Goal: Task Accomplishment & Management: Complete application form

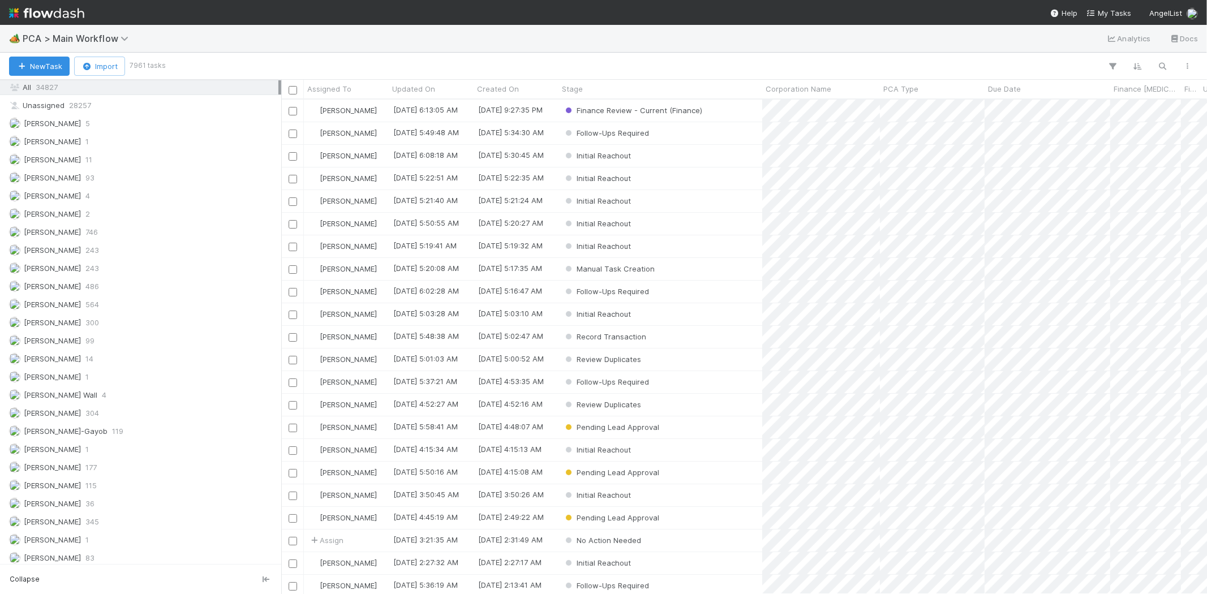
scroll to position [1564, 0]
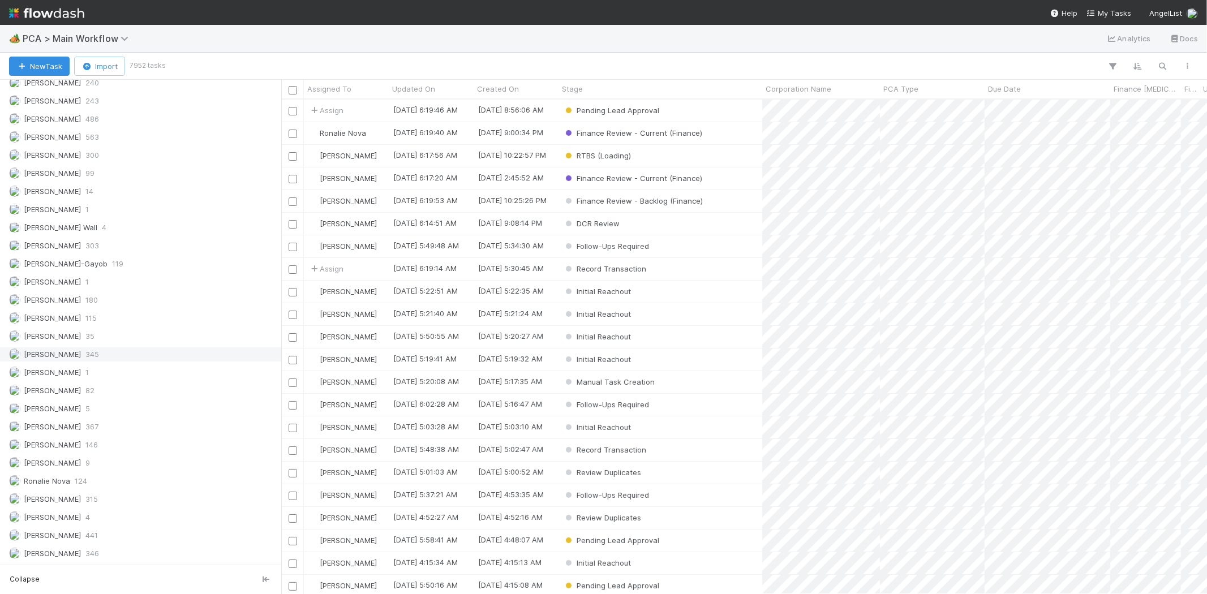
click at [91, 353] on span "345" at bounding box center [92, 354] width 14 height 14
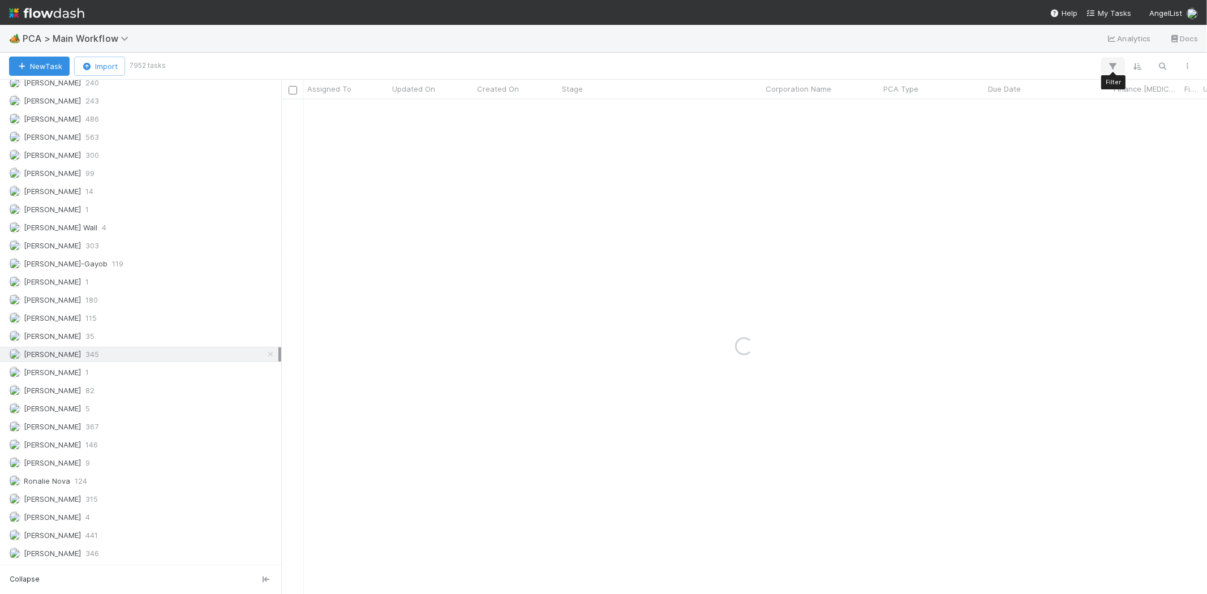
click at [1111, 69] on icon "button" at bounding box center [1113, 66] width 11 height 10
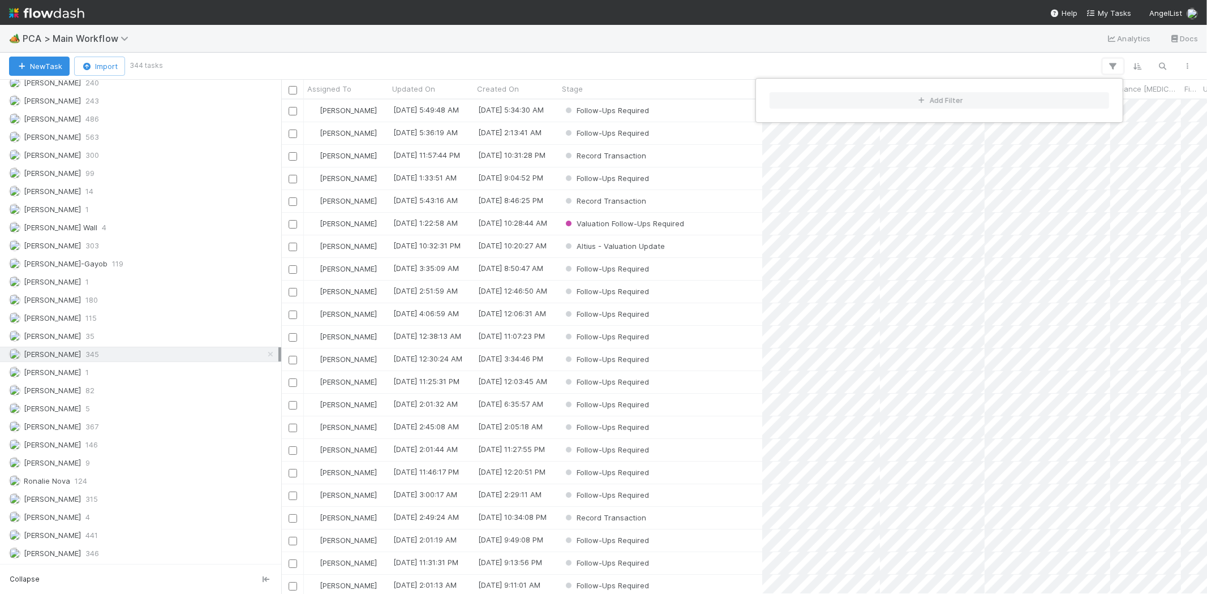
scroll to position [485, 916]
click at [870, 100] on button "Add Filter" at bounding box center [940, 100] width 340 height 16
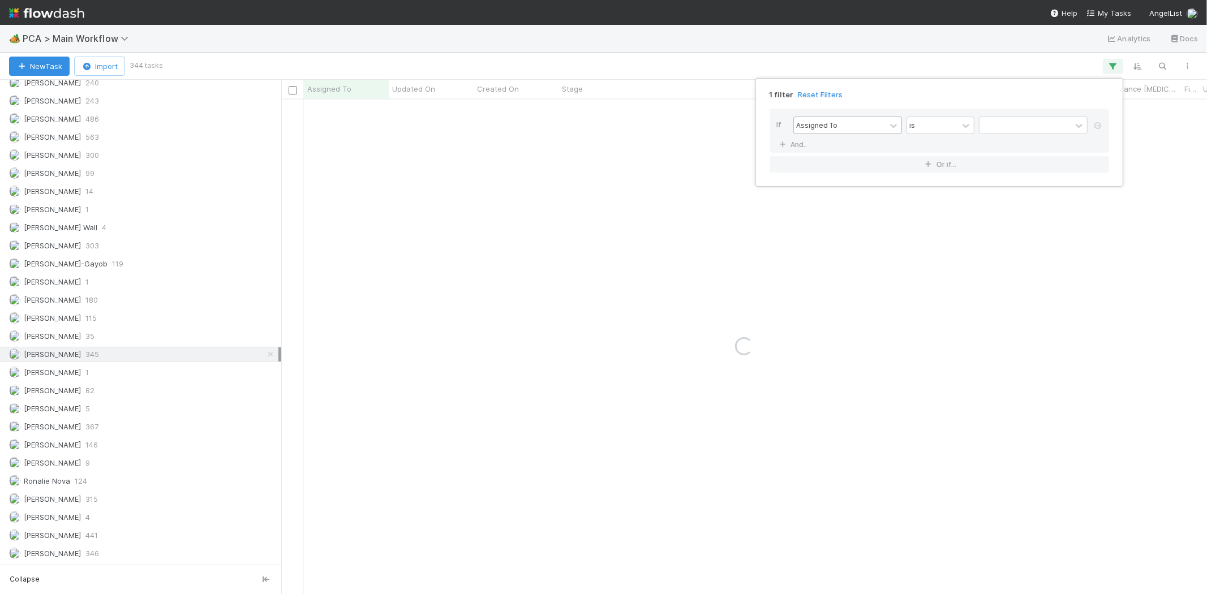
click at [844, 125] on div "Assigned To" at bounding box center [840, 125] width 92 height 16
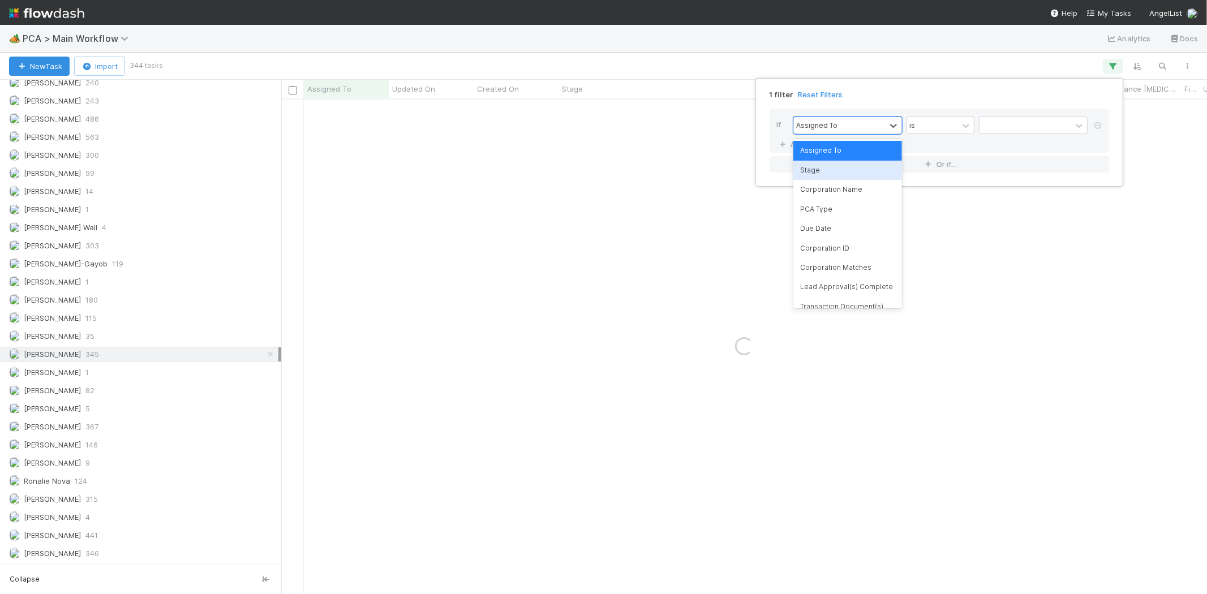
click at [834, 171] on div "Stage" at bounding box center [847, 170] width 109 height 19
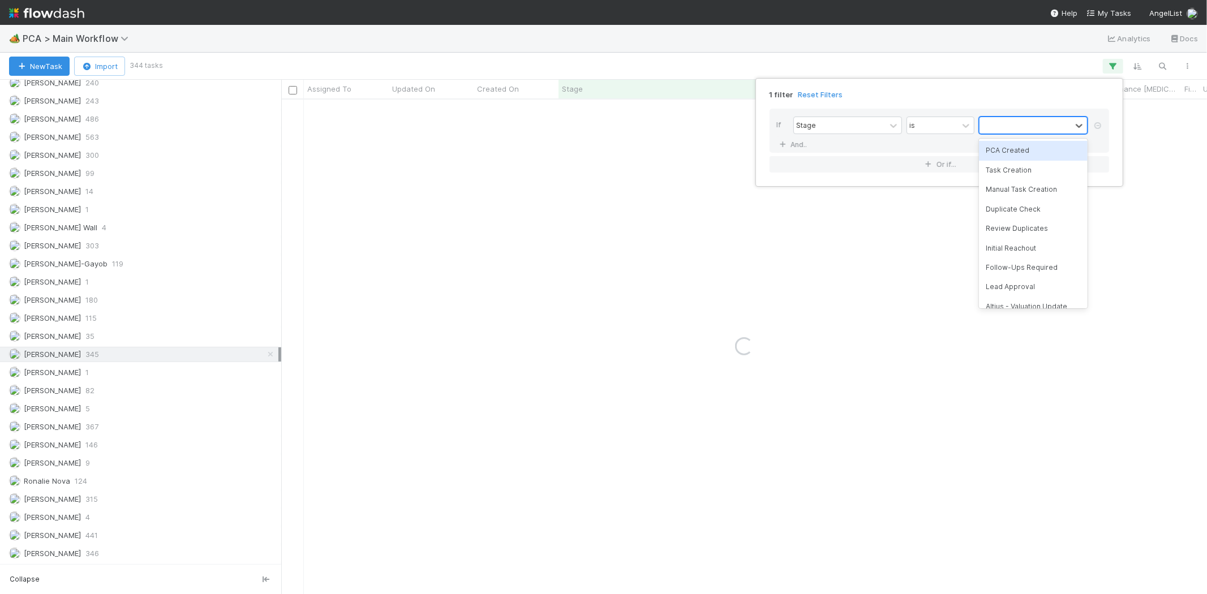
click at [1006, 127] on div at bounding box center [1026, 125] width 92 height 16
type input "rec"
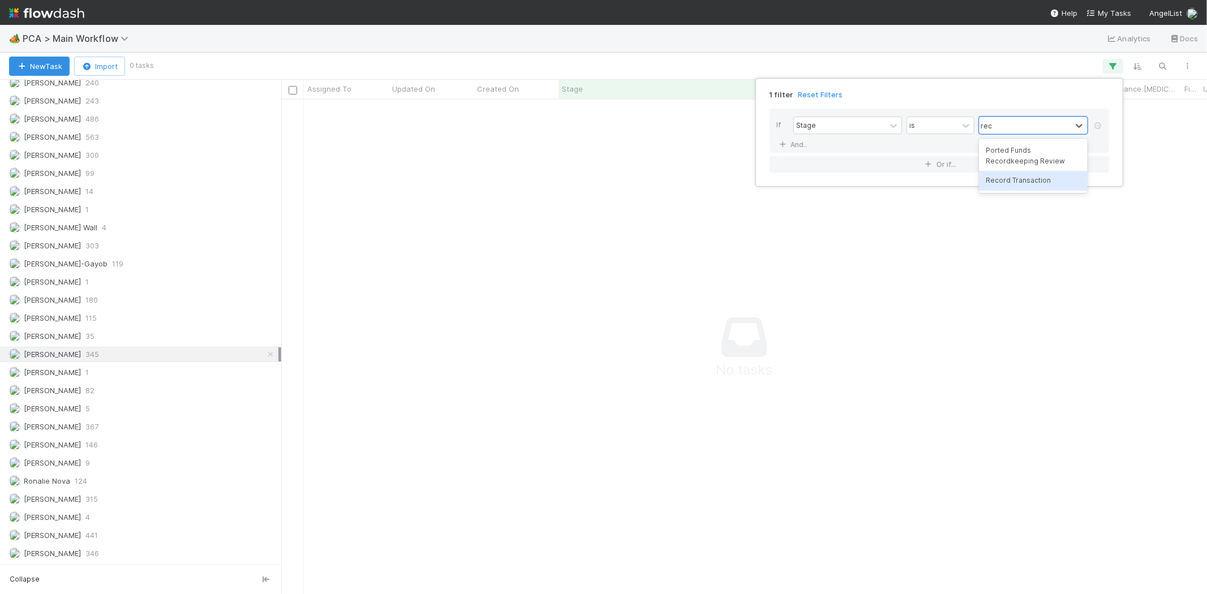
click at [1014, 181] on div "Record Transaction" at bounding box center [1033, 180] width 109 height 19
type input "a"
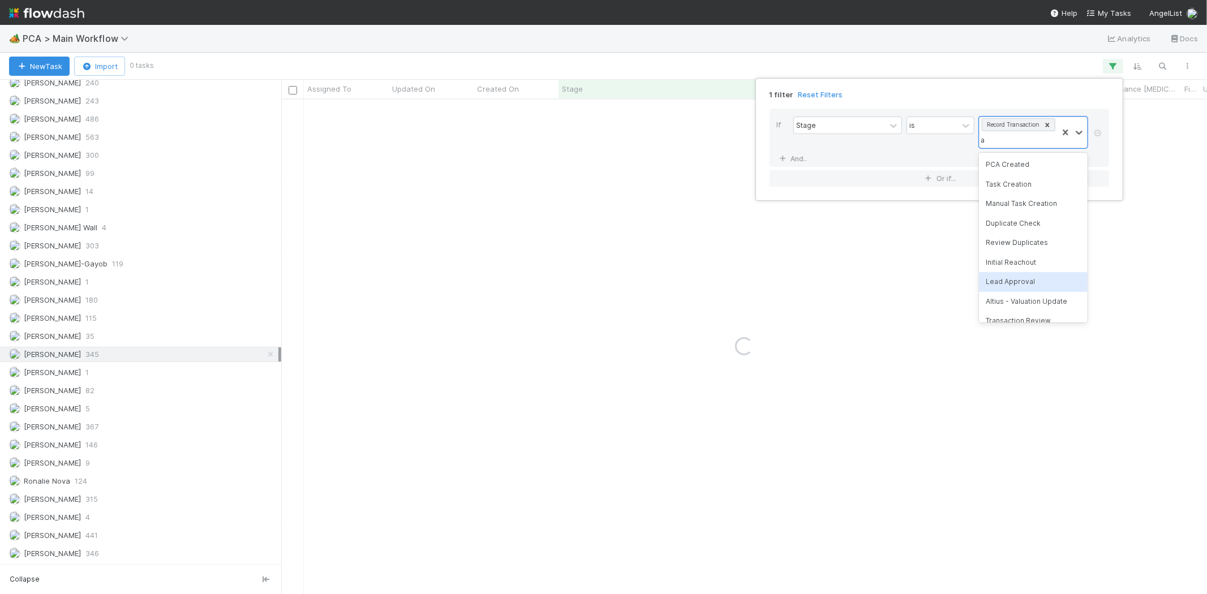
click at [1013, 297] on div "Altius - Valuation Update" at bounding box center [1033, 301] width 109 height 19
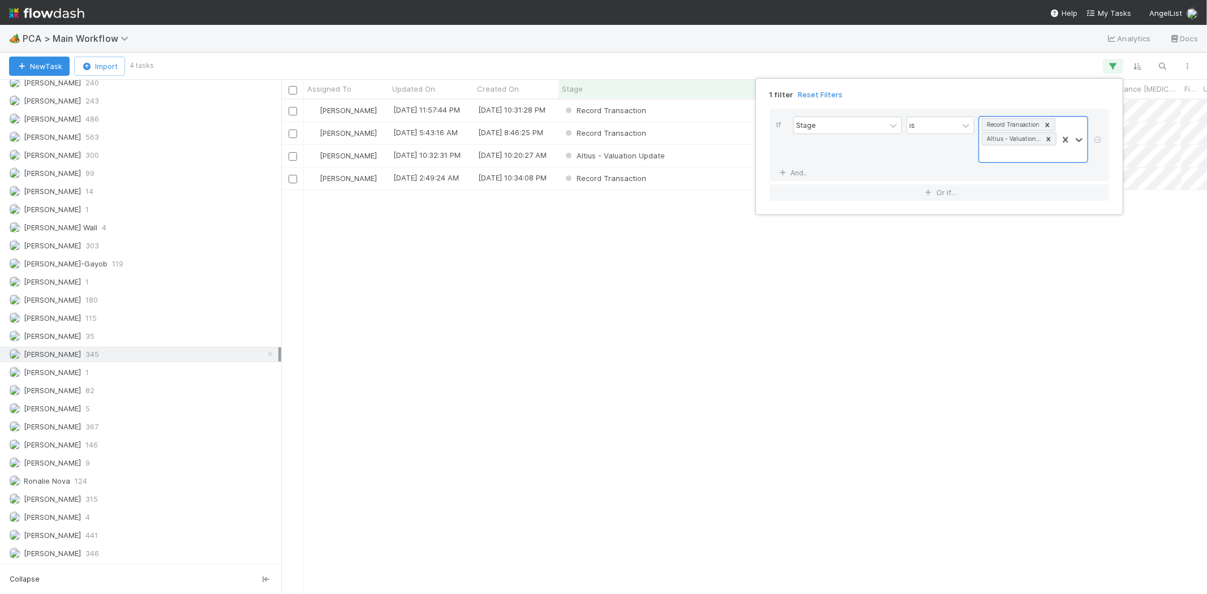
scroll to position [485, 916]
click at [958, 51] on div "1 filter Reset Filters If Stage is Record Transaction Altius - Valuation Update…" at bounding box center [603, 297] width 1207 height 594
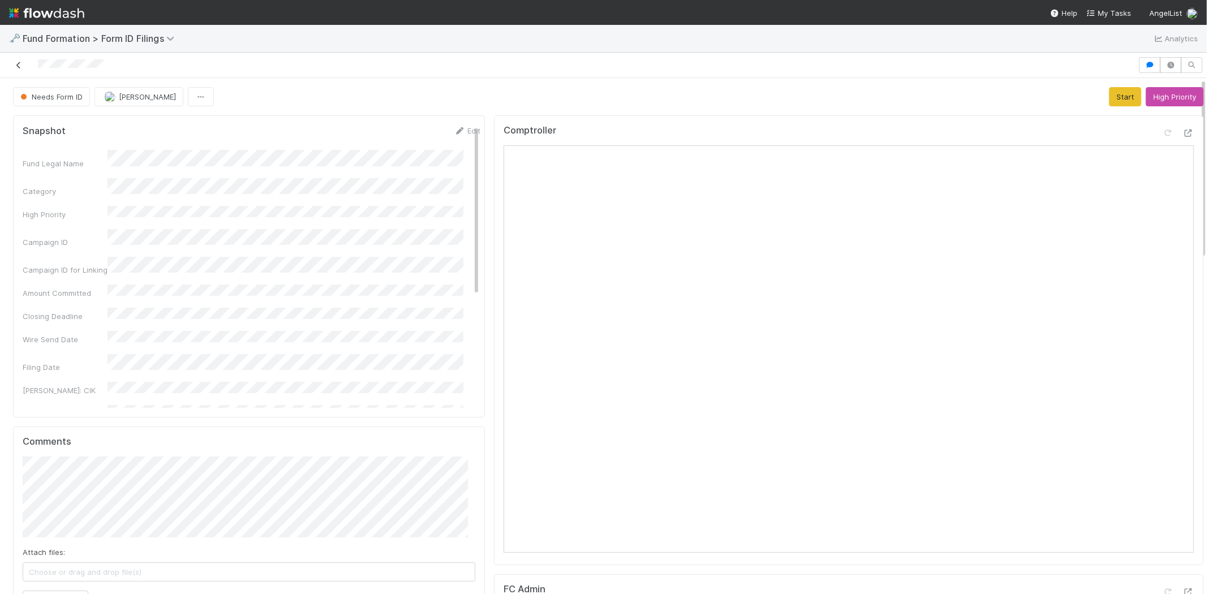
click at [21, 62] on icon at bounding box center [18, 65] width 11 height 7
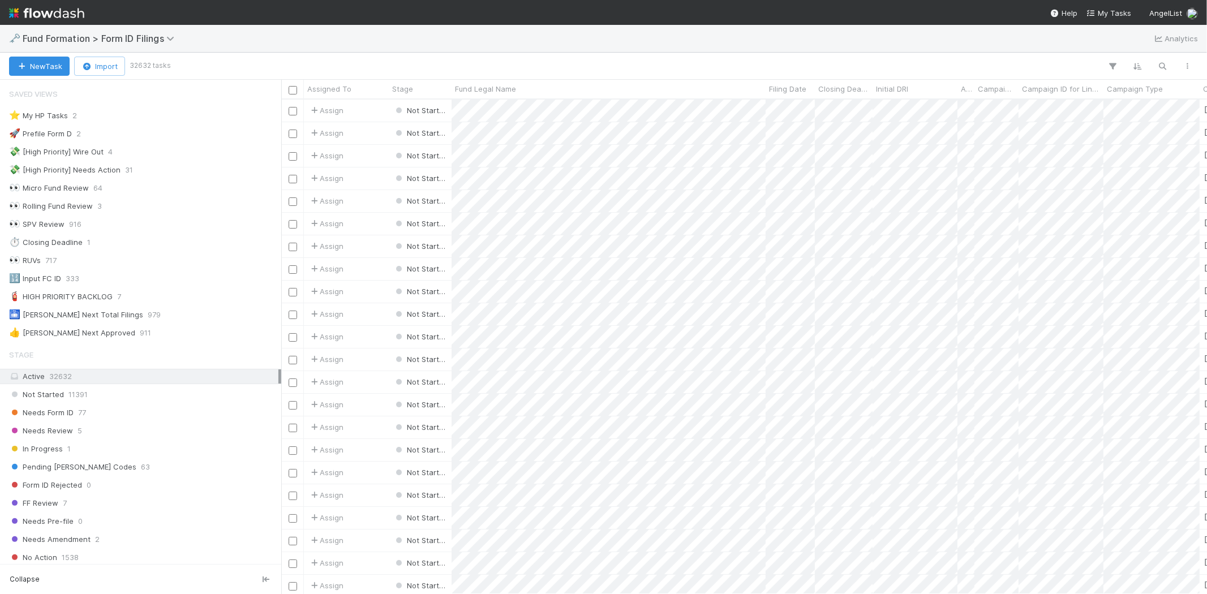
scroll to position [10, 9]
click at [136, 416] on div "Needs Form ID 77" at bounding box center [143, 413] width 269 height 14
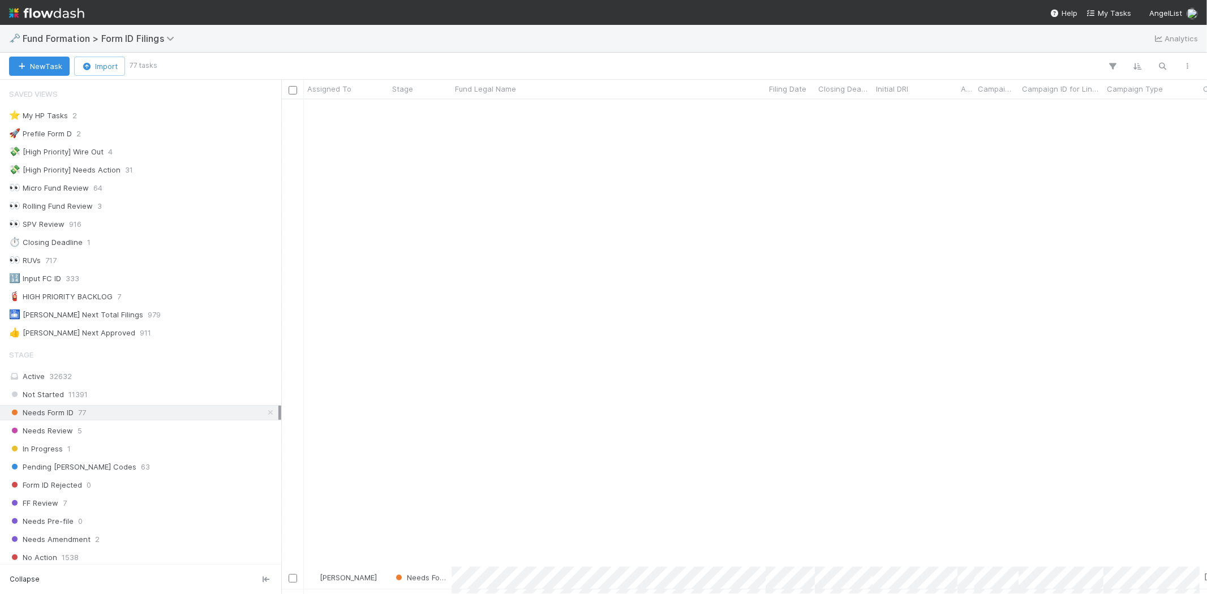
scroll to position [1258, 0]
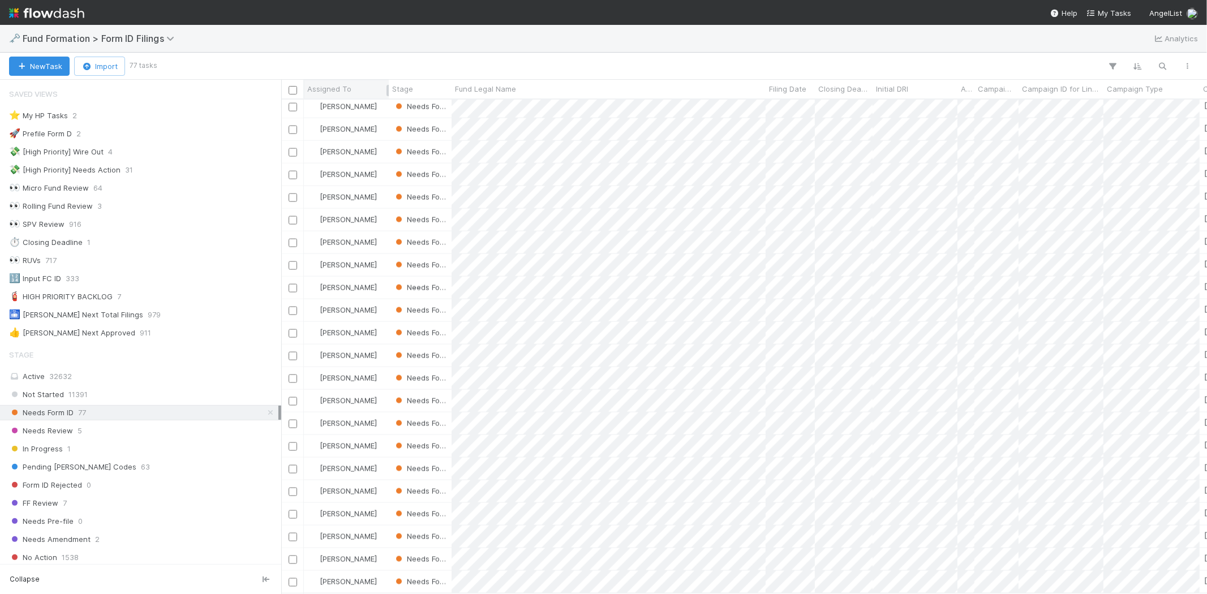
click at [333, 83] on span "Assigned To" at bounding box center [329, 88] width 44 height 11
click at [345, 105] on div "Sort A → Z" at bounding box center [372, 110] width 129 height 17
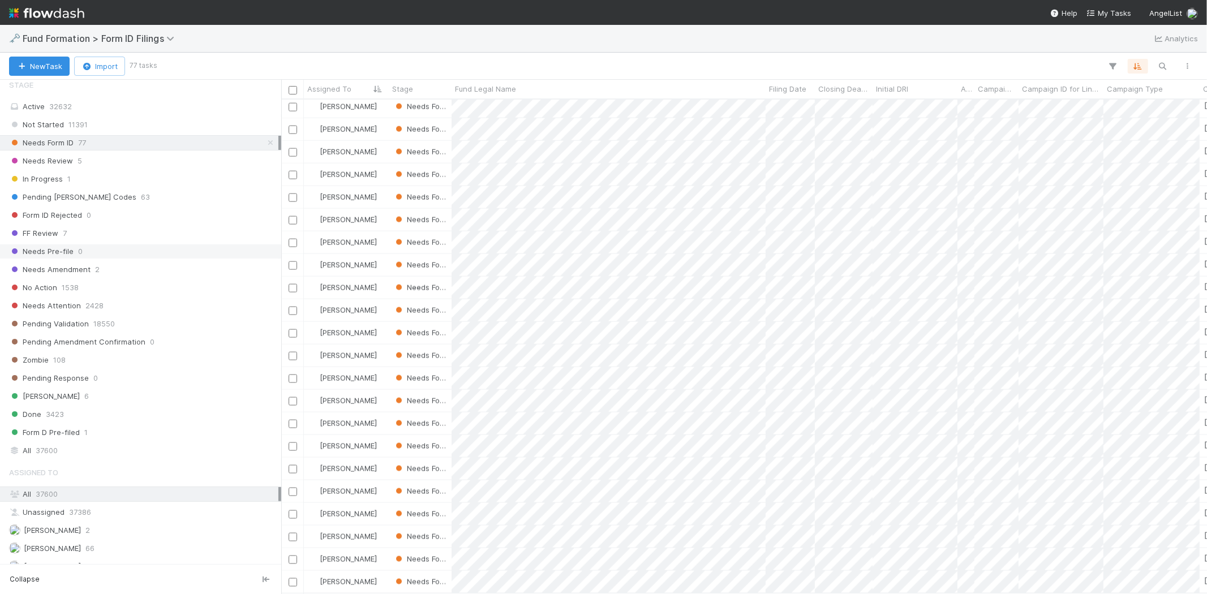
scroll to position [324, 0]
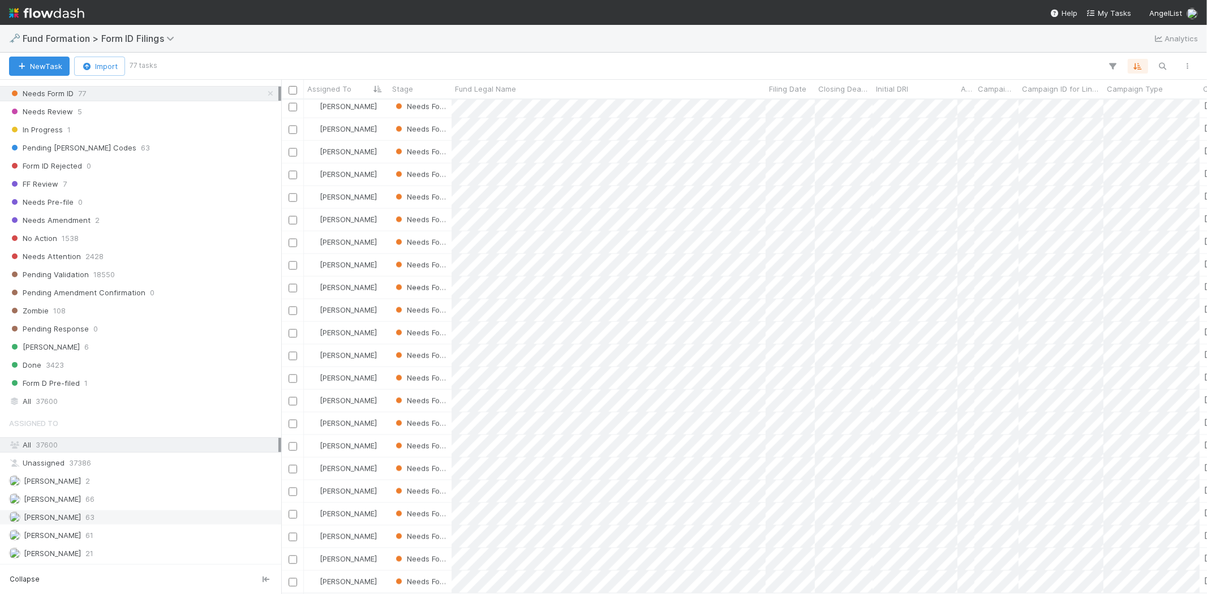
click at [122, 510] on div "Meg Castanare 63" at bounding box center [143, 517] width 269 height 14
click at [152, 499] on div "Febbie Cervantes 66" at bounding box center [143, 499] width 269 height 14
click at [97, 532] on div "Raven Jacinto 61" at bounding box center [143, 536] width 269 height 14
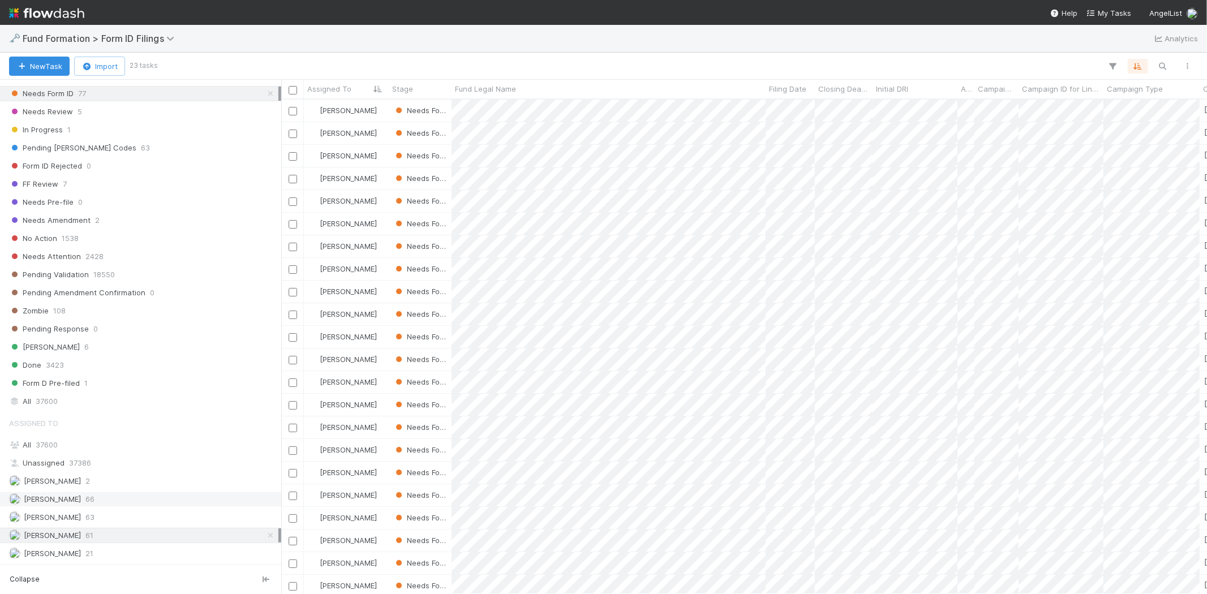
click at [100, 501] on div "Febbie Cervantes 66" at bounding box center [143, 499] width 269 height 14
click at [165, 523] on div "Meg Castanare 63" at bounding box center [143, 517] width 269 height 14
click at [265, 516] on icon at bounding box center [270, 517] width 11 height 7
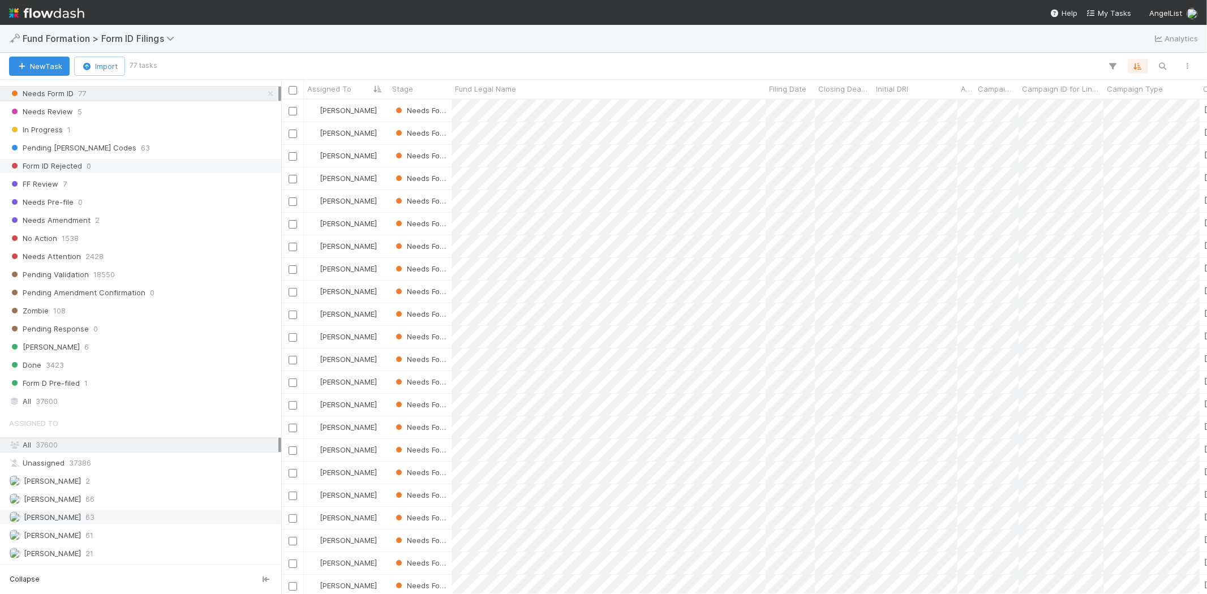
scroll to position [324, 0]
click at [111, 402] on div "All 37600" at bounding box center [143, 401] width 269 height 14
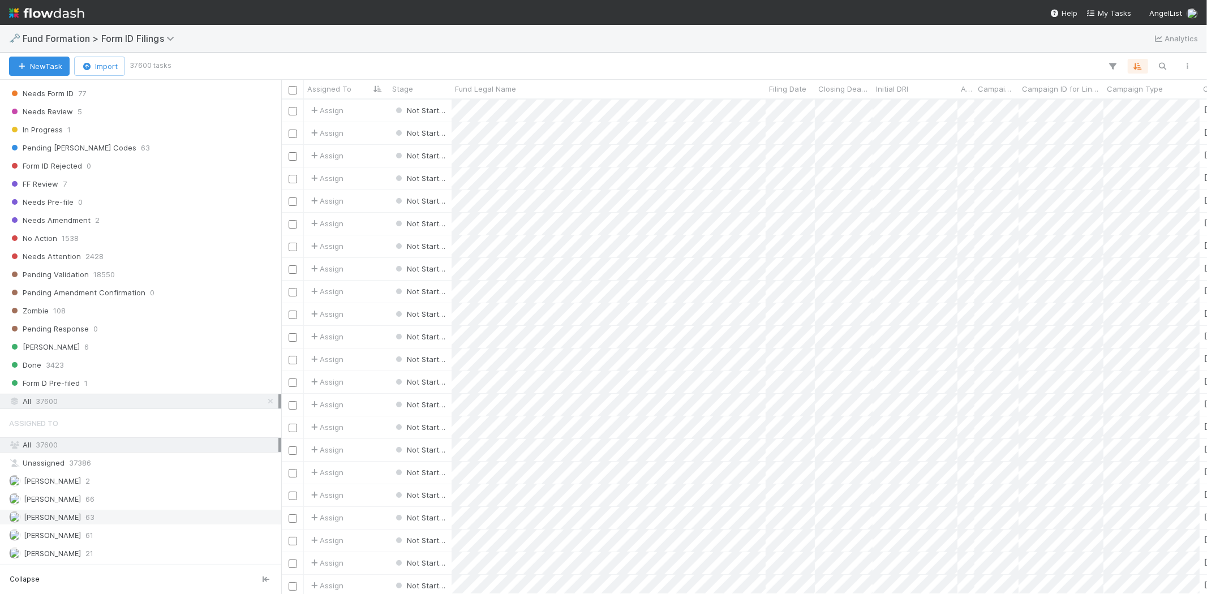
scroll to position [485, 916]
click at [1164, 61] on icon "button" at bounding box center [1162, 66] width 11 height 10
type input "Fund II, a series of Cocoa VC, LP"
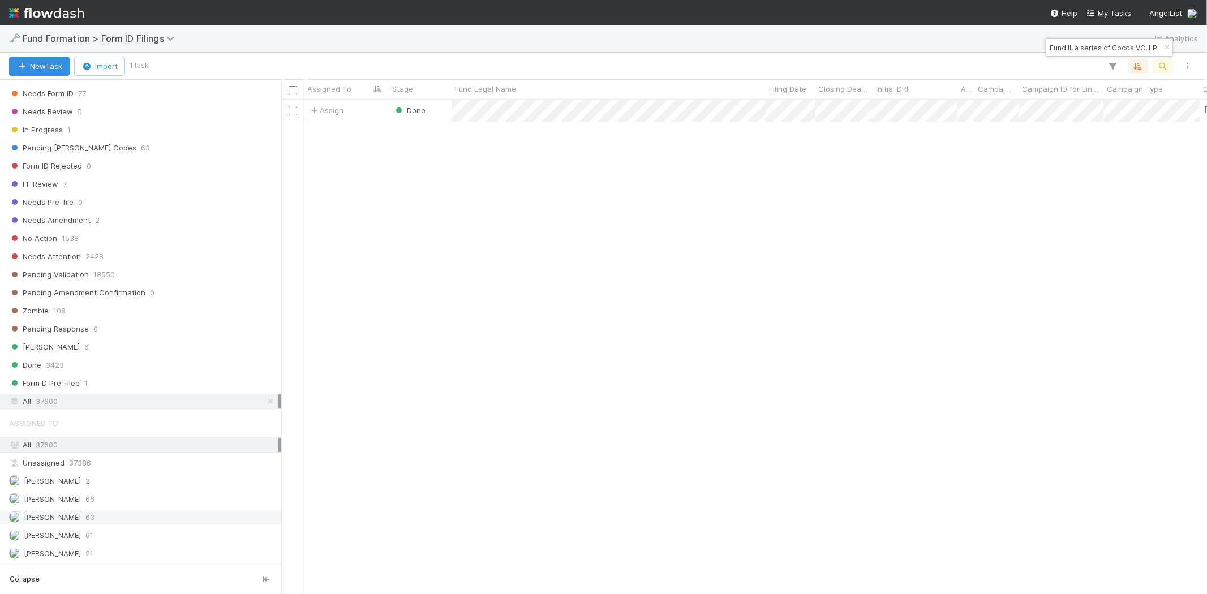
scroll to position [0, 0]
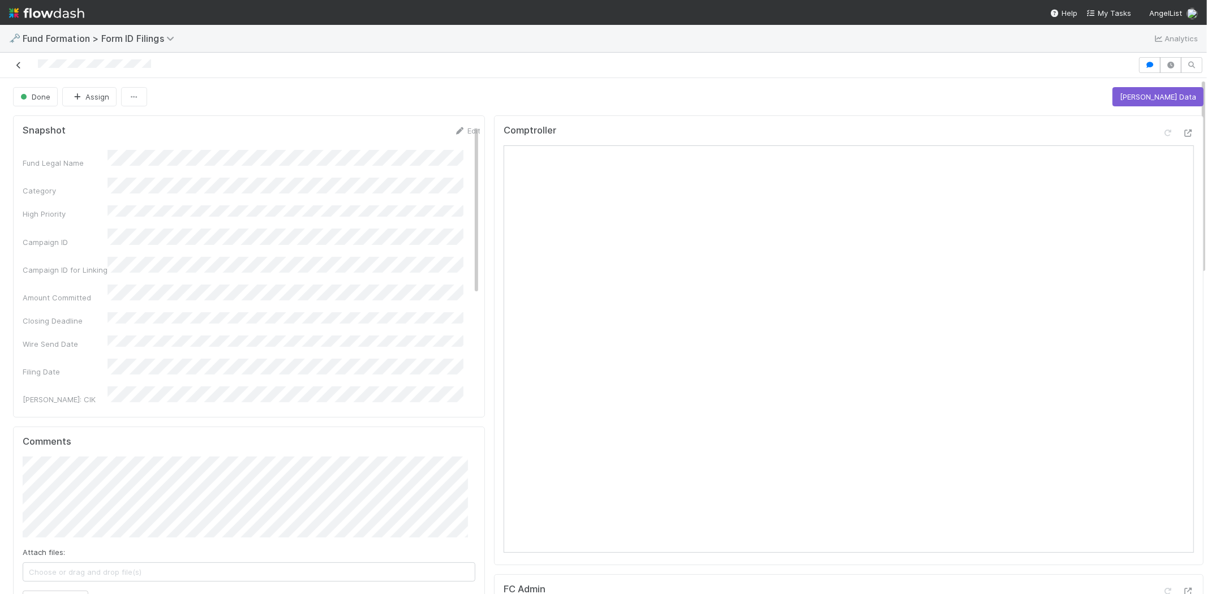
click at [21, 64] on icon at bounding box center [18, 65] width 11 height 7
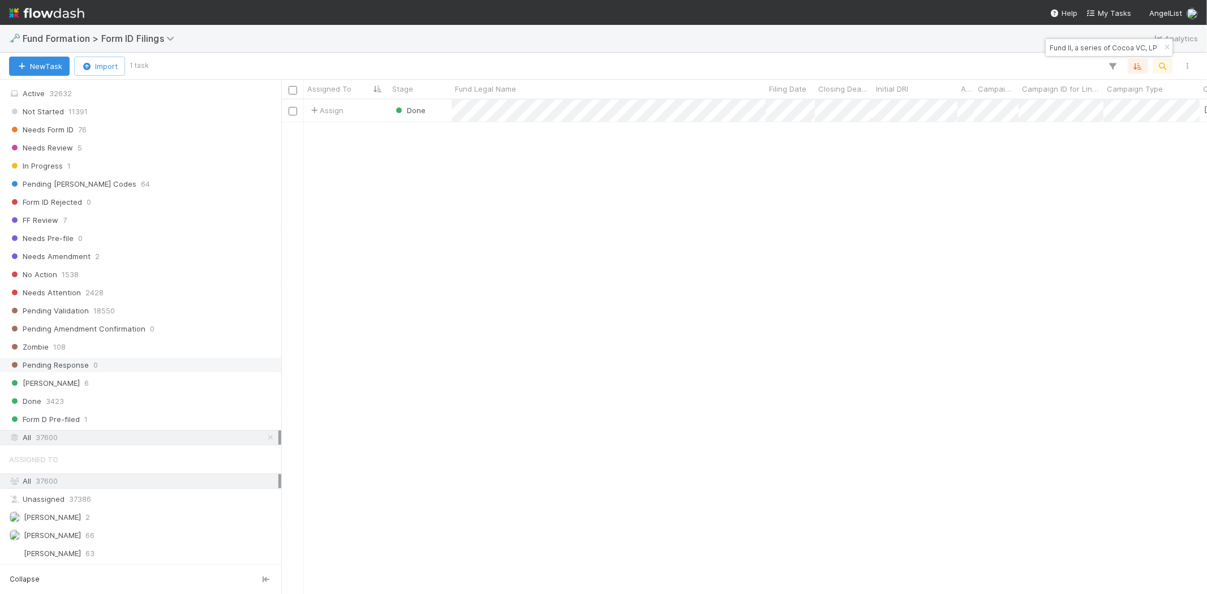
scroll to position [324, 0]
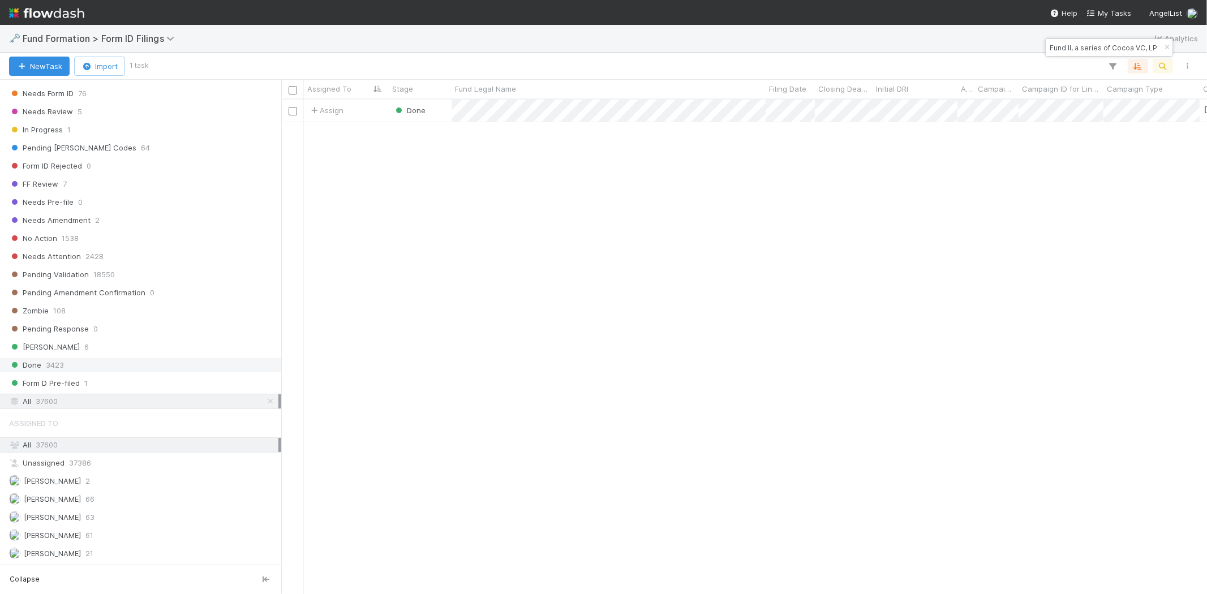
drag, startPoint x: 262, startPoint y: 400, endPoint x: 262, endPoint y: 370, distance: 30.0
click at [265, 400] on icon at bounding box center [270, 401] width 11 height 7
click at [161, 518] on div "Meg Castanare 63" at bounding box center [143, 517] width 269 height 14
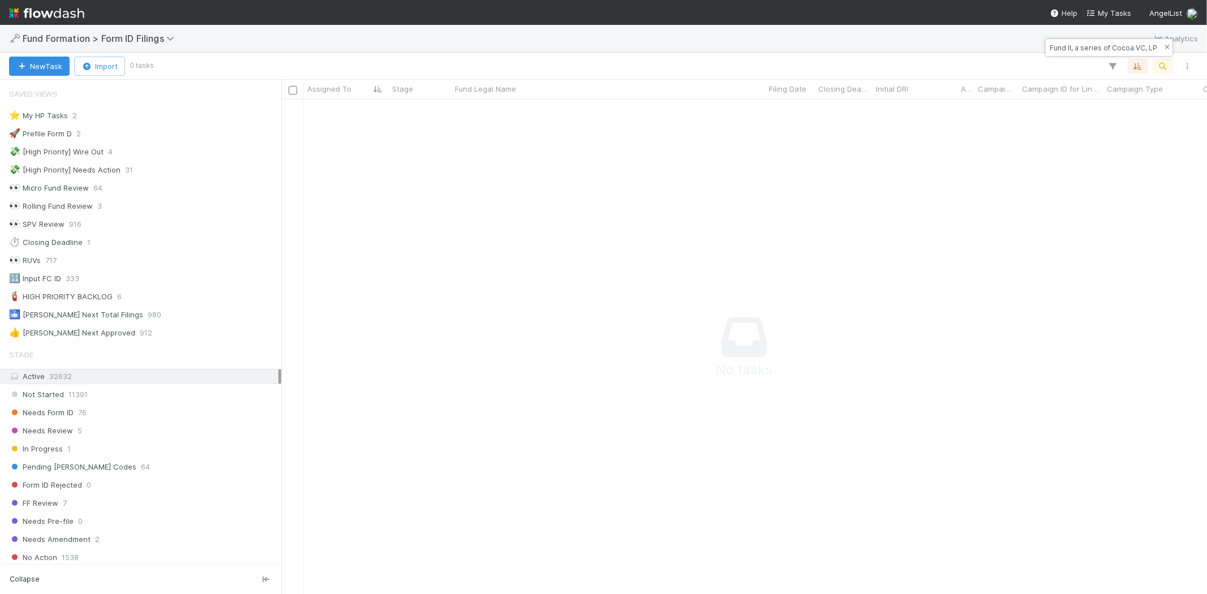
click at [1166, 49] on icon "button" at bounding box center [1166, 47] width 11 height 7
click at [93, 417] on div "Needs Form ID 76" at bounding box center [143, 413] width 269 height 14
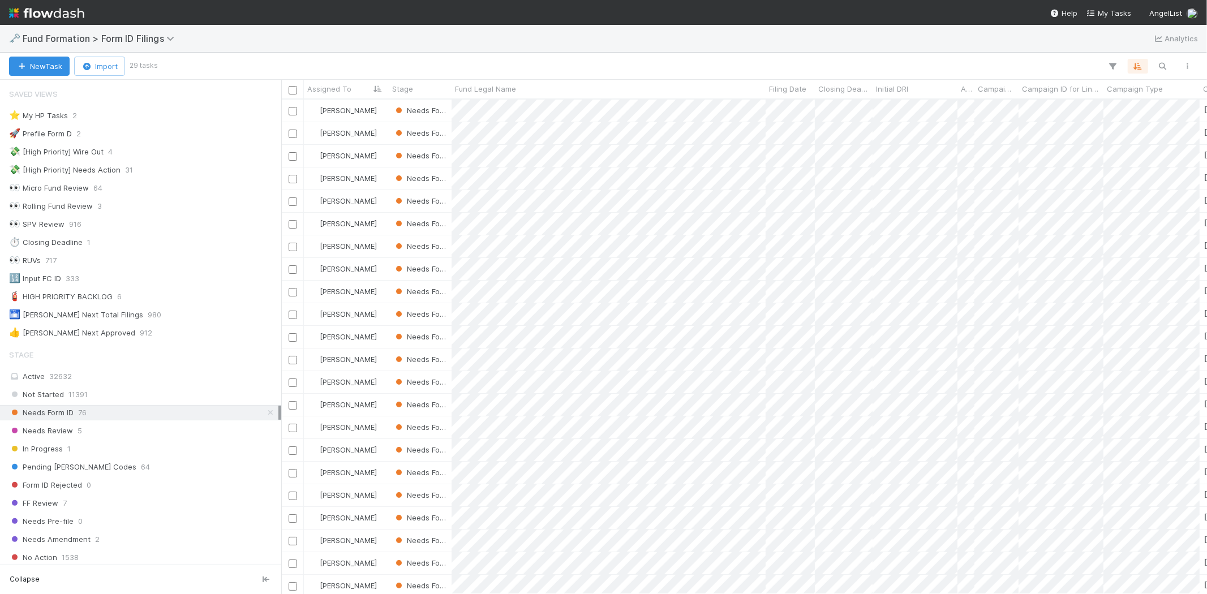
scroll to position [485, 916]
click at [78, 118] on div "⭐ My HP Tasks 2" at bounding box center [143, 116] width 269 height 14
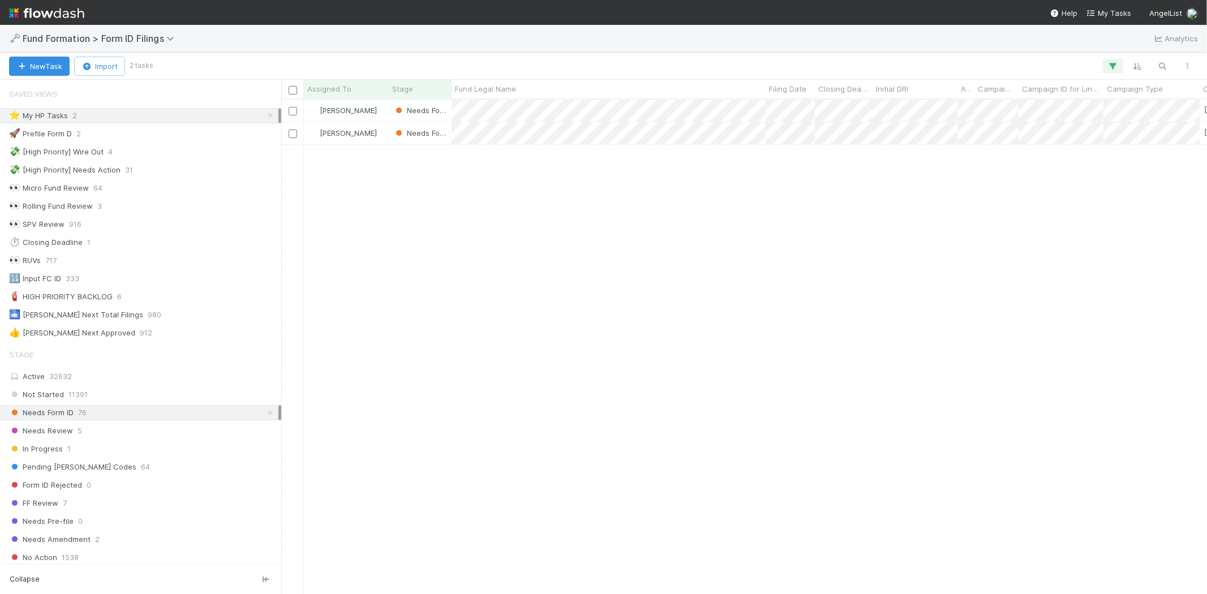
scroll to position [485, 916]
click at [782, 360] on div "Meg Castanare Needs Form ID 3/12/25, 4:47:02 AM 8/12/25, 10:36:55 PM Meg Castan…" at bounding box center [744, 347] width 926 height 494
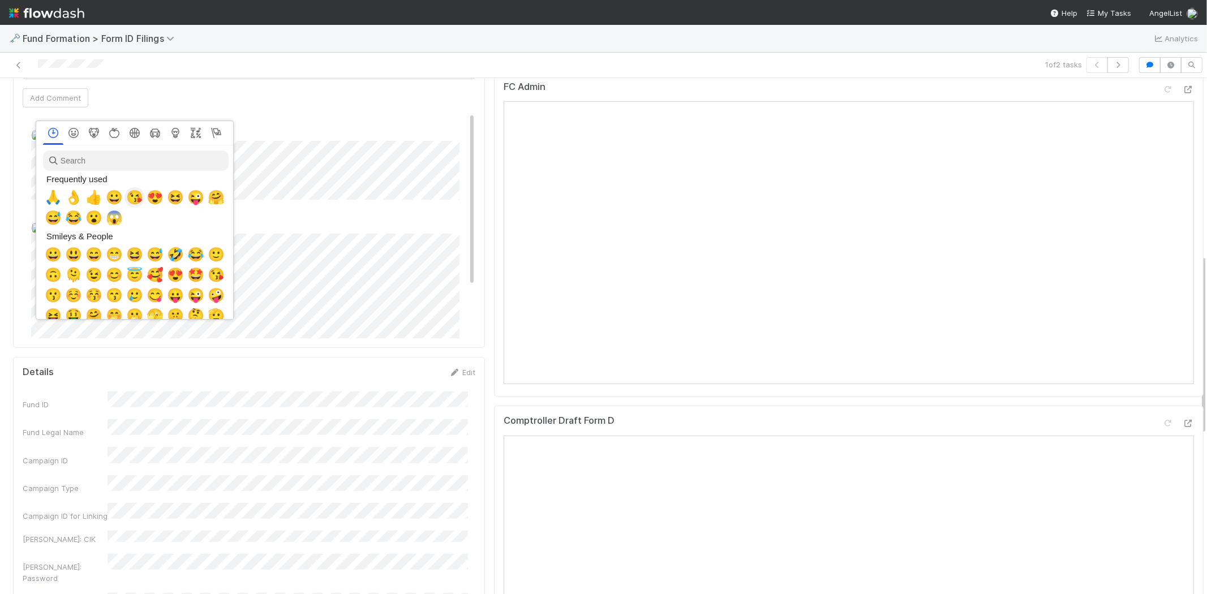
scroll to position [0, 5]
click at [65, 195] on span "👌" at bounding box center [71, 198] width 17 height 16
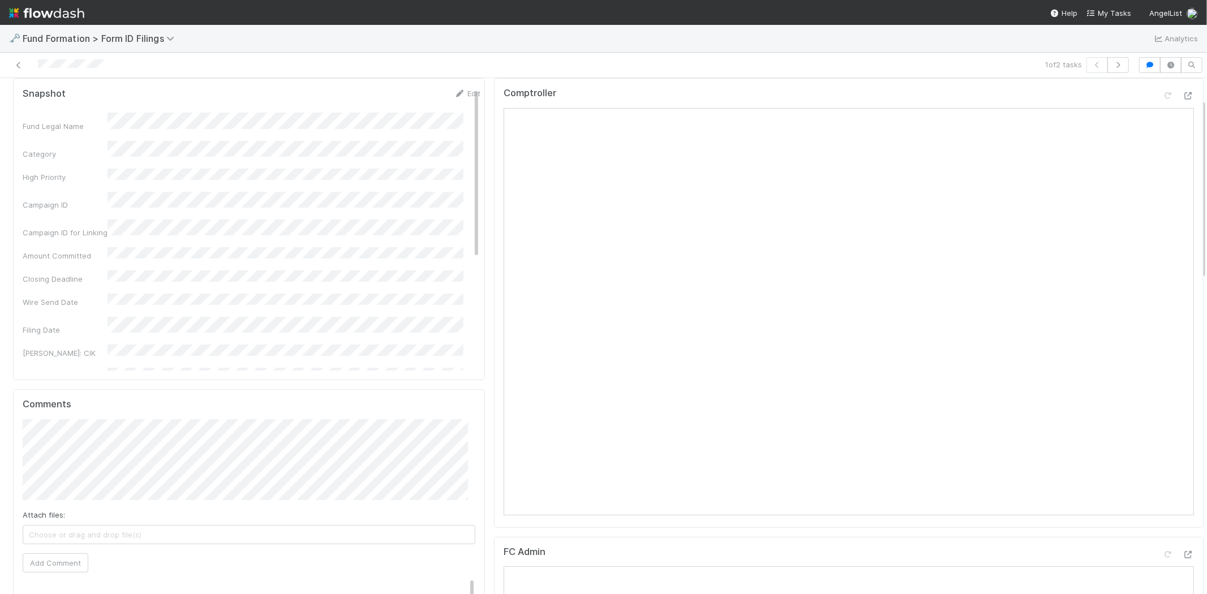
scroll to position [0, 0]
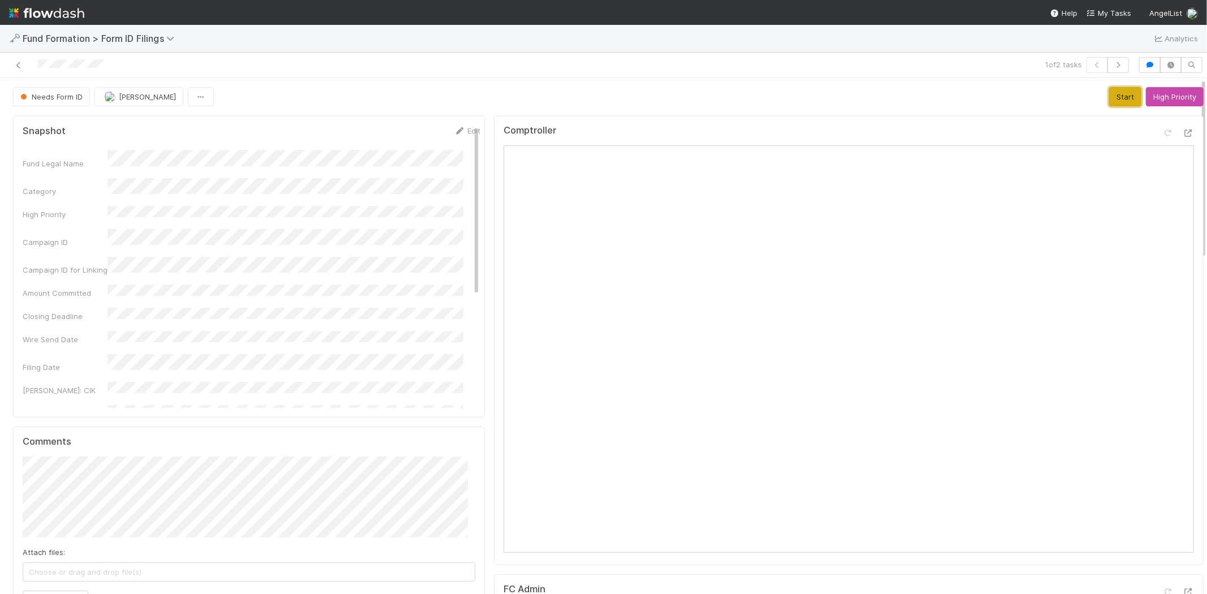
click at [1115, 93] on button "Start" at bounding box center [1125, 96] width 32 height 19
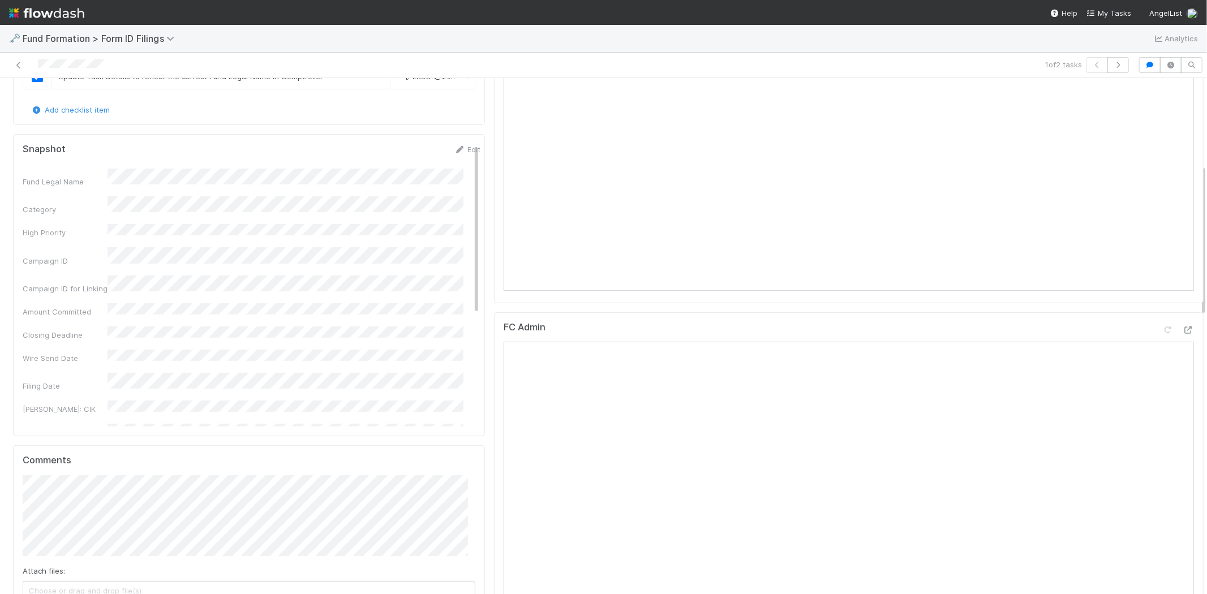
scroll to position [251, 0]
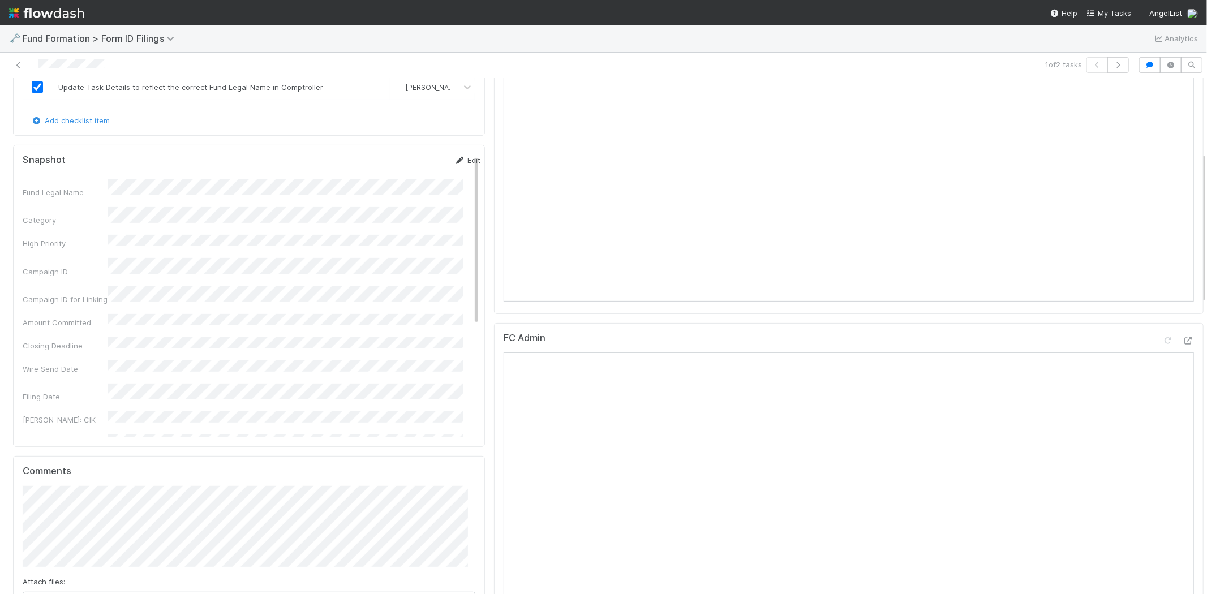
click at [456, 160] on link "Edit" at bounding box center [467, 160] width 27 height 9
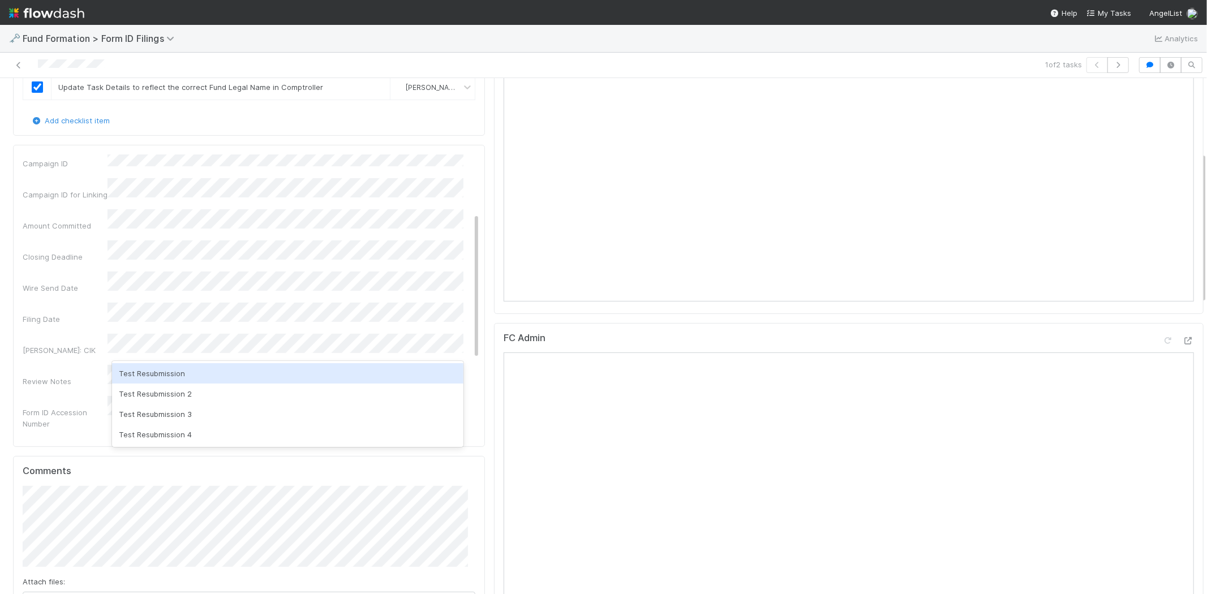
scroll to position [0, 0]
click at [453, 164] on button "Cancel" at bounding box center [461, 163] width 40 height 19
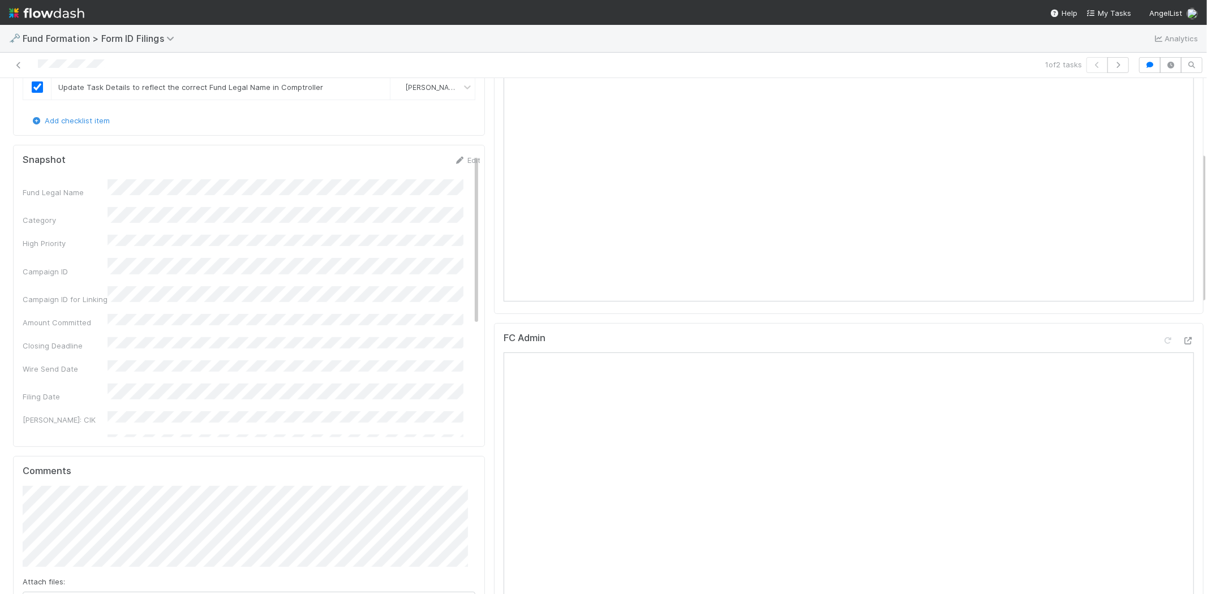
scroll to position [377, 0]
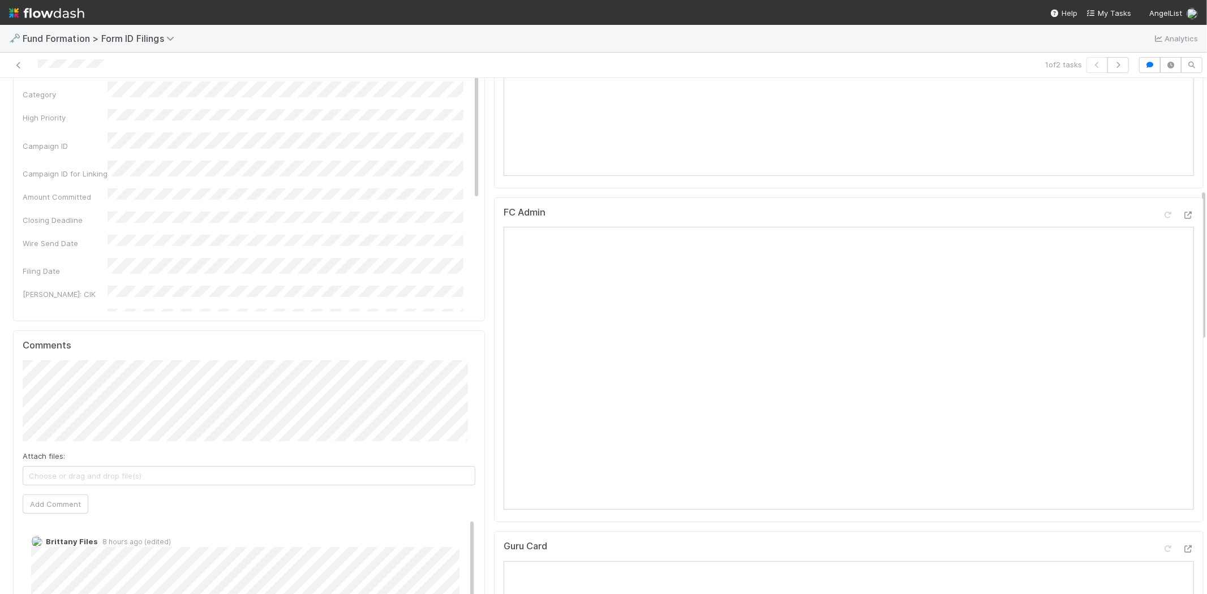
click at [67, 471] on span "Choose or drag and drop file(s)" at bounding box center [249, 476] width 452 height 18
click at [63, 507] on button "Add Comment" at bounding box center [56, 504] width 66 height 19
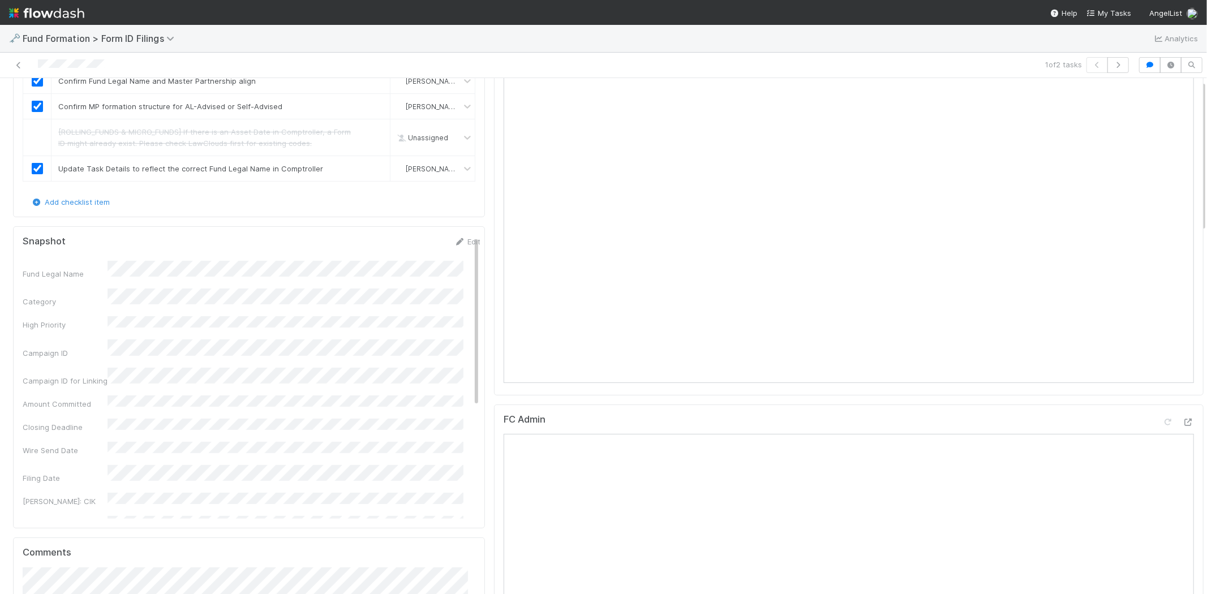
scroll to position [0, 0]
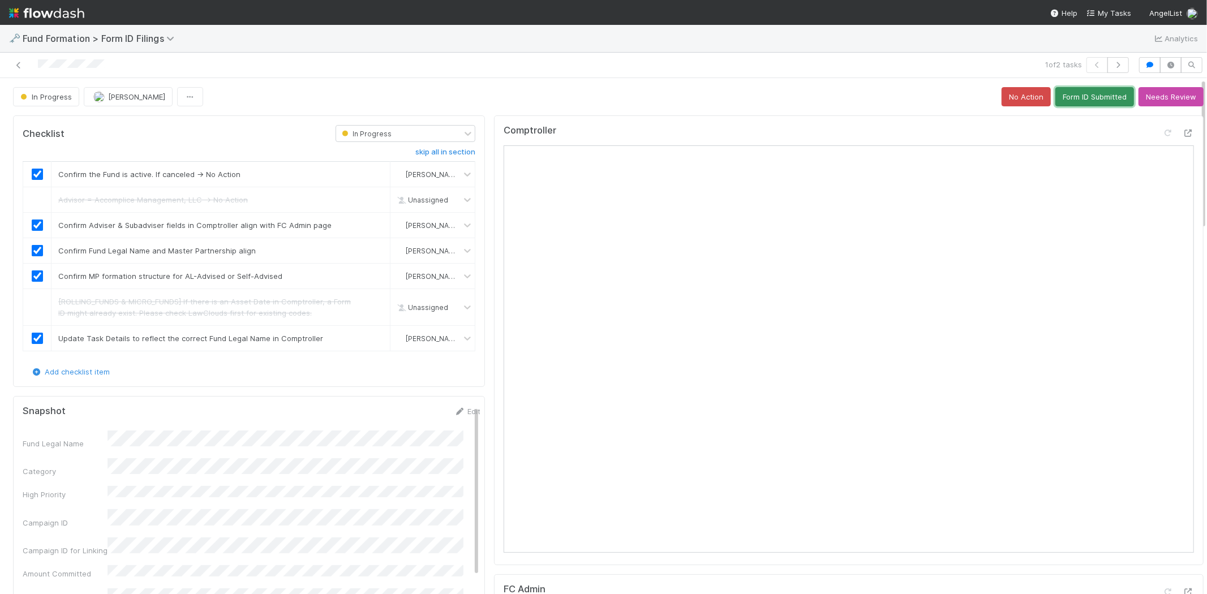
click at [1082, 100] on button "Form ID Submitted" at bounding box center [1094, 96] width 79 height 19
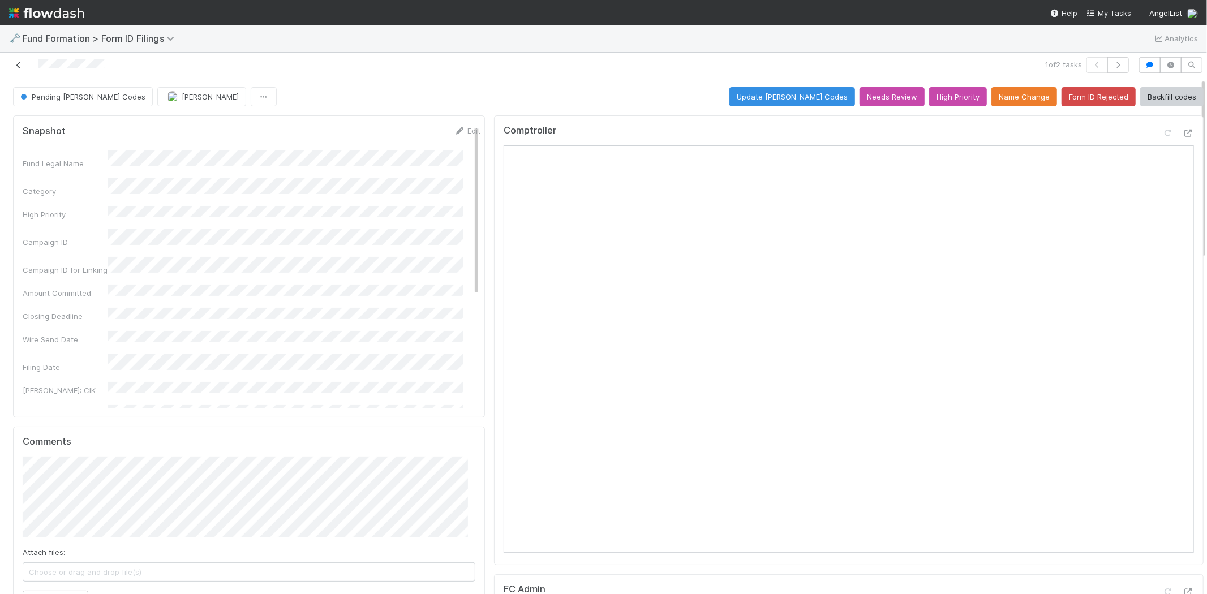
click at [18, 64] on icon at bounding box center [18, 65] width 11 height 7
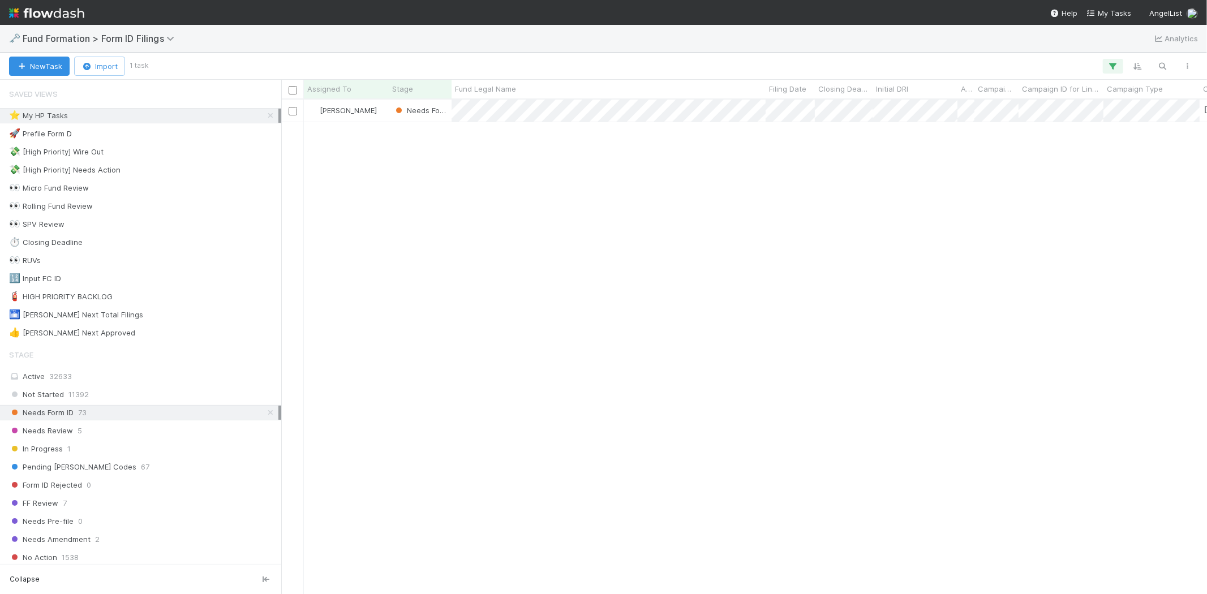
scroll to position [485, 916]
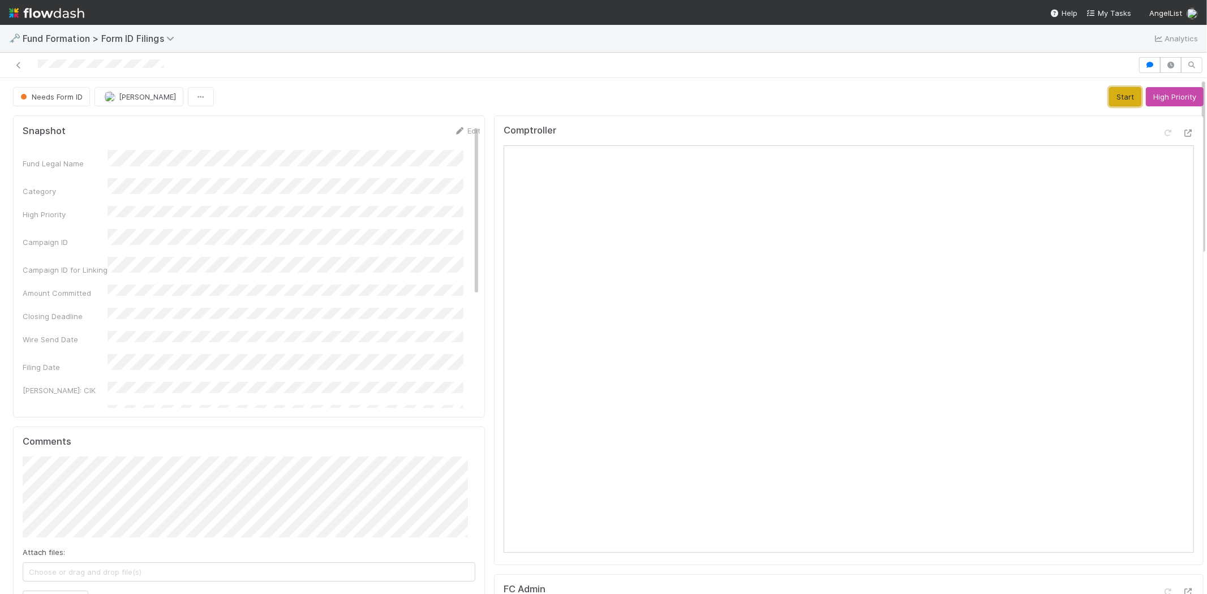
click at [1109, 100] on button "Start" at bounding box center [1125, 96] width 32 height 19
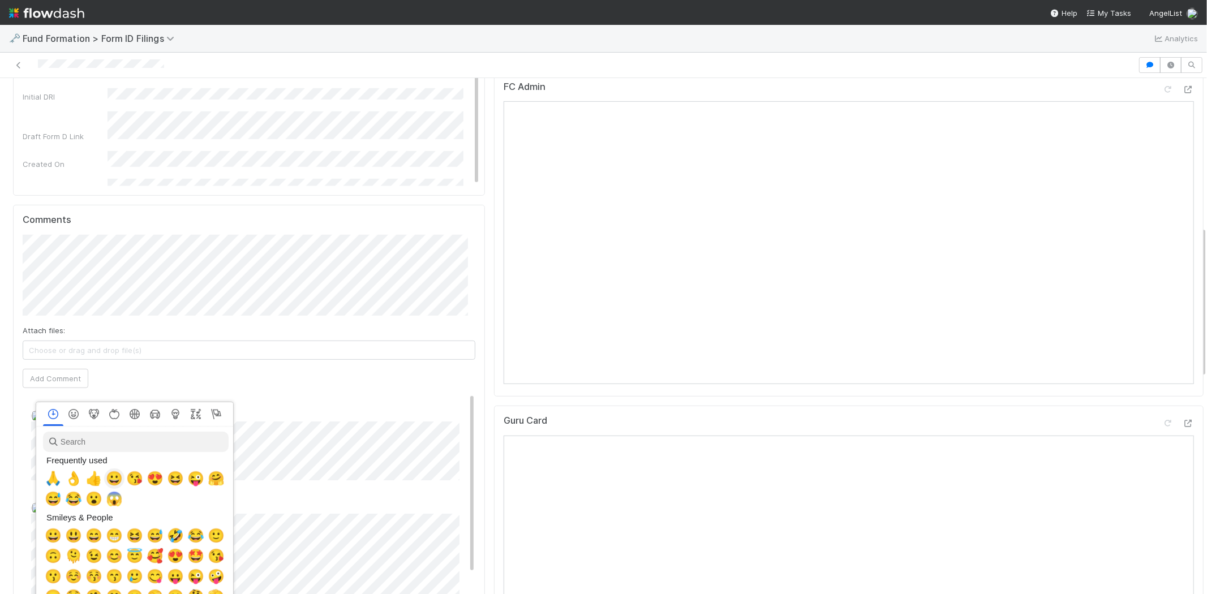
scroll to position [0, 5]
click at [77, 474] on span "👌" at bounding box center [71, 479] width 17 height 16
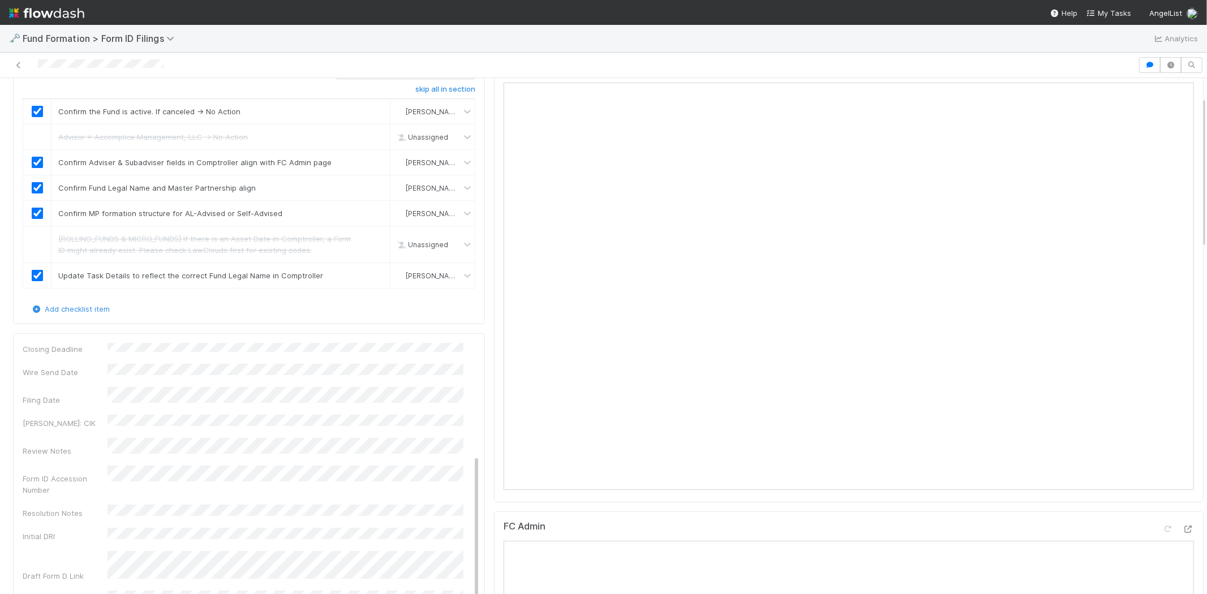
scroll to position [0, 0]
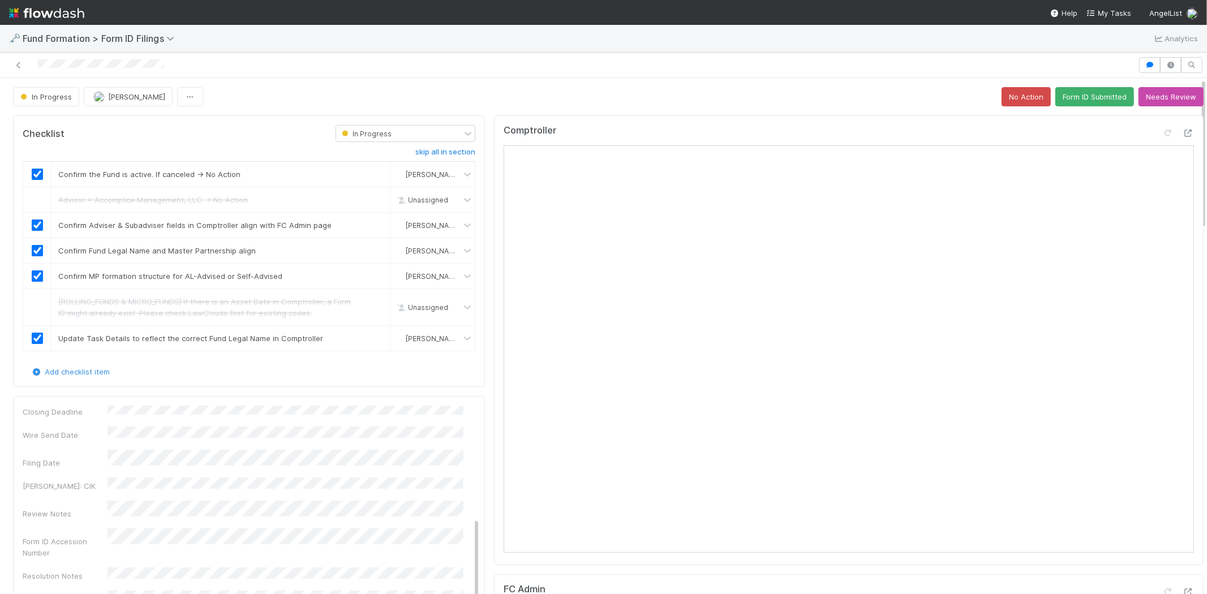
click at [894, 134] on div "Comptroller" at bounding box center [849, 135] width 690 height 20
click at [1057, 93] on button "Form ID Submitted" at bounding box center [1094, 96] width 79 height 19
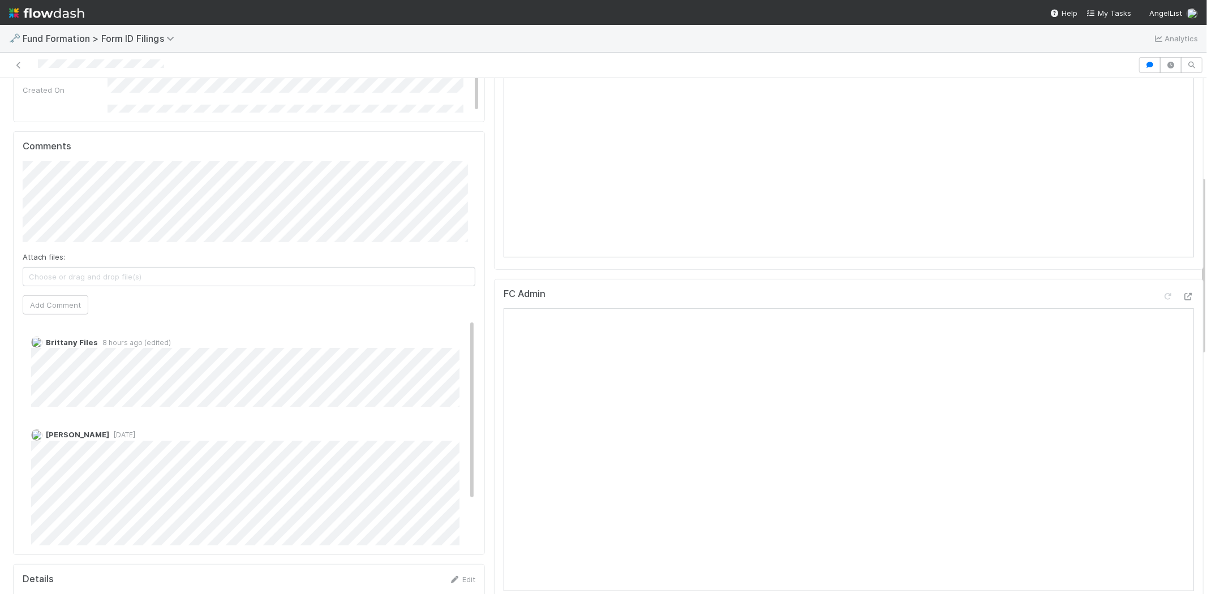
scroll to position [251, 0]
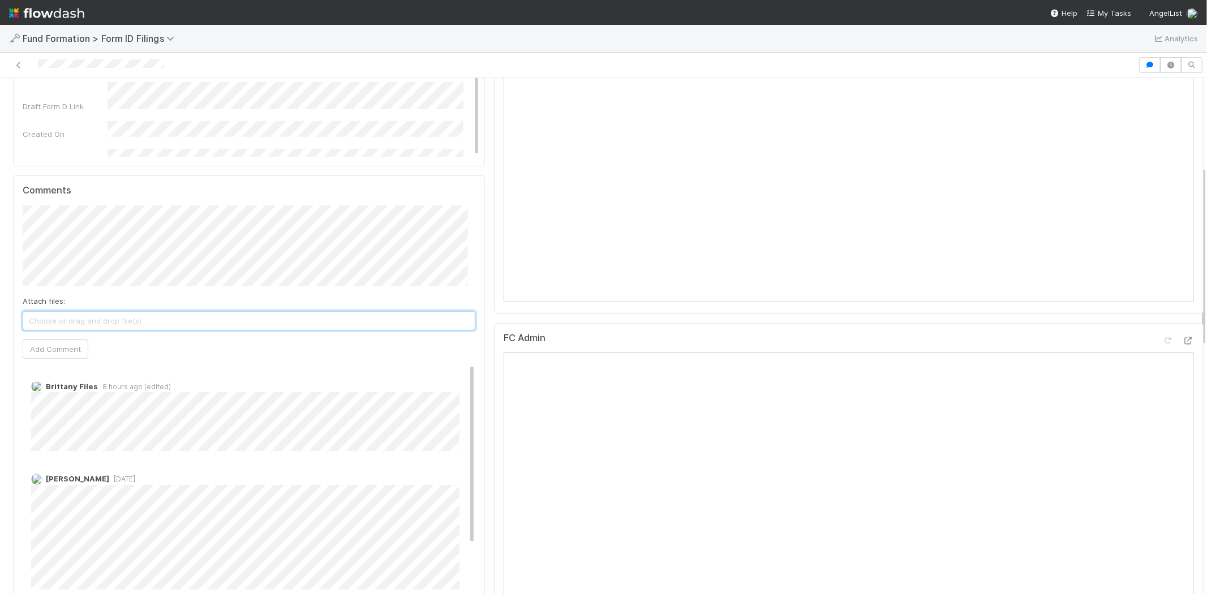
click at [264, 323] on span "Choose or drag and drop file(s)" at bounding box center [249, 321] width 452 height 18
click at [65, 346] on button "Add Comment" at bounding box center [56, 349] width 66 height 19
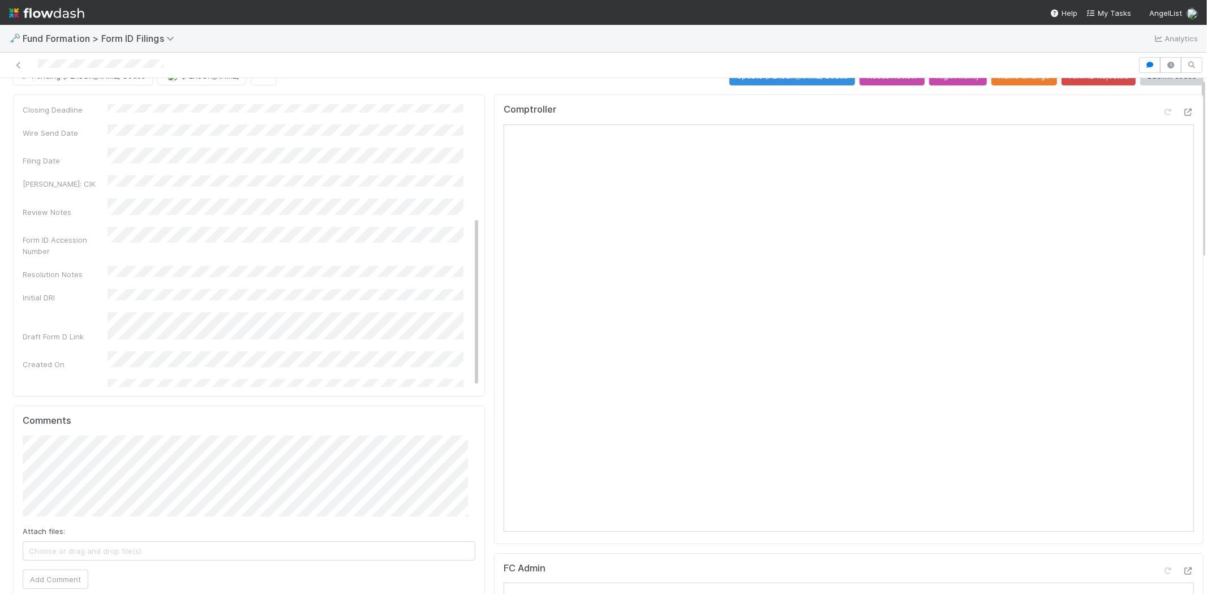
scroll to position [0, 0]
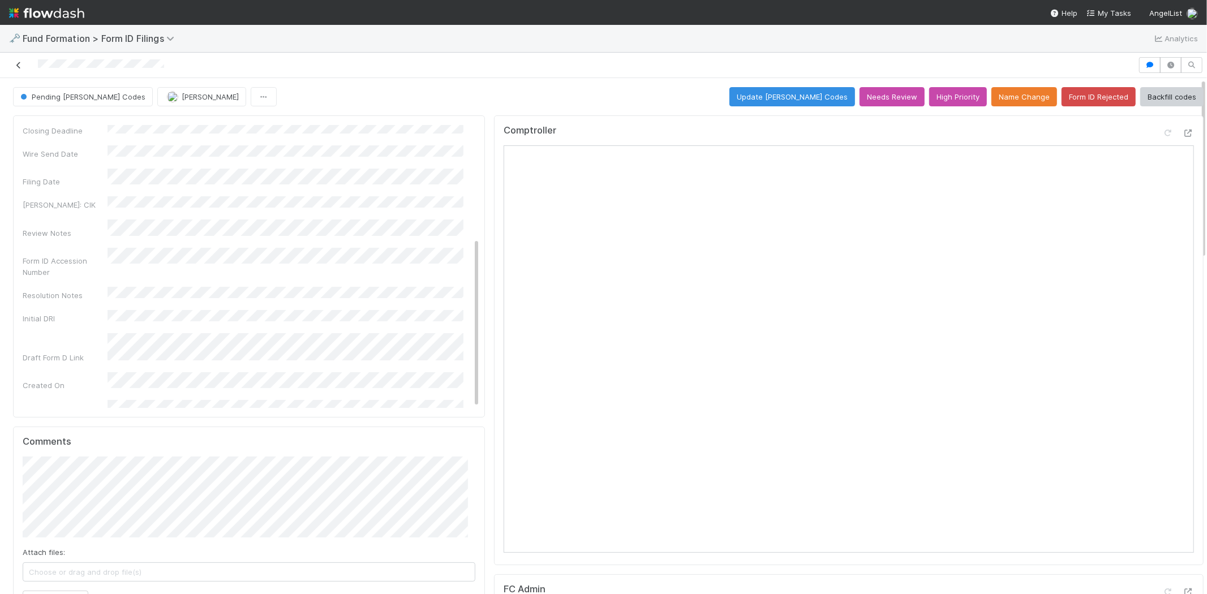
click at [15, 59] on link at bounding box center [18, 64] width 11 height 11
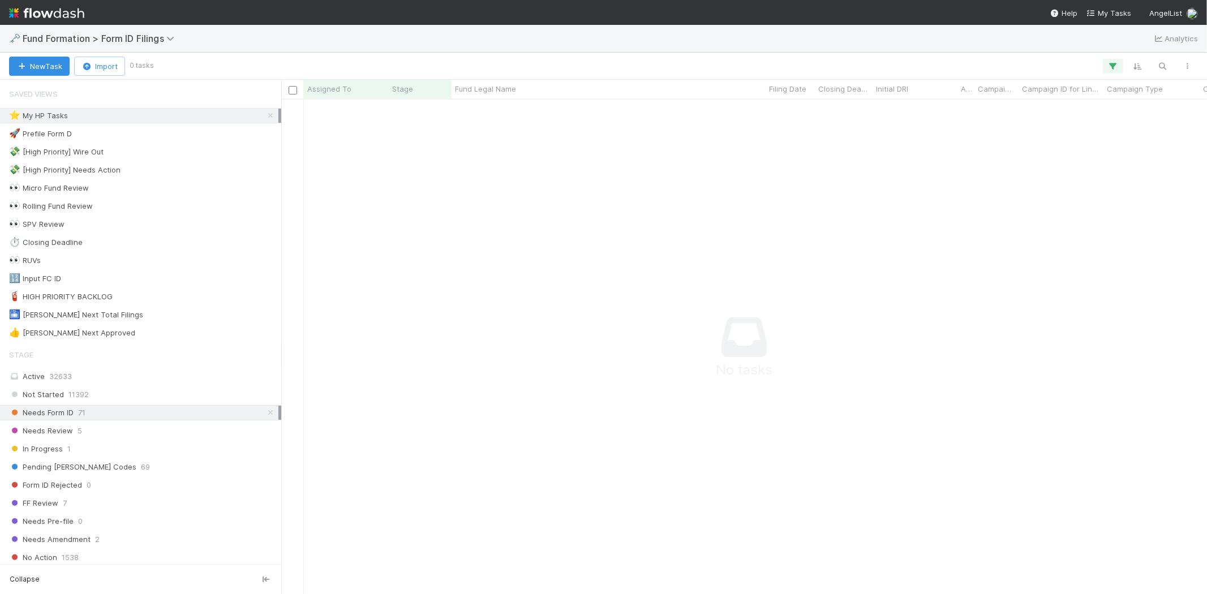
scroll to position [10, 10]
click at [265, 117] on icon at bounding box center [270, 115] width 11 height 7
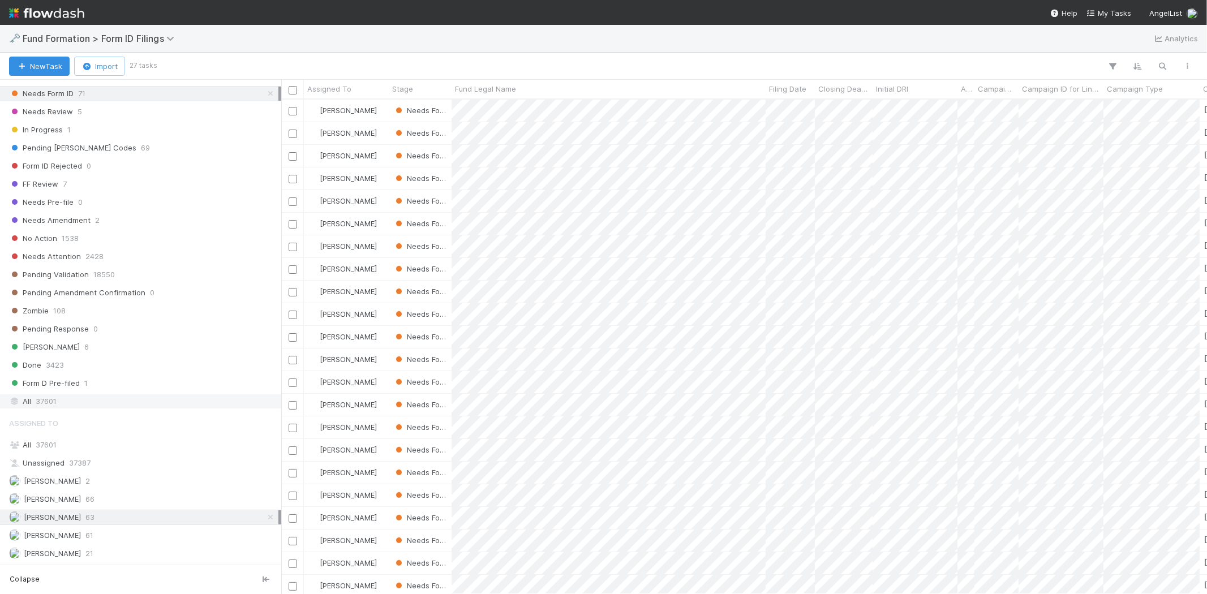
scroll to position [485, 916]
click at [504, 86] on span "Fund Legal Name" at bounding box center [485, 88] width 61 height 11
click at [509, 102] on div "Sort A → Z" at bounding box center [520, 110] width 129 height 17
click at [787, 370] on div at bounding box center [603, 297] width 1207 height 594
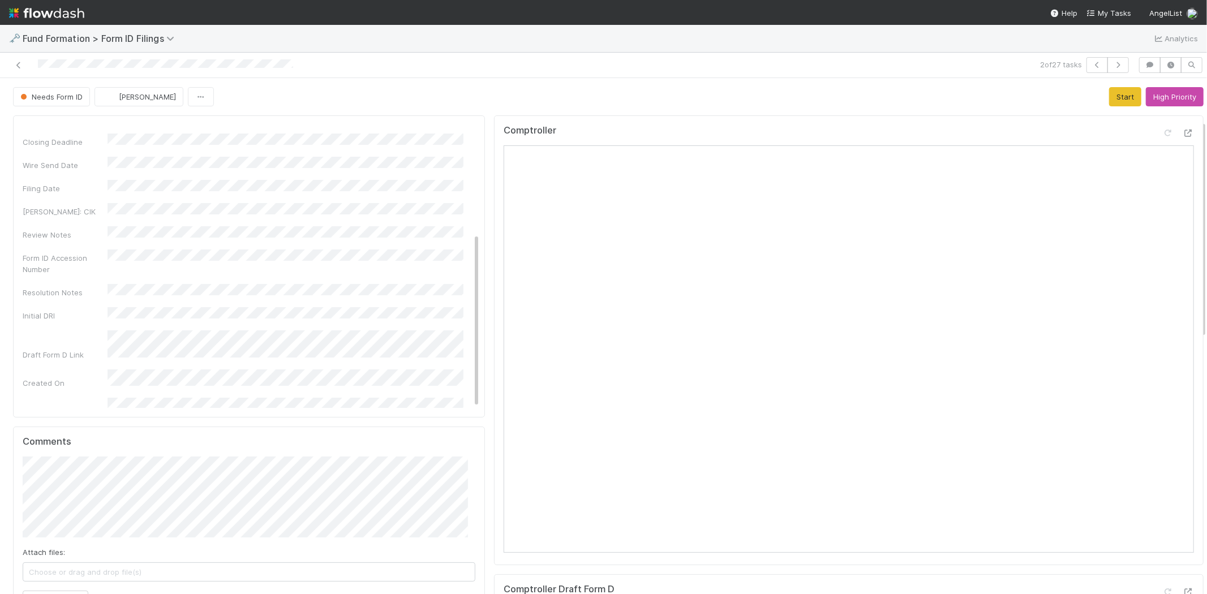
scroll to position [314, 0]
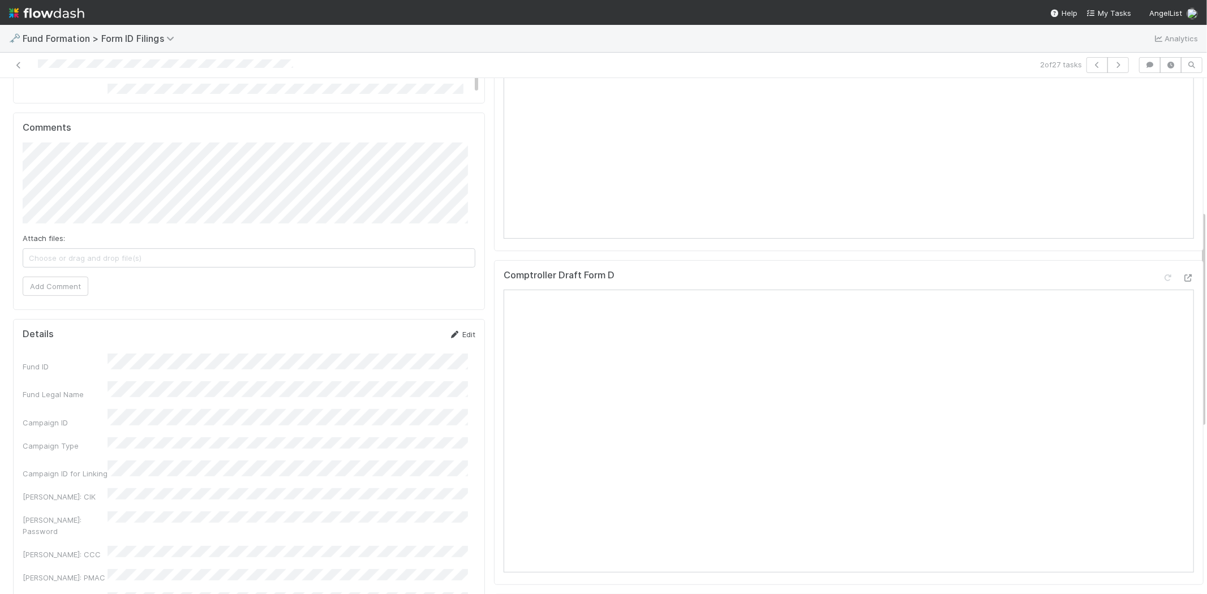
click at [457, 334] on link "Edit" at bounding box center [462, 334] width 27 height 9
click at [404, 334] on button "Save" at bounding box center [415, 338] width 32 height 19
click at [20, 62] on icon at bounding box center [18, 65] width 11 height 7
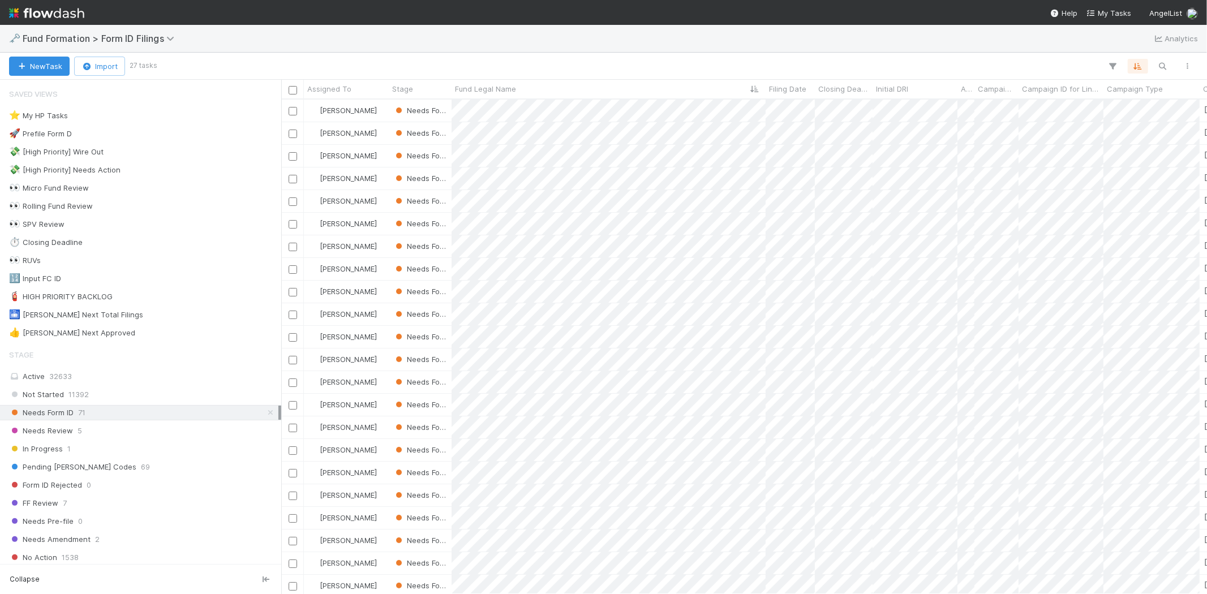
scroll to position [485, 916]
click at [677, 38] on div at bounding box center [603, 297] width 1207 height 594
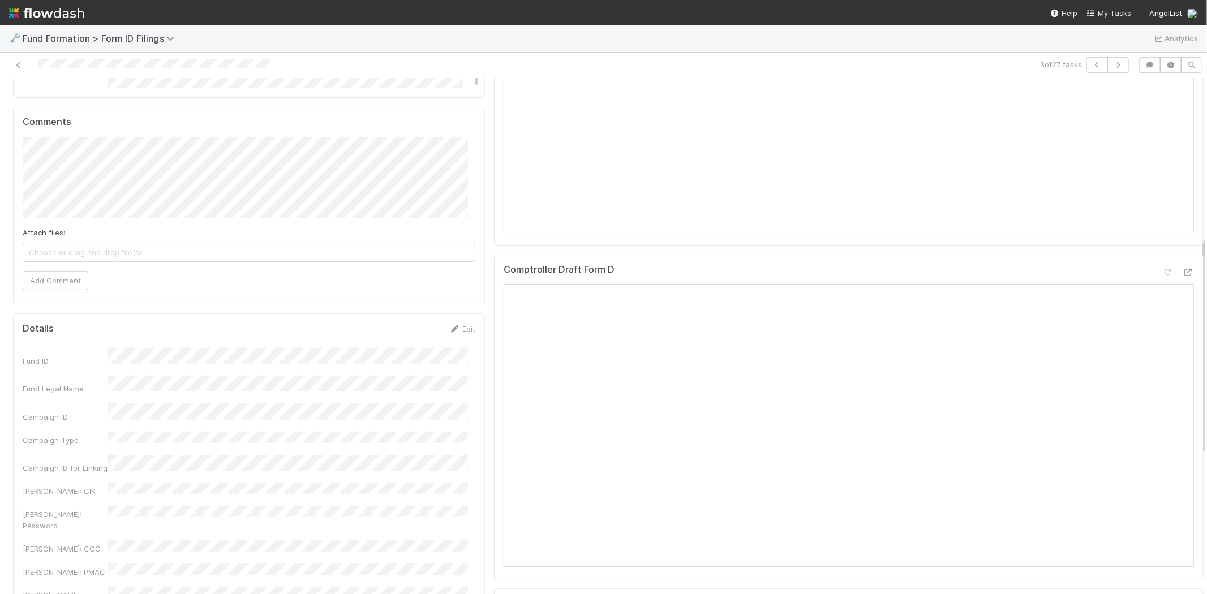
scroll to position [377, 0]
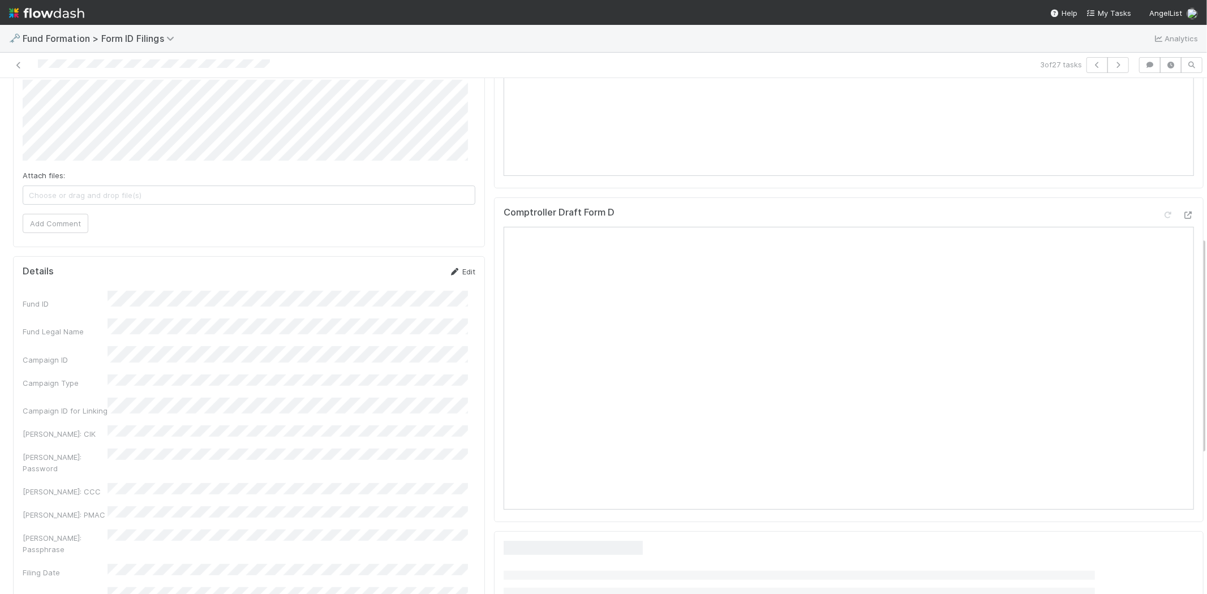
click at [460, 272] on link "Edit" at bounding box center [462, 271] width 27 height 9
click at [399, 274] on button "Save" at bounding box center [415, 275] width 32 height 19
click at [21, 66] on icon at bounding box center [18, 65] width 11 height 7
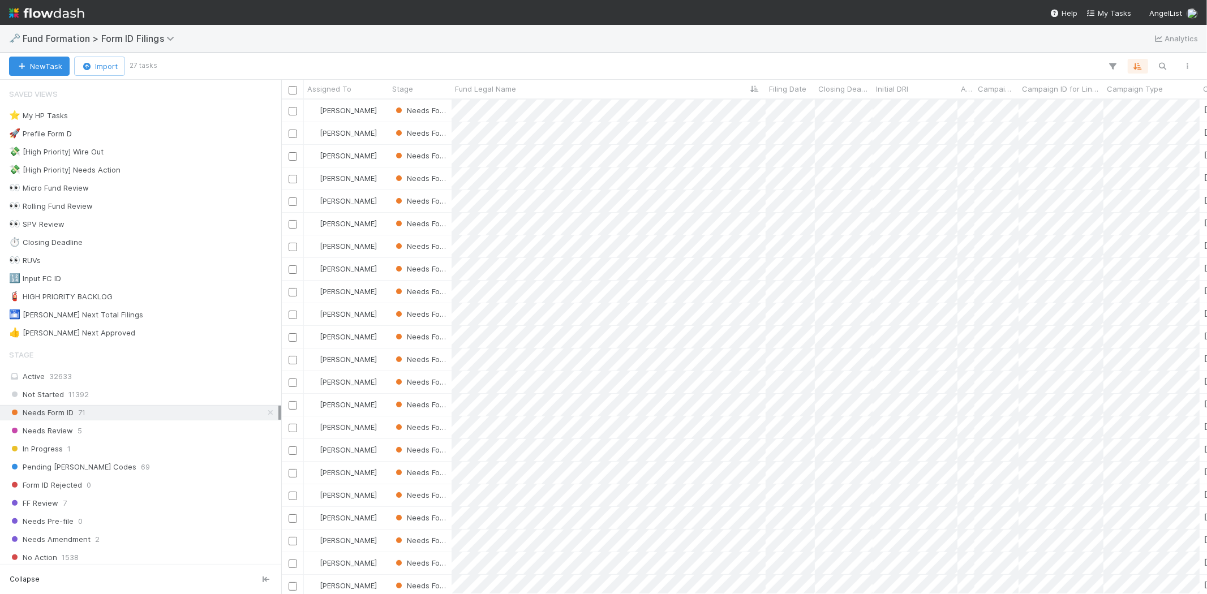
scroll to position [485, 916]
click at [689, 203] on div at bounding box center [603, 297] width 1207 height 594
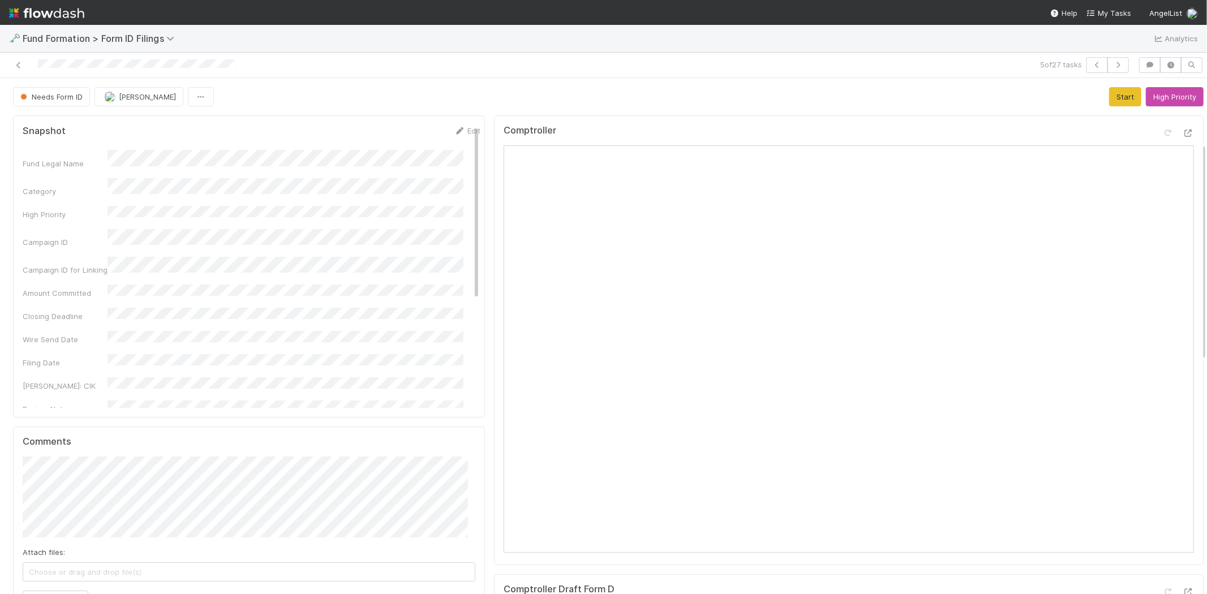
scroll to position [251, 0]
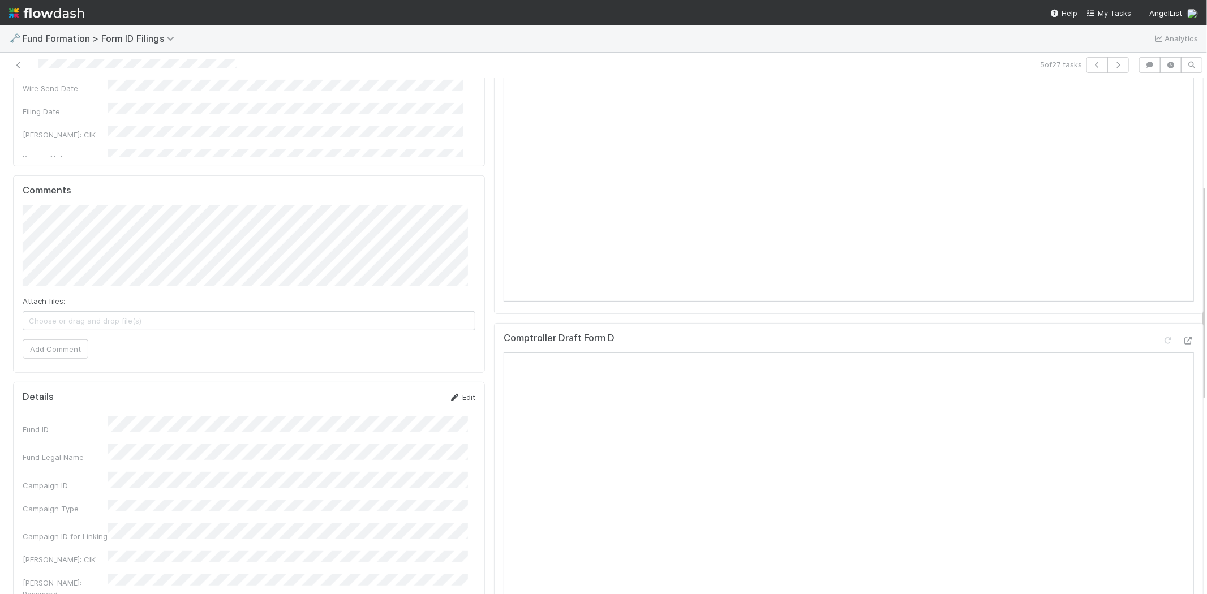
click at [461, 398] on link "Edit" at bounding box center [462, 397] width 27 height 9
click at [405, 401] on button "Save" at bounding box center [415, 401] width 32 height 19
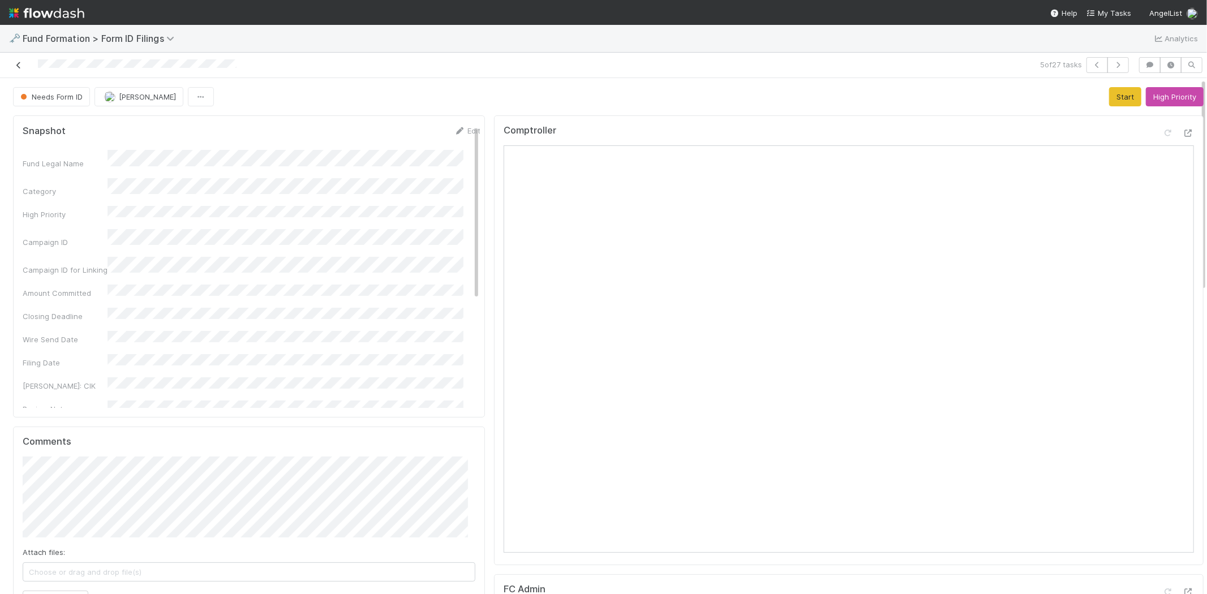
click at [18, 61] on link at bounding box center [18, 64] width 11 height 11
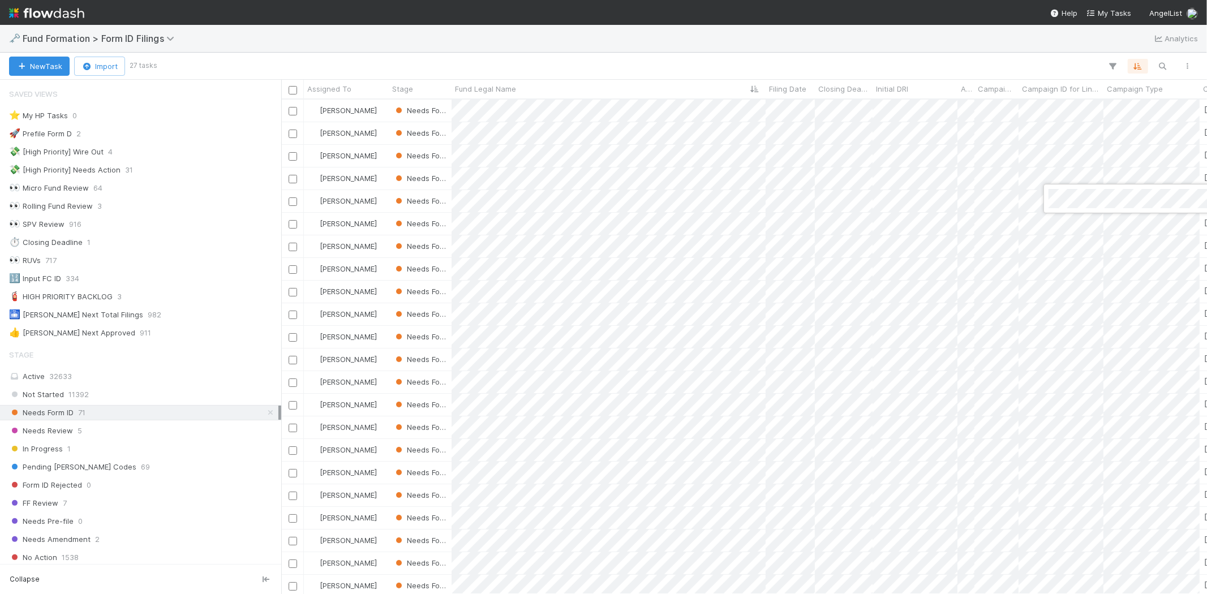
click at [735, 28] on div at bounding box center [603, 297] width 1207 height 594
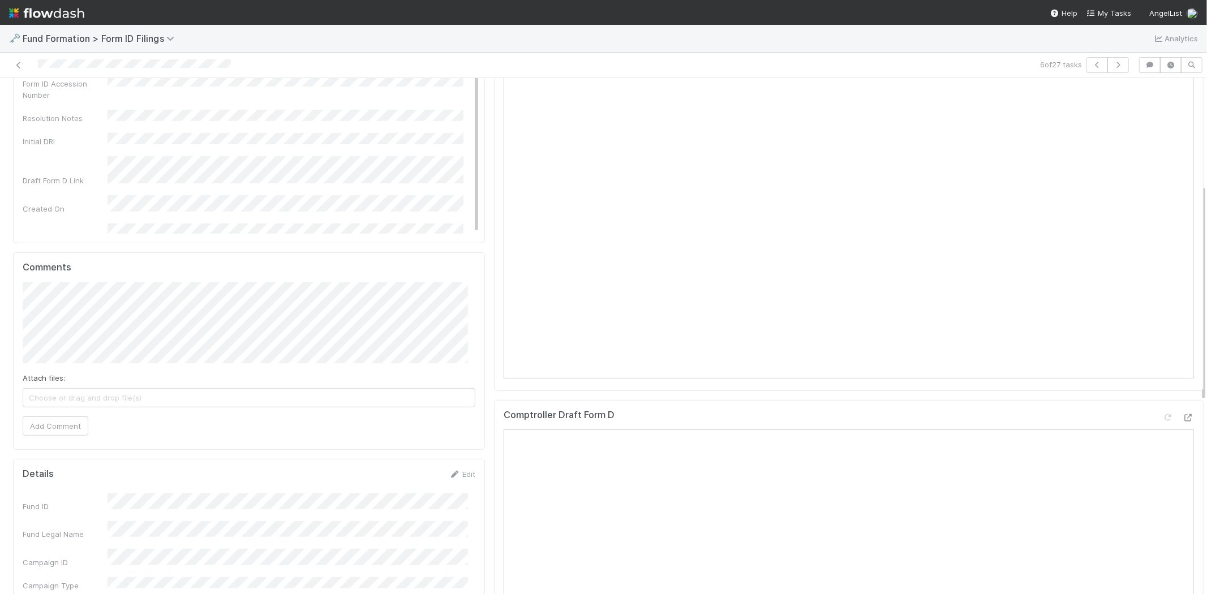
scroll to position [251, 0]
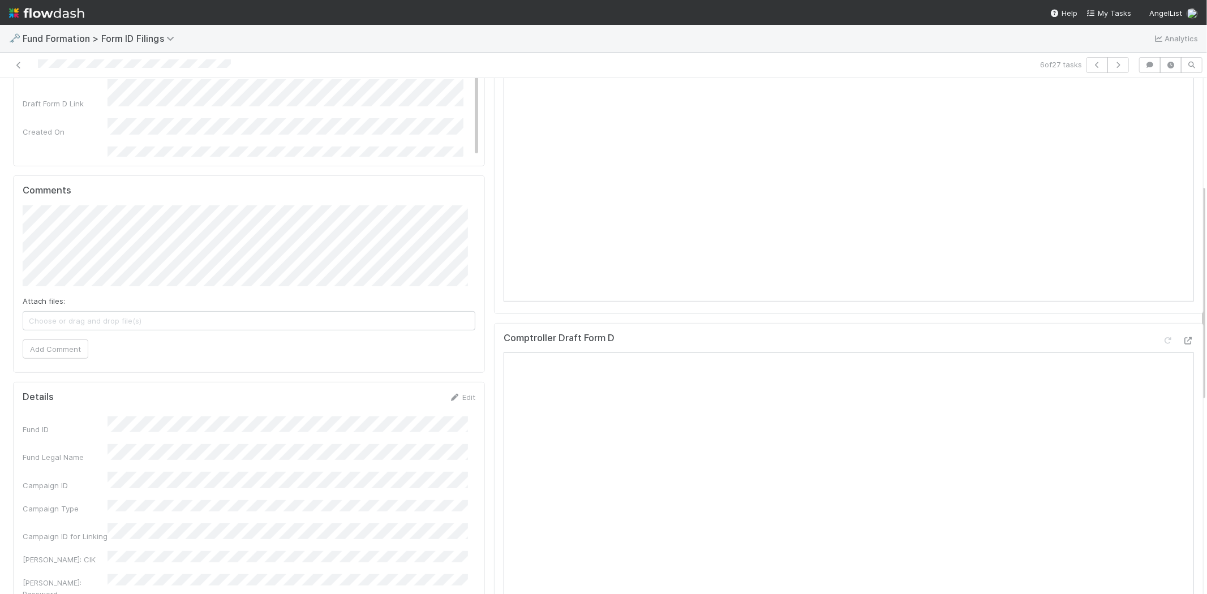
click at [449, 399] on icon at bounding box center [454, 397] width 11 height 7
click at [417, 400] on button "Save" at bounding box center [415, 401] width 32 height 19
click at [16, 60] on link at bounding box center [18, 64] width 11 height 11
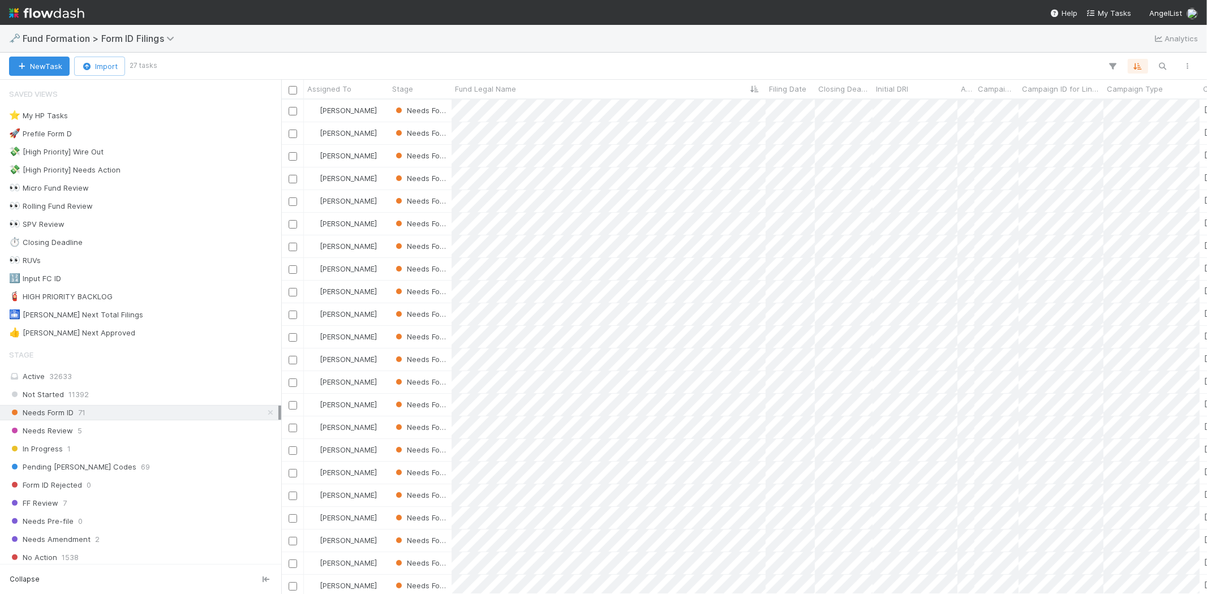
scroll to position [485, 916]
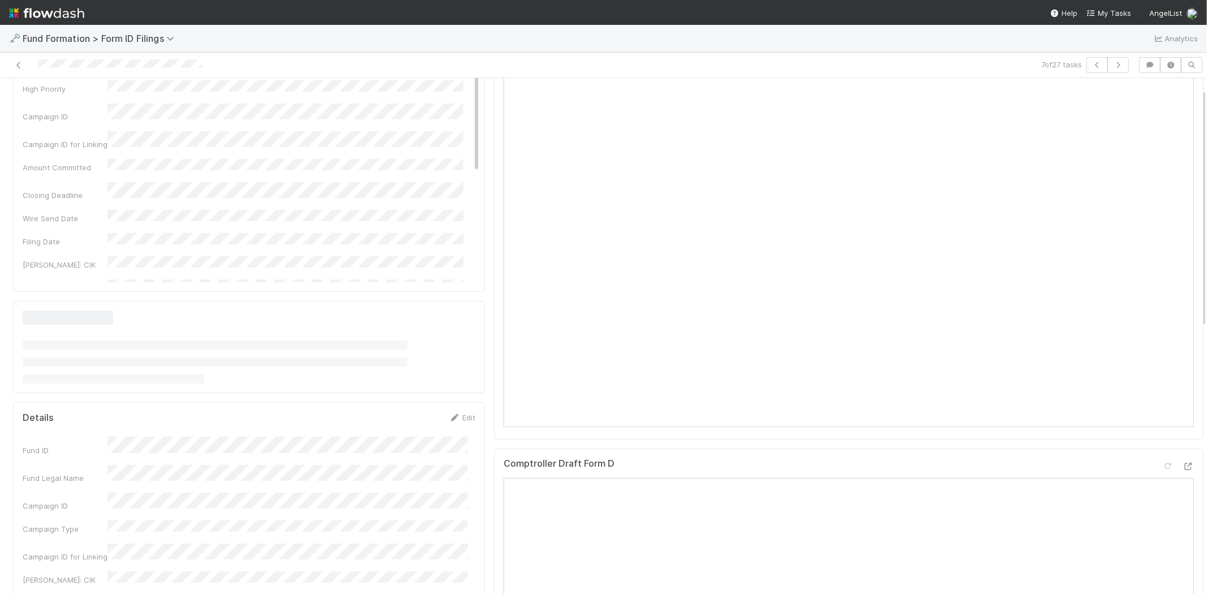
scroll to position [251, 0]
click at [460, 399] on link "Edit" at bounding box center [462, 397] width 27 height 9
click at [400, 402] on button "Save" at bounding box center [415, 401] width 32 height 19
click at [21, 63] on icon at bounding box center [18, 65] width 11 height 7
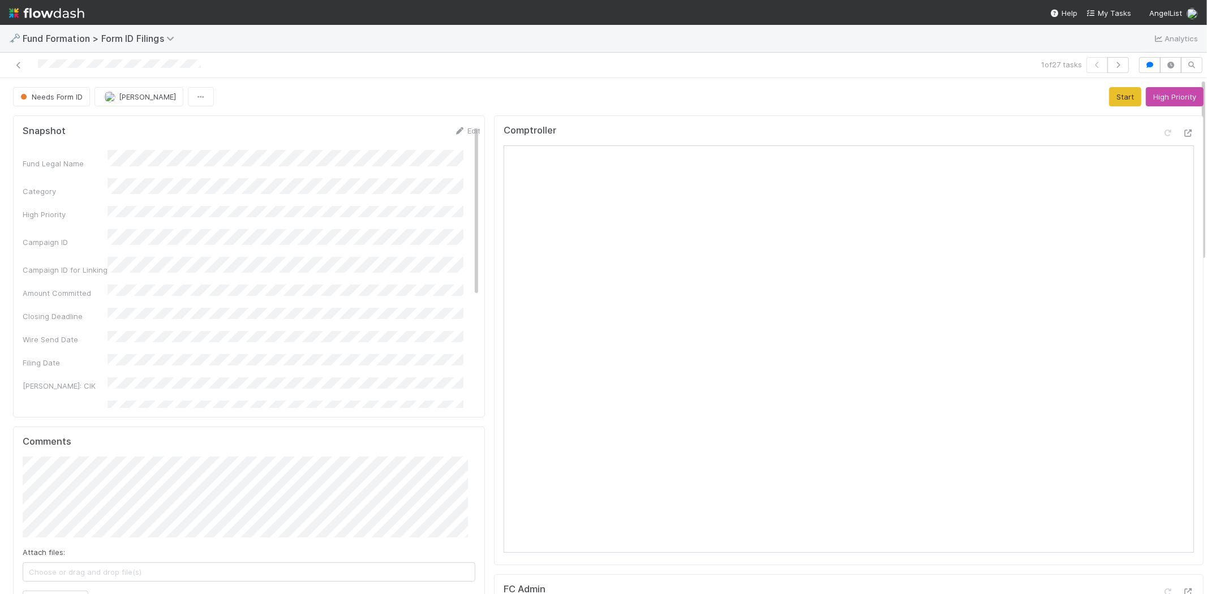
click at [817, 131] on div "Comptroller" at bounding box center [849, 135] width 690 height 20
click at [1109, 99] on button "Start" at bounding box center [1125, 96] width 32 height 19
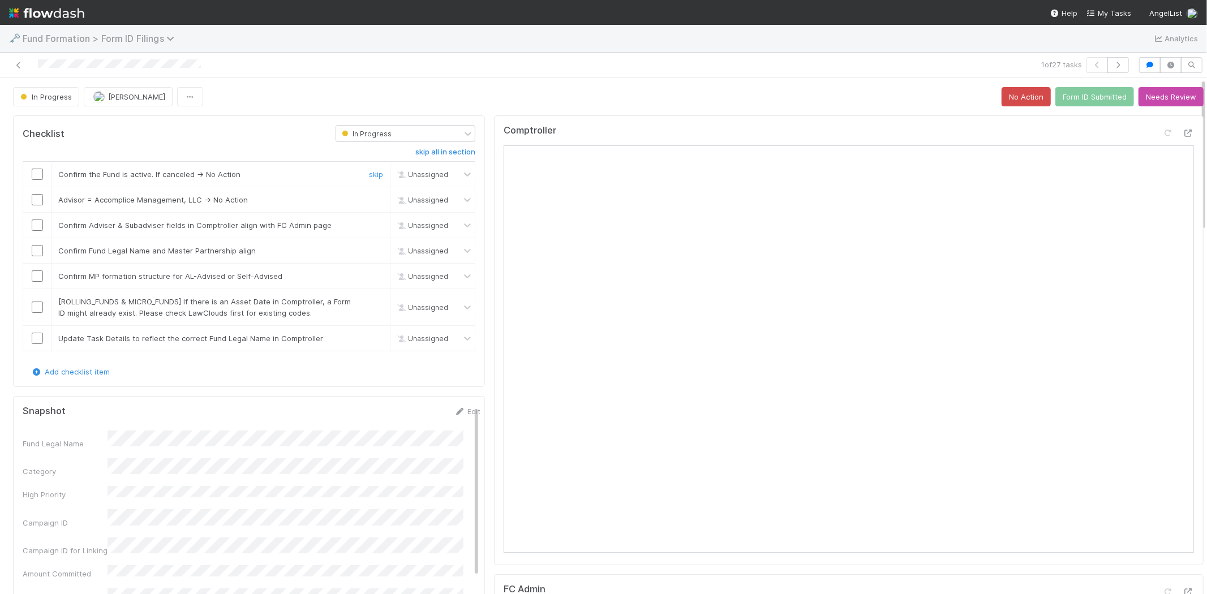
drag, startPoint x: 40, startPoint y: 174, endPoint x: 44, endPoint y: 33, distance: 141.5
click at [40, 174] on input "checkbox" at bounding box center [37, 174] width 11 height 11
click at [369, 197] on link "skip" at bounding box center [376, 199] width 14 height 9
click at [38, 226] on input "checkbox" at bounding box center [37, 225] width 11 height 11
click at [37, 251] on input "checkbox" at bounding box center [37, 250] width 11 height 11
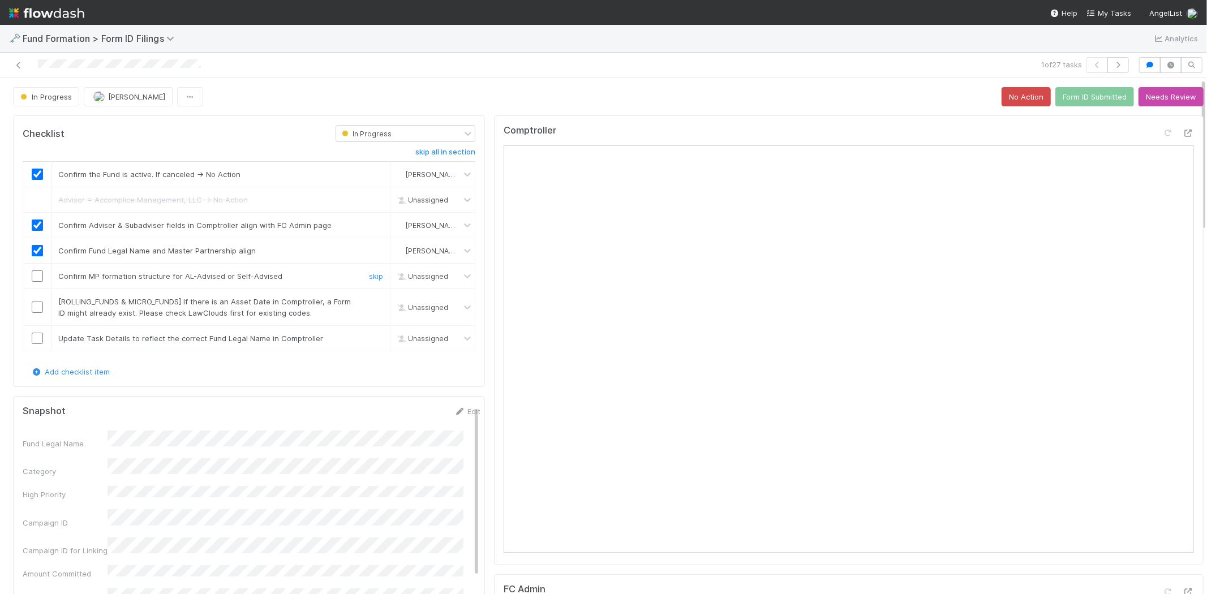
click at [38, 275] on input "checkbox" at bounding box center [37, 276] width 11 height 11
click at [369, 304] on link "skip" at bounding box center [376, 301] width 14 height 9
click at [34, 340] on input "checkbox" at bounding box center [37, 338] width 11 height 11
click at [1088, 94] on button "Form ID Submitted" at bounding box center [1094, 96] width 79 height 19
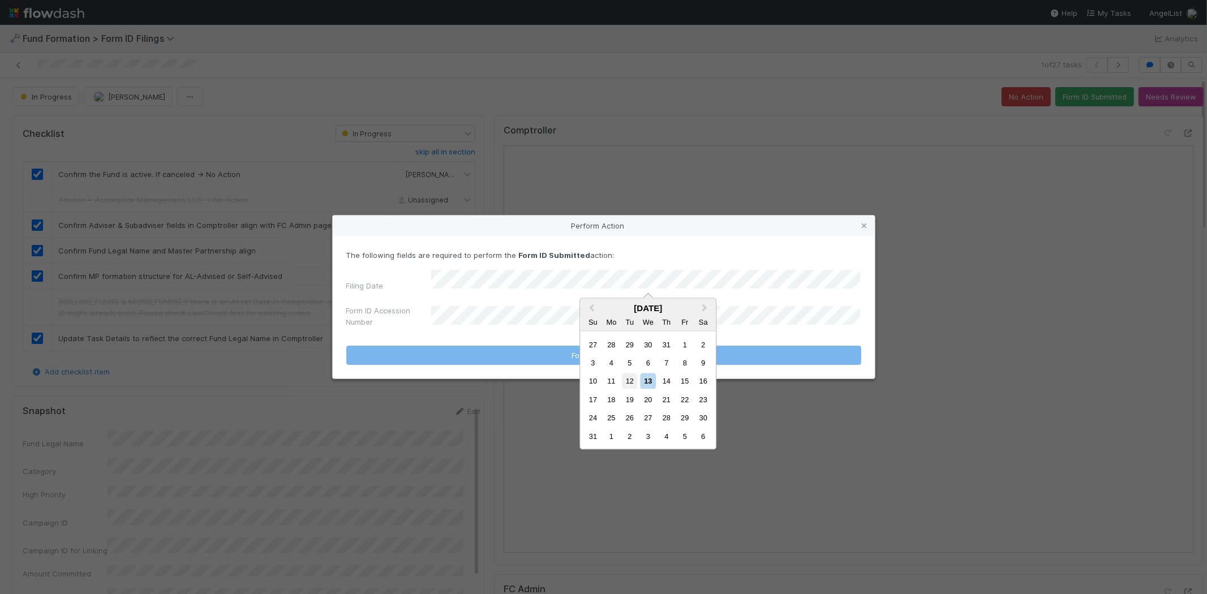
click at [628, 381] on div "12" at bounding box center [629, 381] width 15 height 15
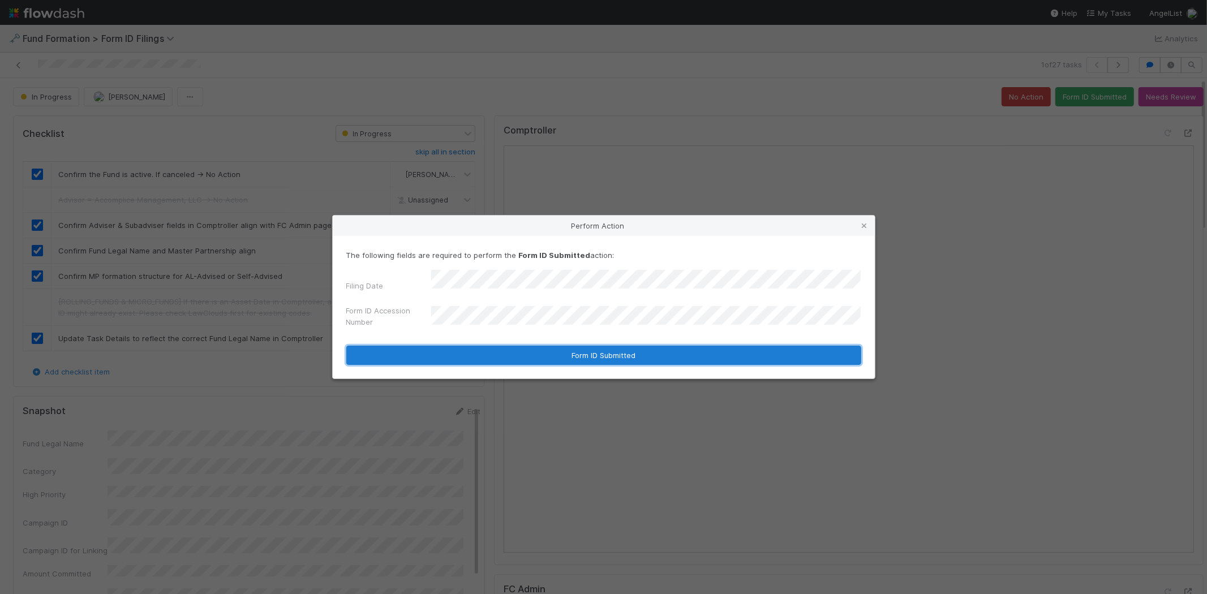
click at [476, 350] on button "Form ID Submitted" at bounding box center [603, 355] width 515 height 19
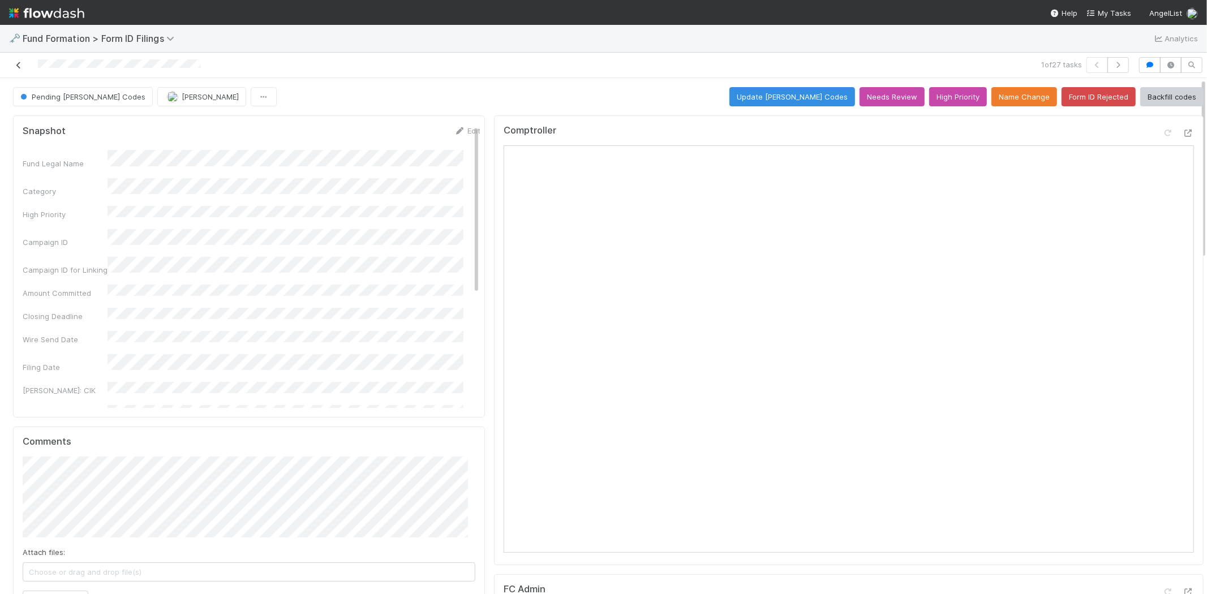
click at [13, 65] on icon at bounding box center [18, 65] width 11 height 7
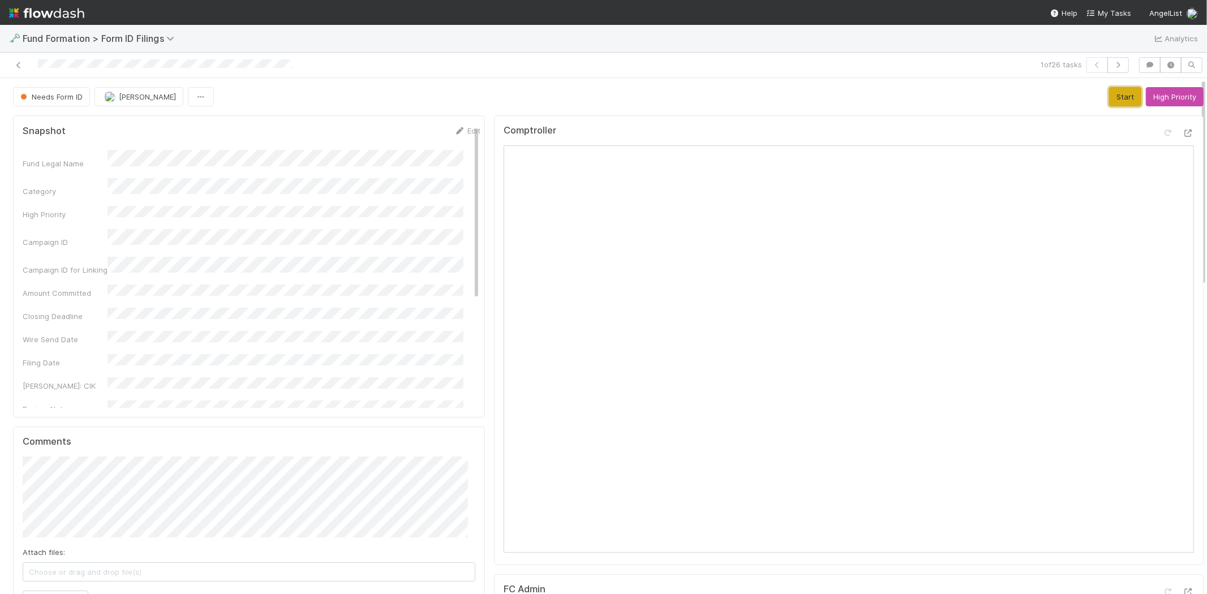
click at [1109, 98] on button "Start" at bounding box center [1125, 96] width 32 height 19
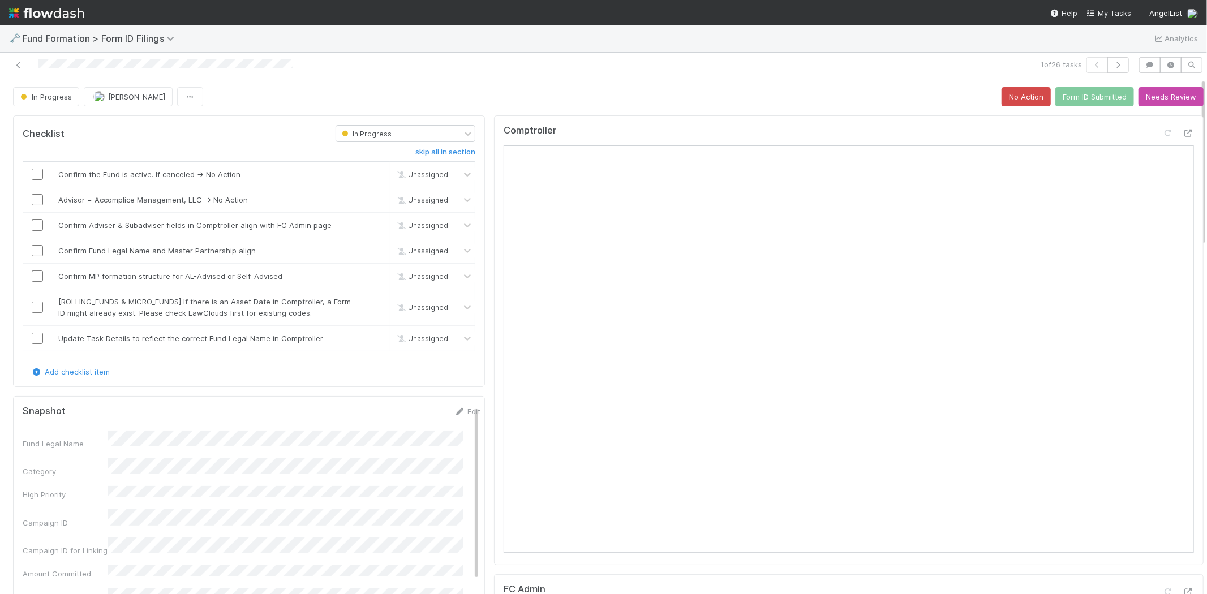
click at [776, 89] on div "In Progress Meg Castanare No Action Form ID Submitted Needs Review" at bounding box center [608, 96] width 1191 height 19
click at [800, 106] on div "In Progress Meg Castanare No Action Form ID Submitted Needs Review" at bounding box center [608, 96] width 1191 height 19
click at [37, 175] on input "checkbox" at bounding box center [37, 174] width 11 height 11
drag, startPoint x: 364, startPoint y: 199, endPoint x: 148, endPoint y: 229, distance: 218.7
click at [369, 200] on link "skip" at bounding box center [376, 199] width 14 height 9
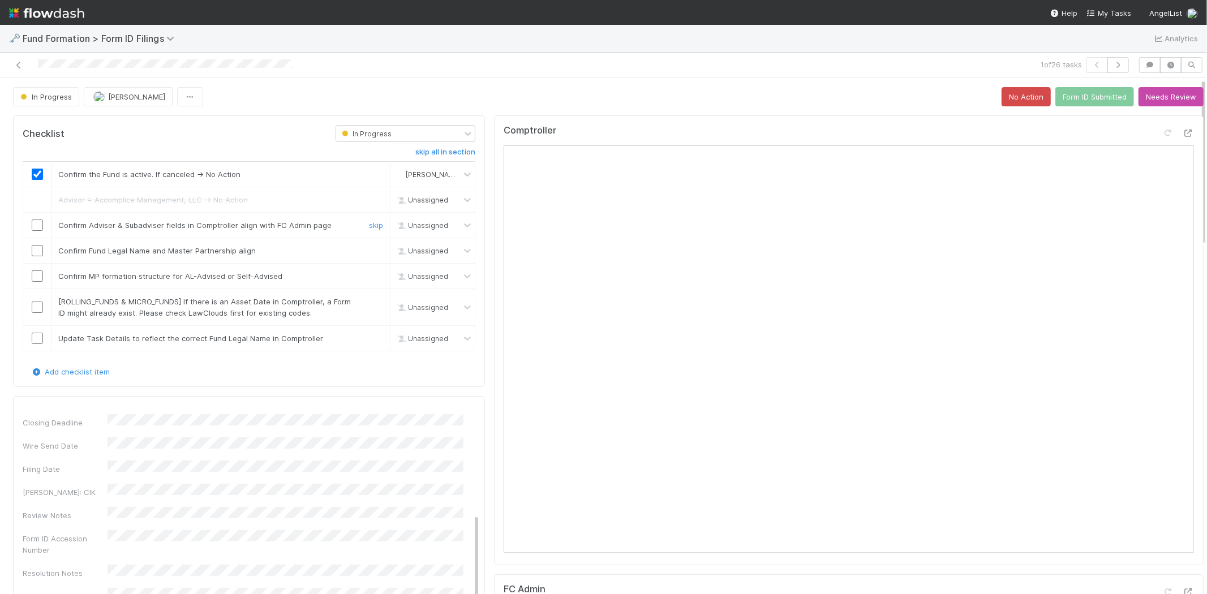
click at [40, 227] on input "checkbox" at bounding box center [37, 225] width 11 height 11
drag, startPoint x: 35, startPoint y: 247, endPoint x: 36, endPoint y: 264, distance: 17.6
click at [37, 251] on input "checkbox" at bounding box center [37, 250] width 11 height 11
click at [37, 273] on input "checkbox" at bounding box center [37, 276] width 11 height 11
click at [369, 302] on link "skip" at bounding box center [376, 301] width 14 height 9
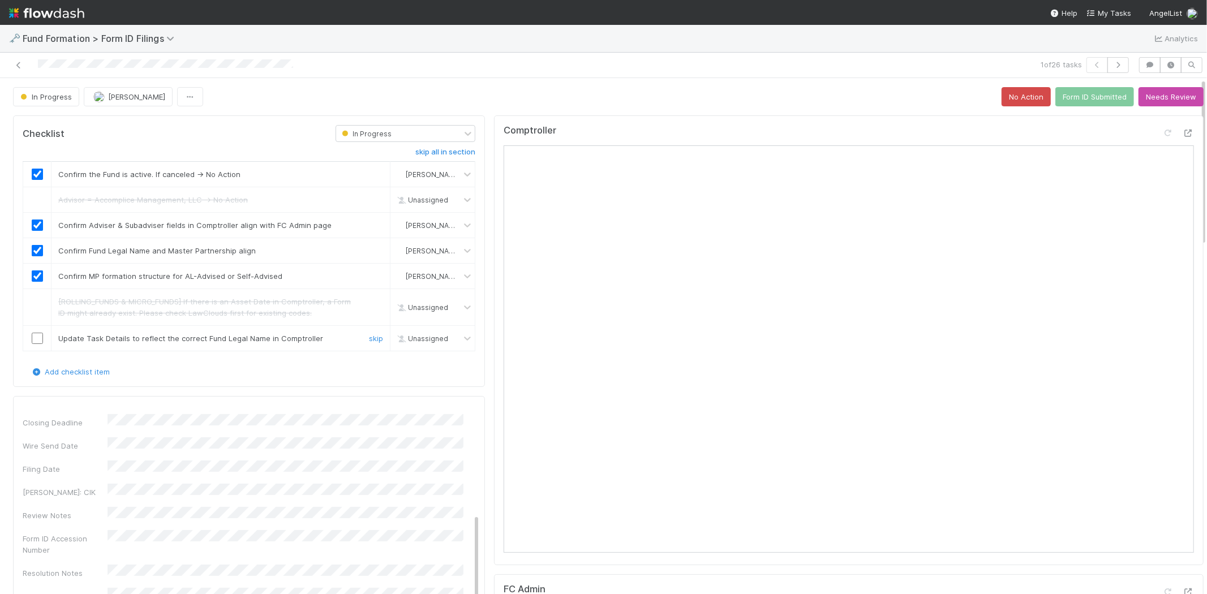
drag, startPoint x: 35, startPoint y: 344, endPoint x: 341, endPoint y: 295, distance: 310.0
click at [36, 344] on input "checkbox" at bounding box center [37, 338] width 11 height 11
click at [1079, 98] on button "Form ID Submitted" at bounding box center [1094, 96] width 79 height 19
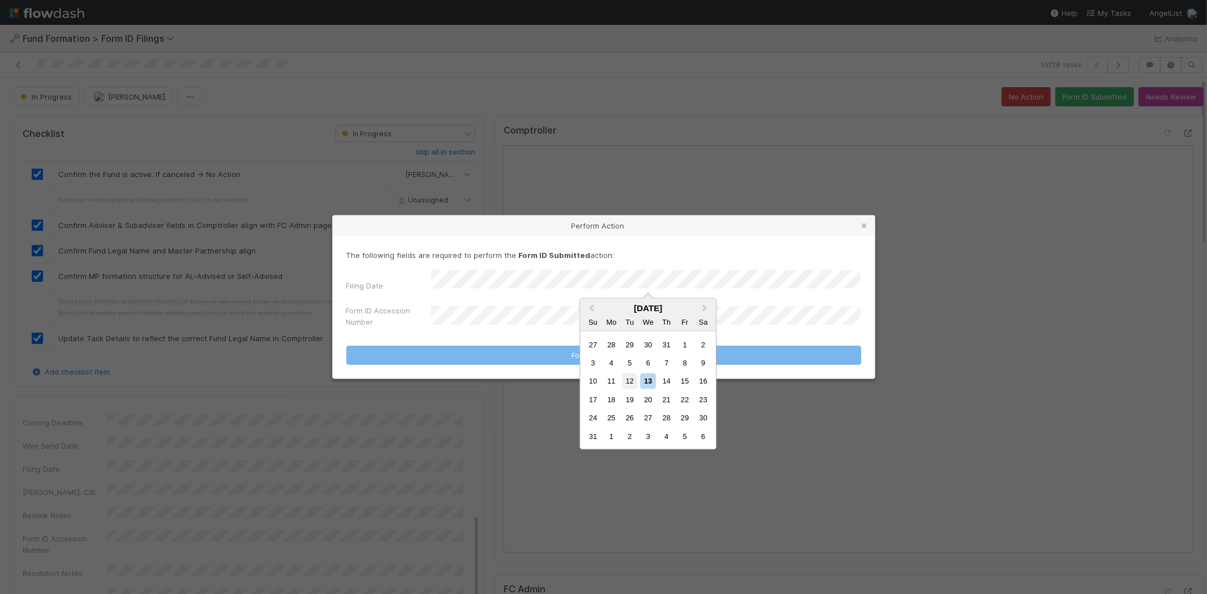
click at [629, 380] on div "12" at bounding box center [629, 381] width 15 height 15
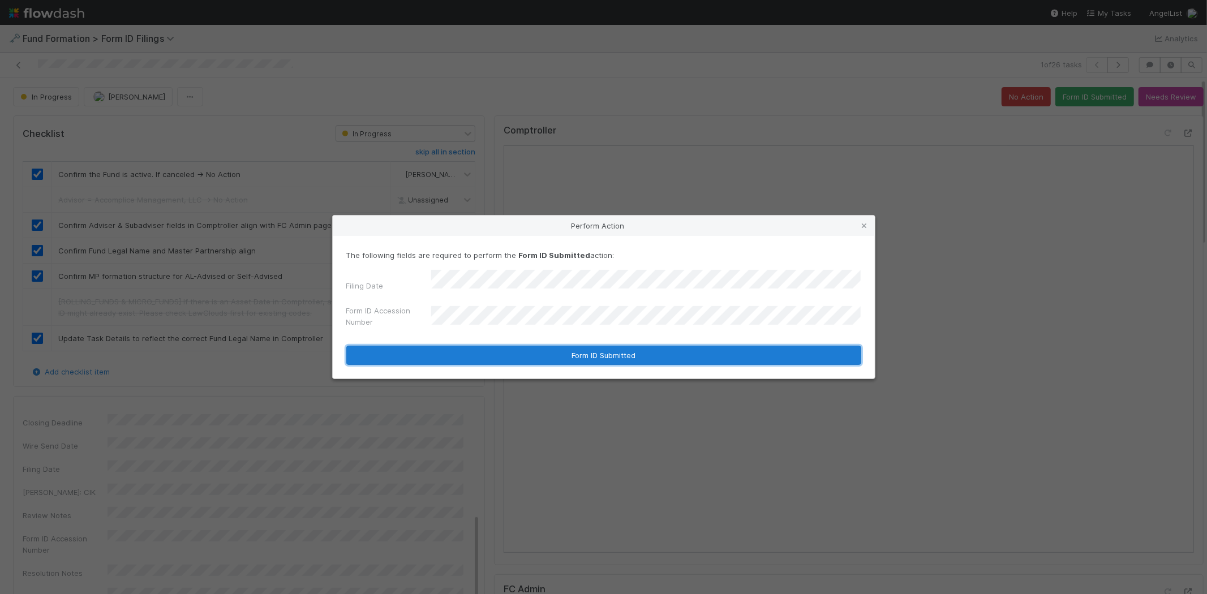
click at [470, 348] on button "Form ID Submitted" at bounding box center [603, 355] width 515 height 19
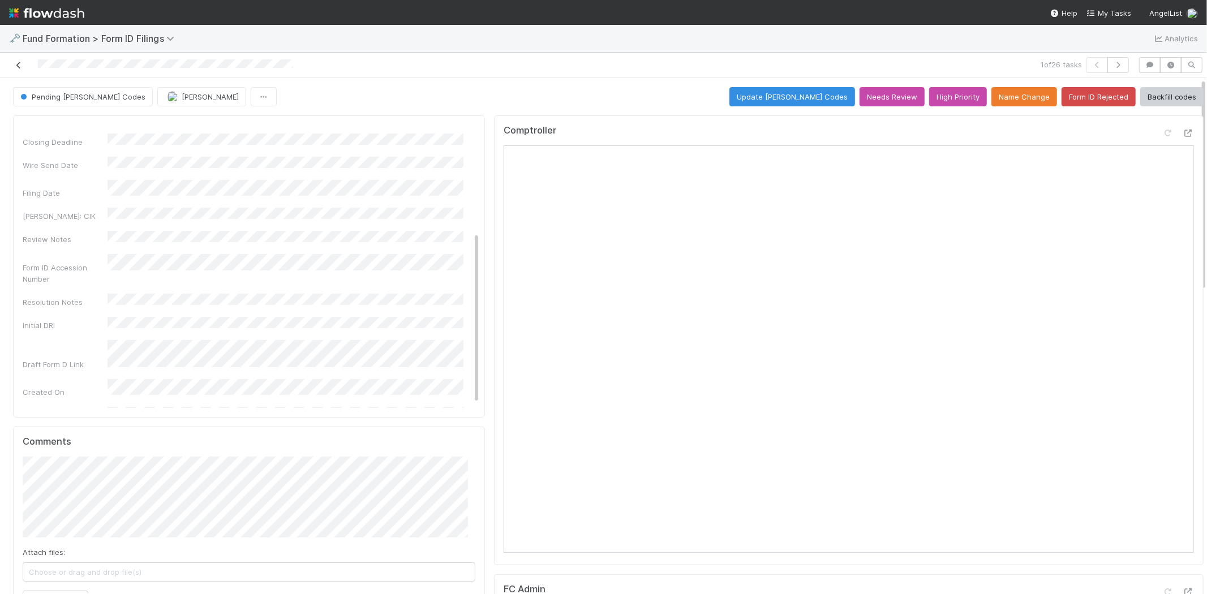
click at [14, 63] on icon at bounding box center [18, 65] width 11 height 7
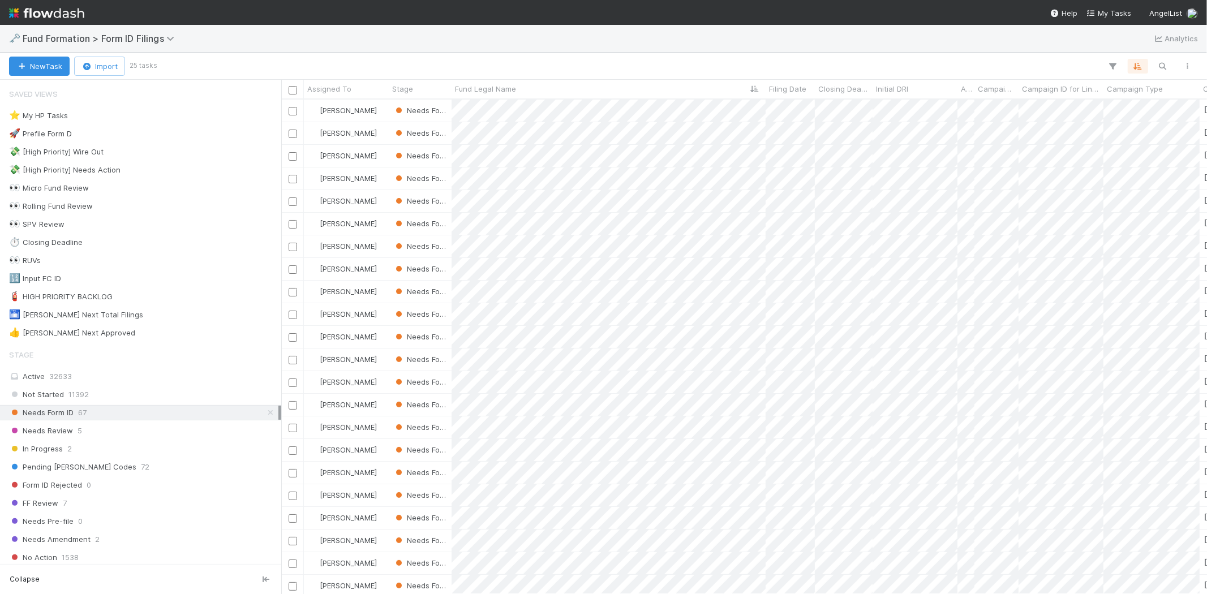
scroll to position [485, 916]
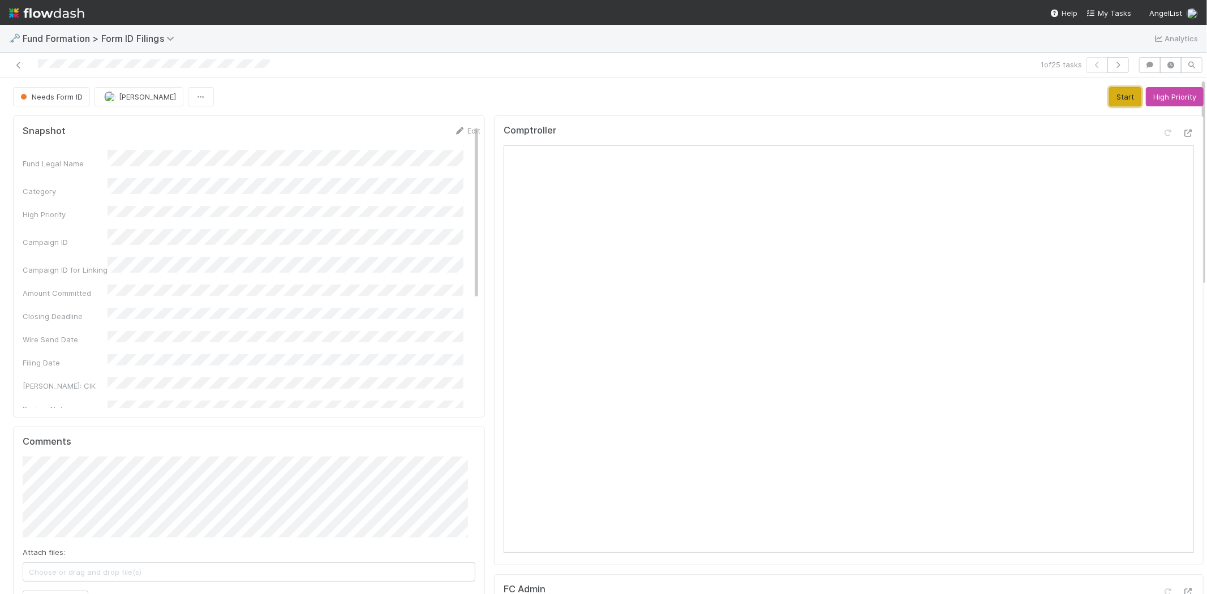
click at [1109, 97] on button "Start" at bounding box center [1125, 96] width 32 height 19
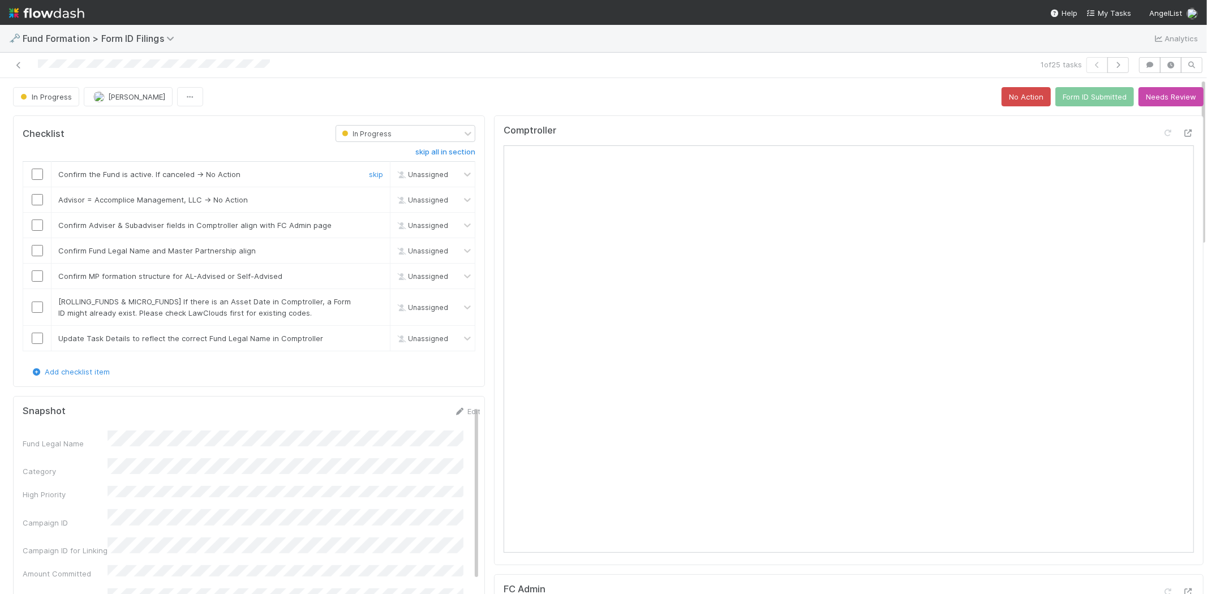
click at [35, 174] on input "checkbox" at bounding box center [37, 174] width 11 height 11
checkbox input "true"
drag, startPoint x: 365, startPoint y: 201, endPoint x: 337, endPoint y: 208, distance: 28.6
click at [369, 201] on link "skip" at bounding box center [376, 199] width 14 height 9
click at [38, 225] on input "checkbox" at bounding box center [37, 225] width 11 height 11
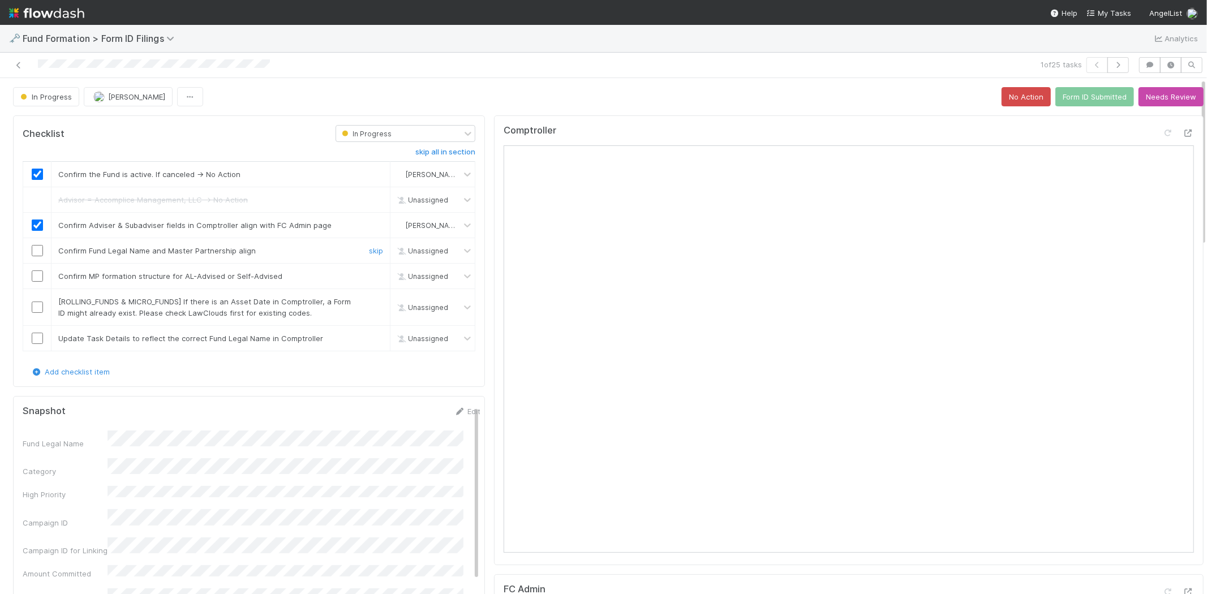
click at [38, 247] on input "checkbox" at bounding box center [37, 250] width 11 height 11
click at [41, 276] on input "checkbox" at bounding box center [37, 276] width 11 height 11
drag, startPoint x: 366, startPoint y: 301, endPoint x: 340, endPoint y: 307, distance: 26.1
click at [369, 301] on link "skip" at bounding box center [376, 301] width 14 height 9
click at [36, 341] on input "checkbox" at bounding box center [37, 338] width 11 height 11
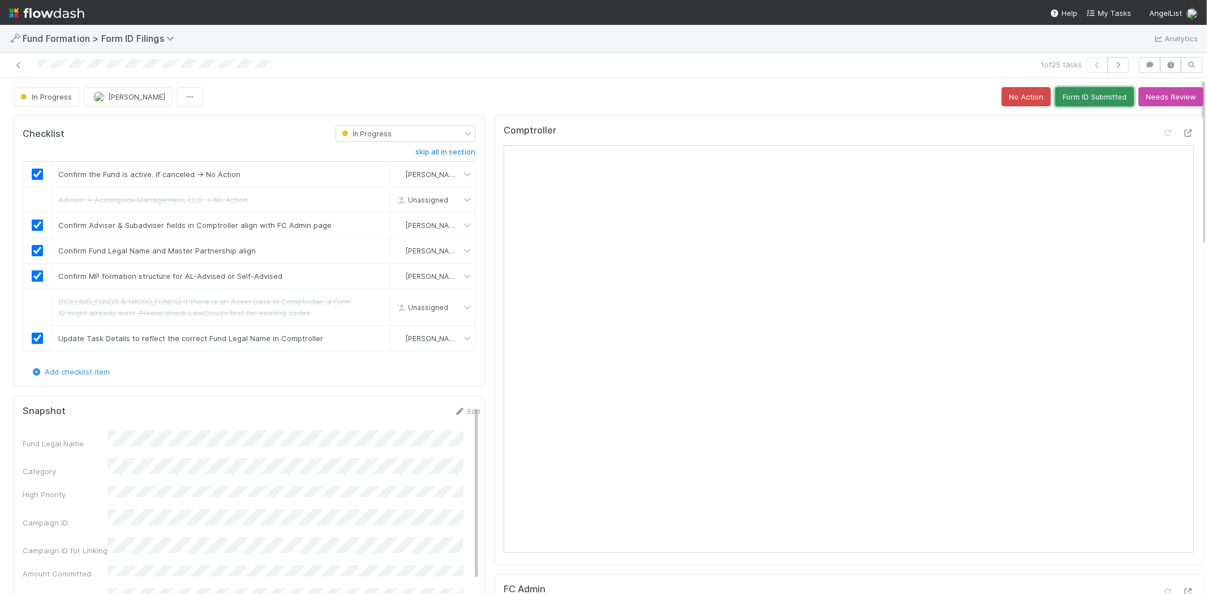
click at [1070, 97] on button "Form ID Submitted" at bounding box center [1094, 96] width 79 height 19
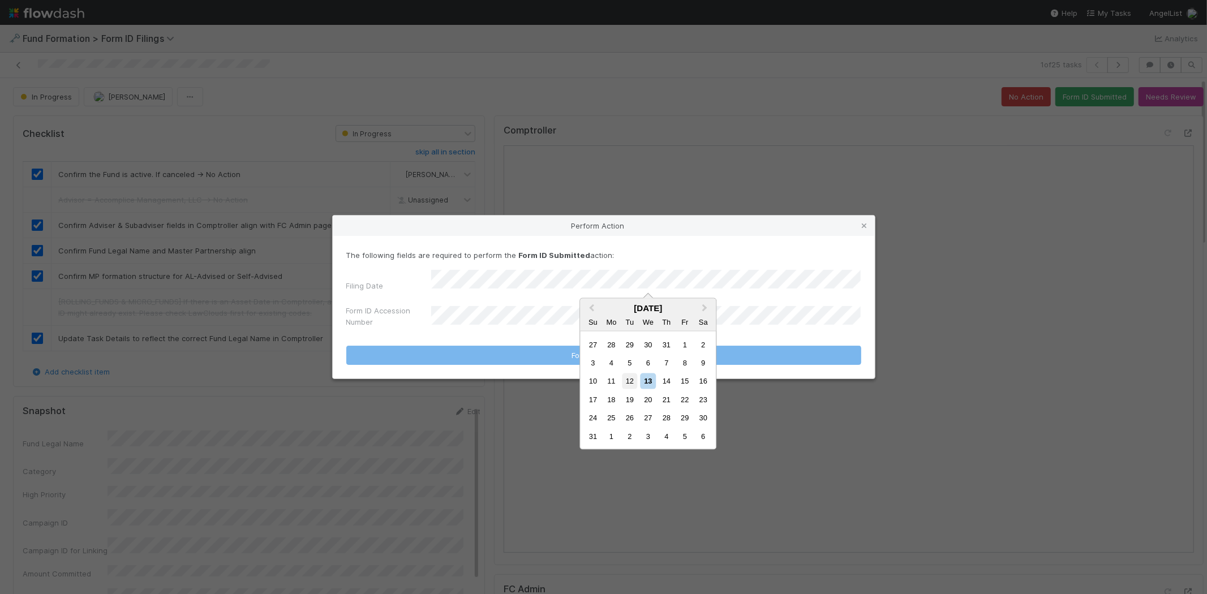
click at [624, 382] on div "12" at bounding box center [629, 381] width 15 height 15
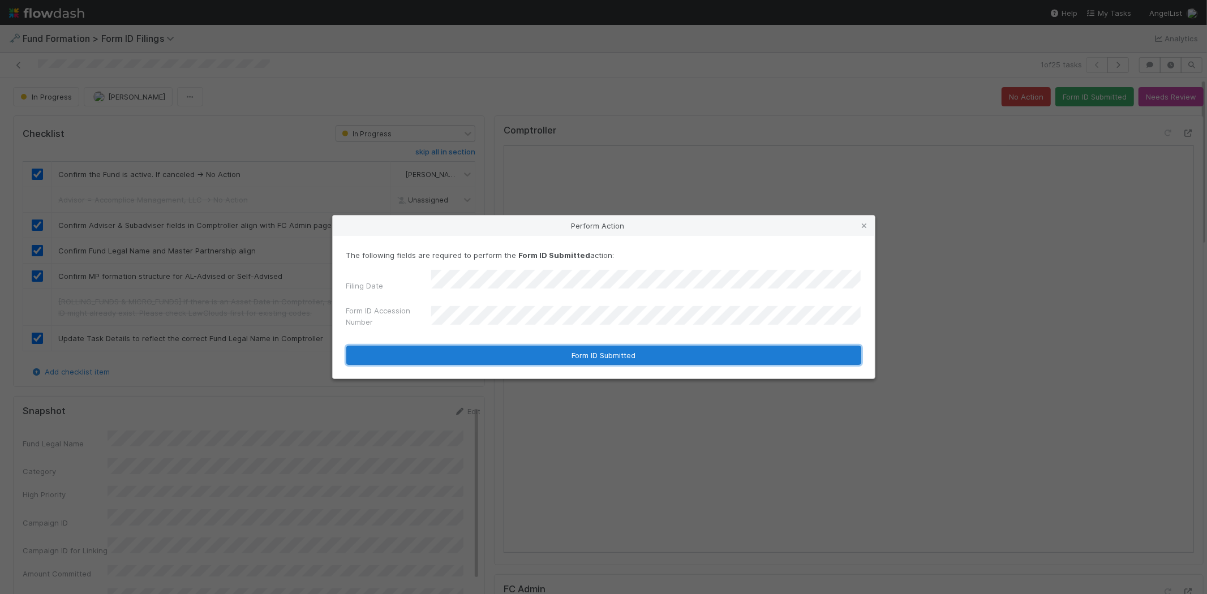
click at [471, 349] on button "Form ID Submitted" at bounding box center [603, 355] width 515 height 19
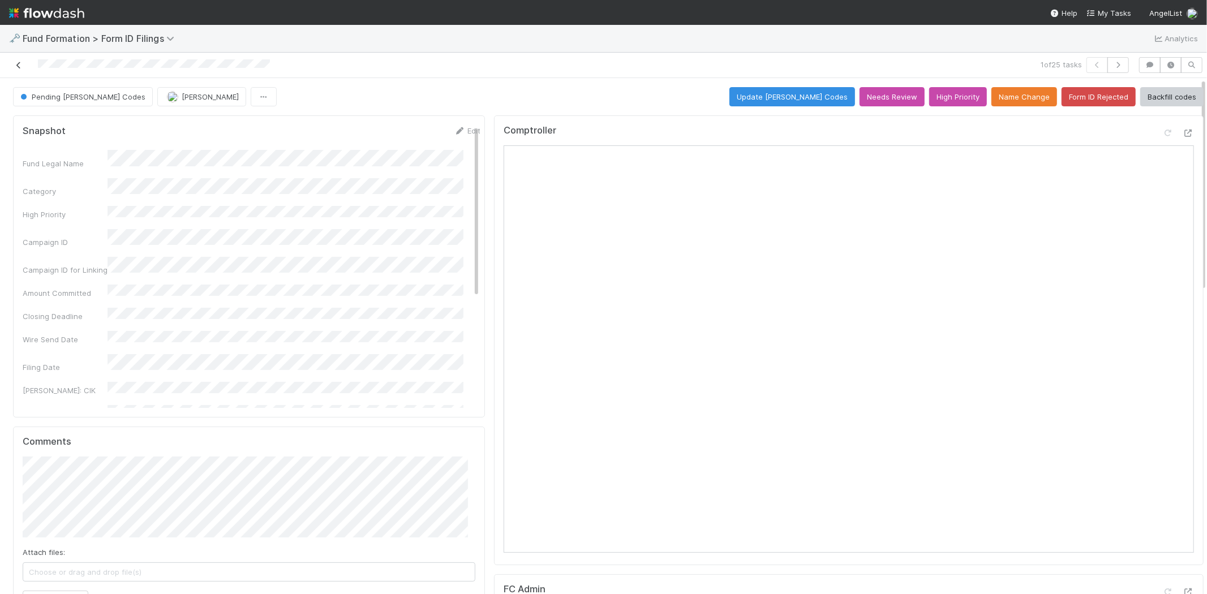
click at [20, 63] on icon at bounding box center [18, 65] width 11 height 7
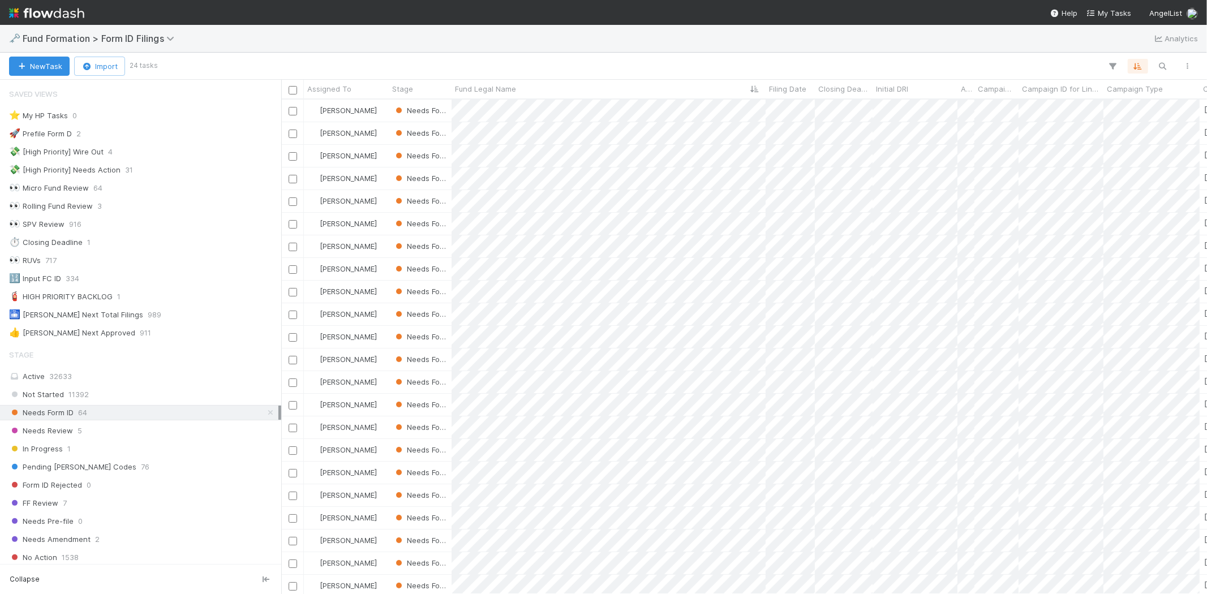
scroll to position [485, 916]
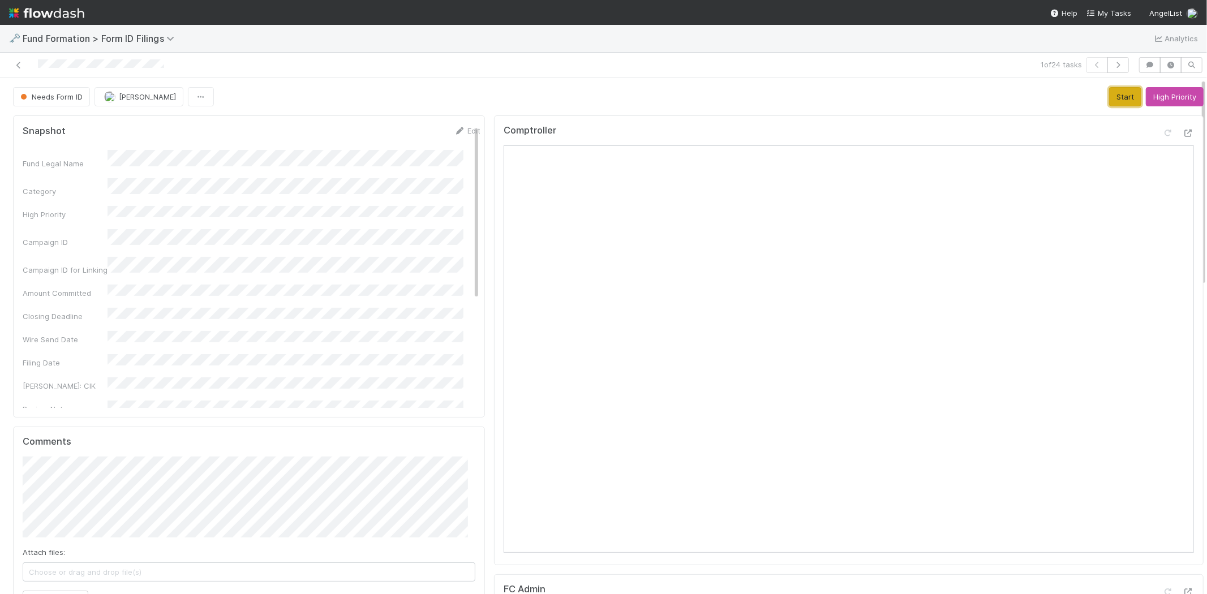
click at [1109, 101] on button "Start" at bounding box center [1125, 96] width 32 height 19
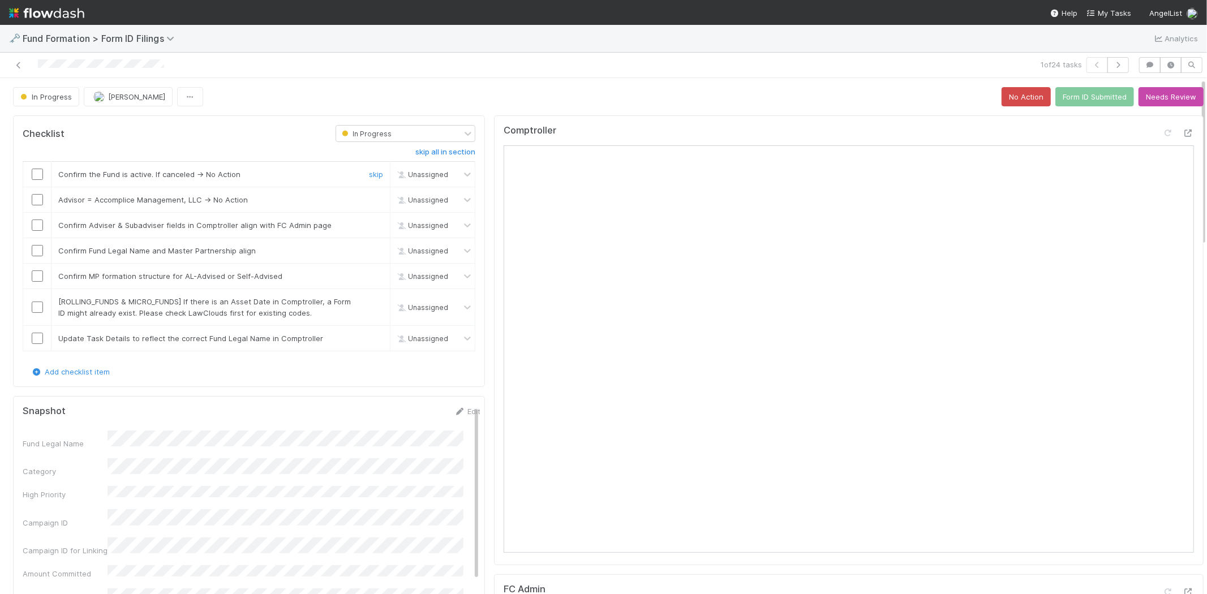
click at [36, 175] on input "checkbox" at bounding box center [37, 174] width 11 height 11
drag, startPoint x: 367, startPoint y: 202, endPoint x: 230, endPoint y: 231, distance: 139.4
click at [369, 201] on link "skip" at bounding box center [376, 199] width 14 height 9
click at [36, 228] on input "checkbox" at bounding box center [37, 225] width 11 height 11
click at [37, 254] on input "checkbox" at bounding box center [37, 250] width 11 height 11
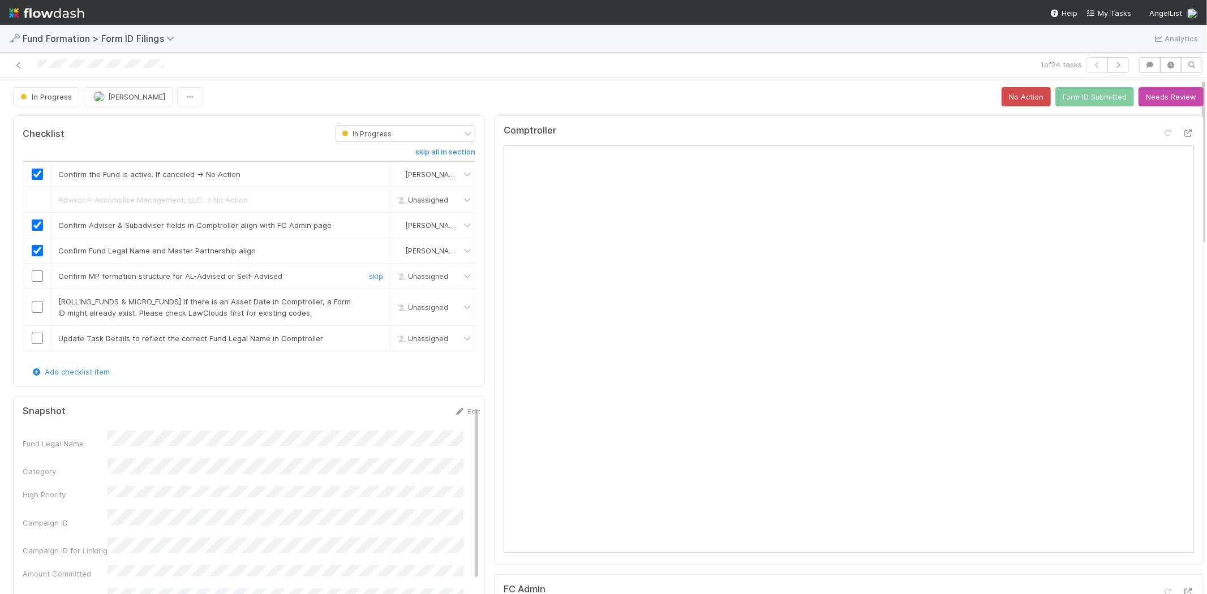
drag, startPoint x: 35, startPoint y: 276, endPoint x: 218, endPoint y: 283, distance: 184.1
click at [36, 276] on input "checkbox" at bounding box center [37, 276] width 11 height 11
click at [369, 304] on link "skip" at bounding box center [376, 301] width 14 height 9
click at [40, 336] on input "checkbox" at bounding box center [37, 338] width 11 height 11
click at [1063, 96] on button "Form ID Submitted" at bounding box center [1094, 96] width 79 height 19
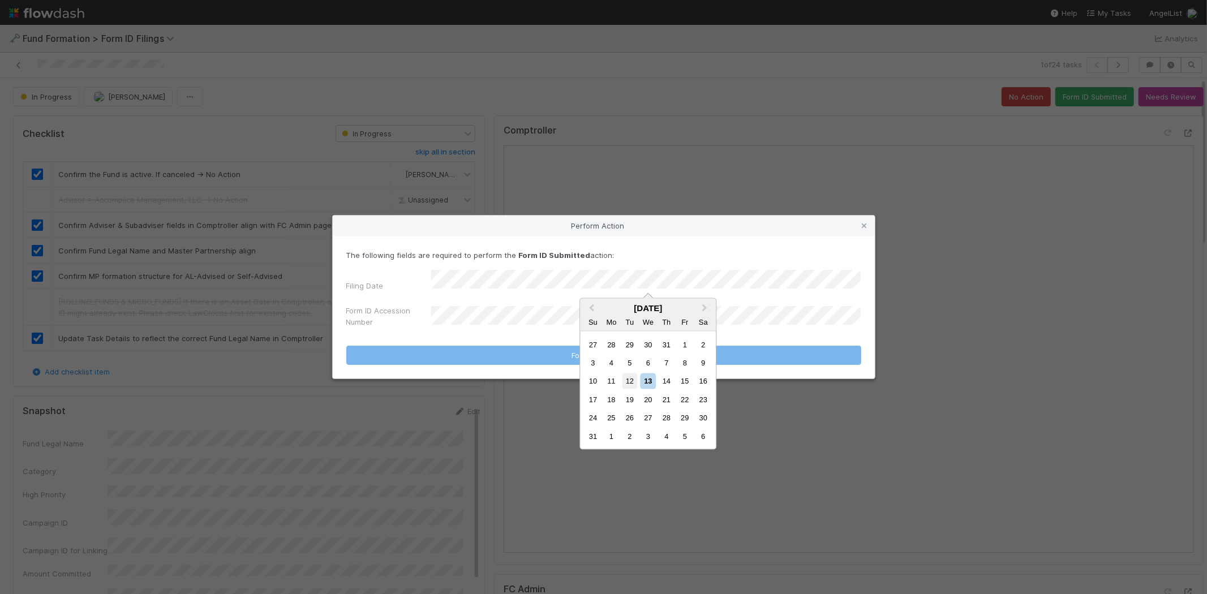
click at [630, 381] on div "12" at bounding box center [629, 381] width 15 height 15
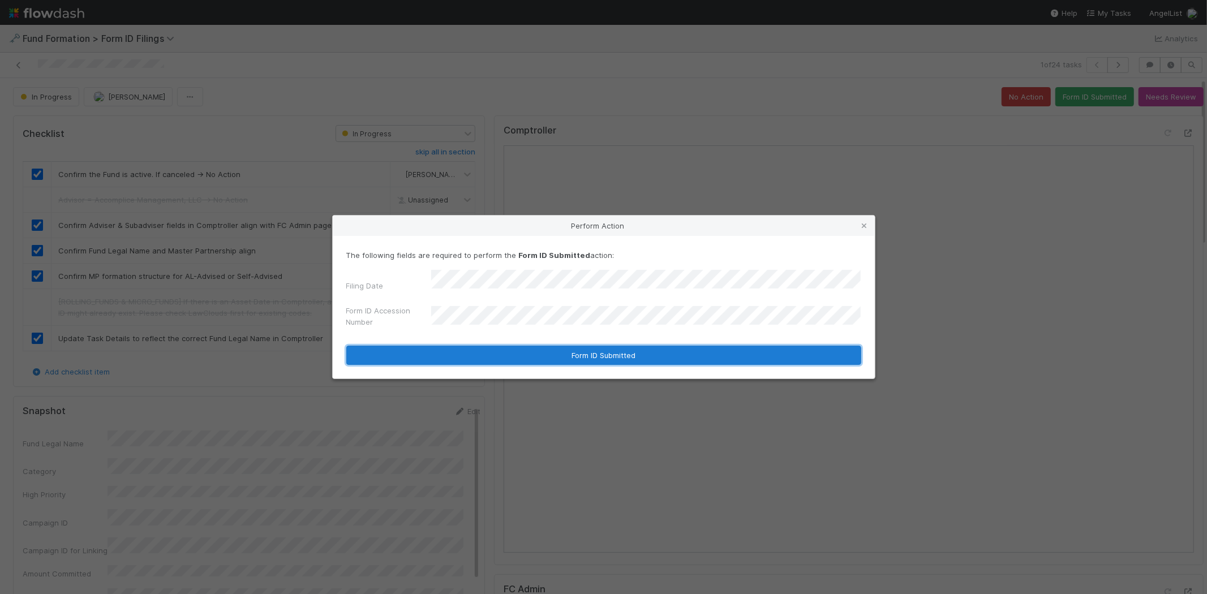
click at [534, 349] on button "Form ID Submitted" at bounding box center [603, 355] width 515 height 19
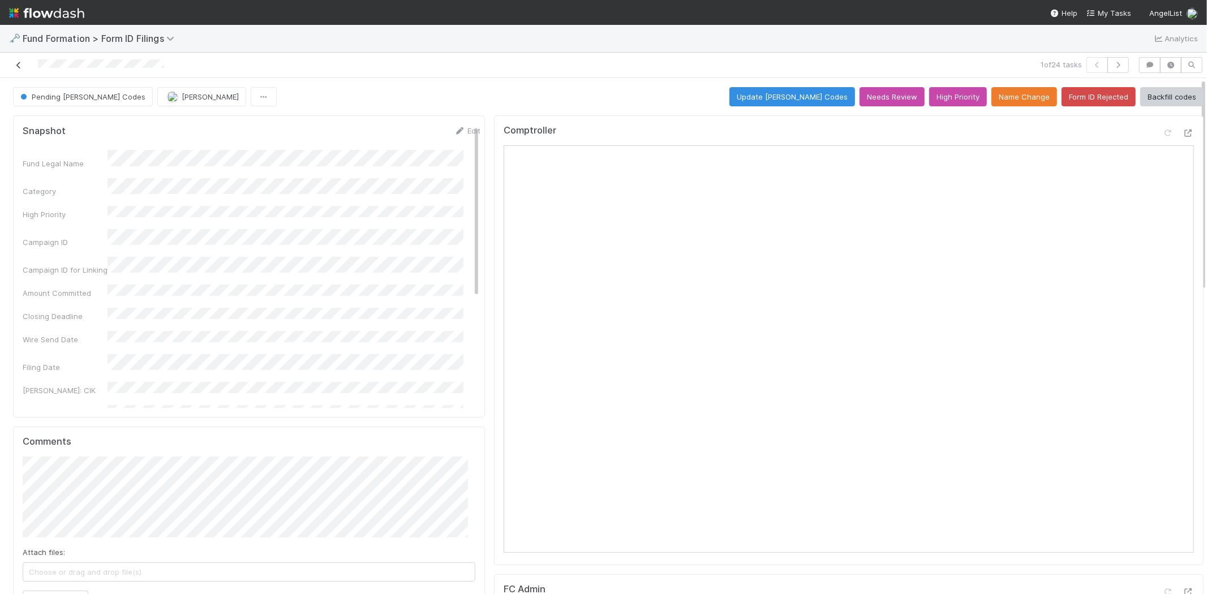
click at [17, 66] on icon at bounding box center [18, 65] width 11 height 7
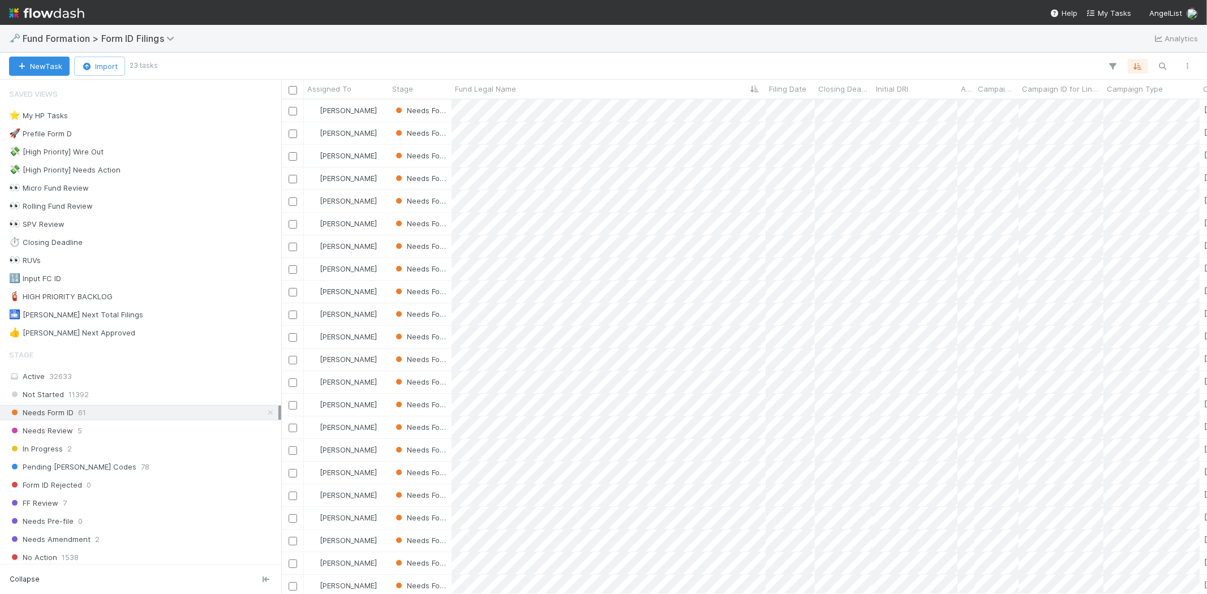
scroll to position [485, 916]
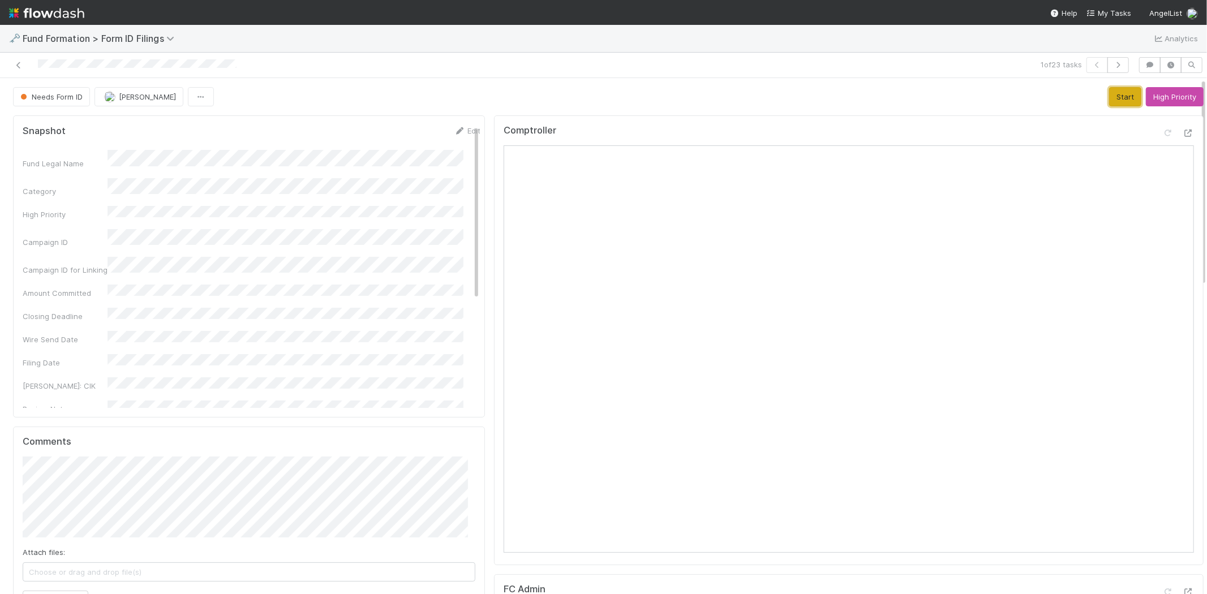
click at [1109, 101] on button "Start" at bounding box center [1125, 96] width 32 height 19
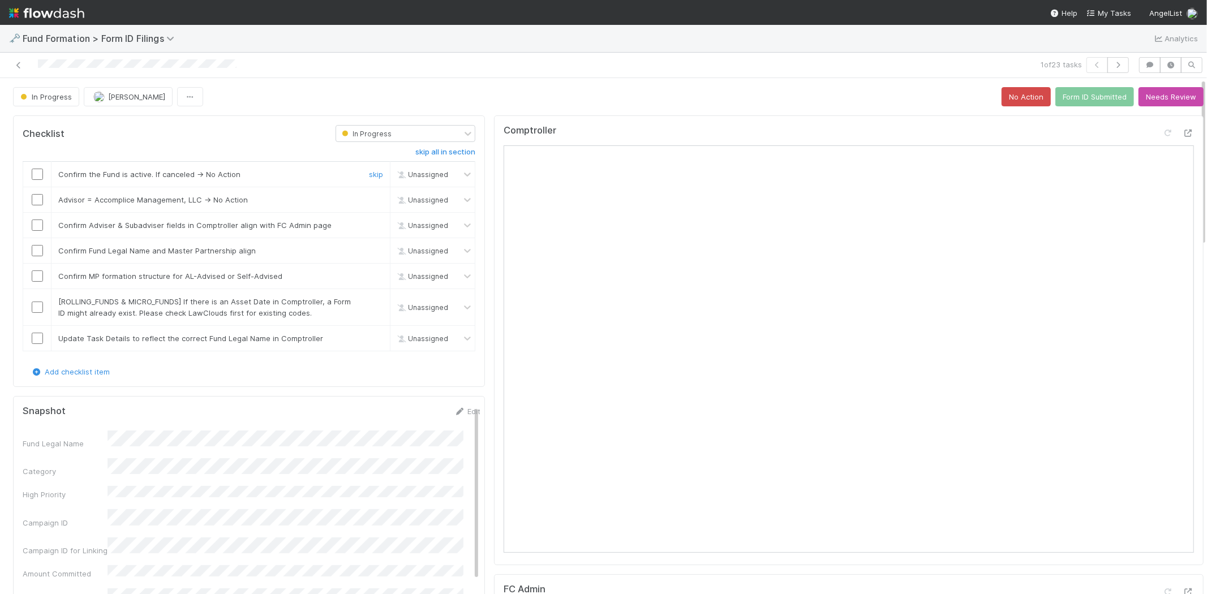
drag, startPoint x: 33, startPoint y: 172, endPoint x: 328, endPoint y: 208, distance: 297.6
click at [35, 172] on input "checkbox" at bounding box center [37, 174] width 11 height 11
click at [369, 201] on link "skip" at bounding box center [376, 199] width 14 height 9
drag, startPoint x: 36, startPoint y: 222, endPoint x: 36, endPoint y: 251, distance: 28.9
click at [36, 225] on input "checkbox" at bounding box center [37, 225] width 11 height 11
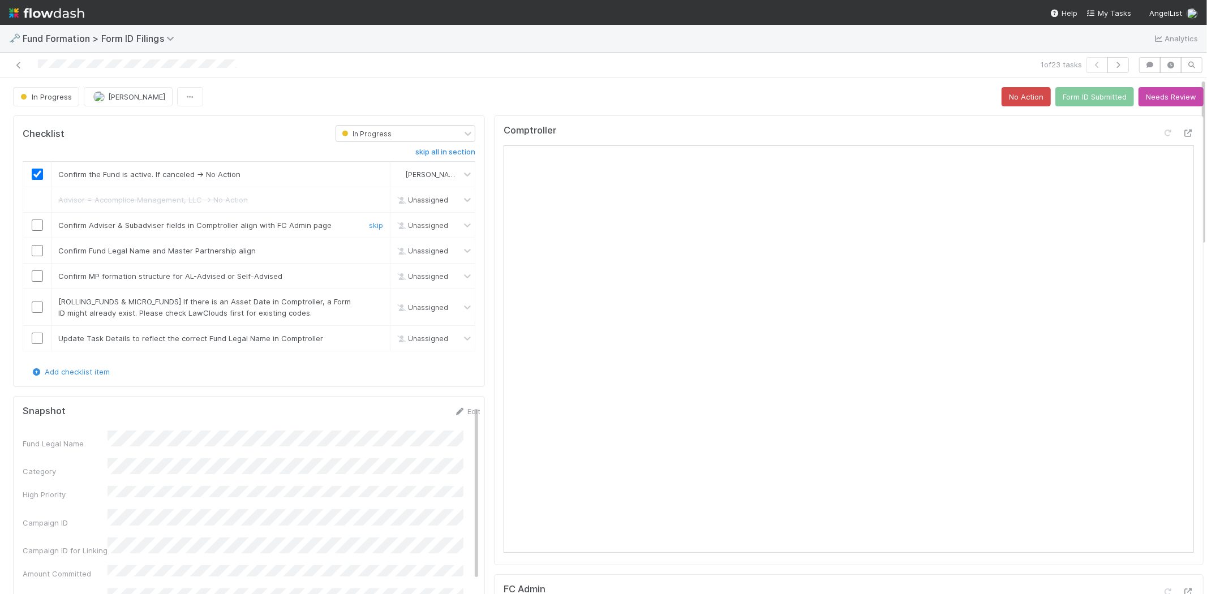
click at [36, 251] on input "checkbox" at bounding box center [37, 250] width 11 height 11
click at [36, 276] on input "checkbox" at bounding box center [37, 276] width 11 height 11
drag, startPoint x: 37, startPoint y: 336, endPoint x: 365, endPoint y: 306, distance: 329.6
click at [38, 336] on input "checkbox" at bounding box center [37, 338] width 11 height 11
click at [369, 302] on link "skip" at bounding box center [376, 301] width 14 height 9
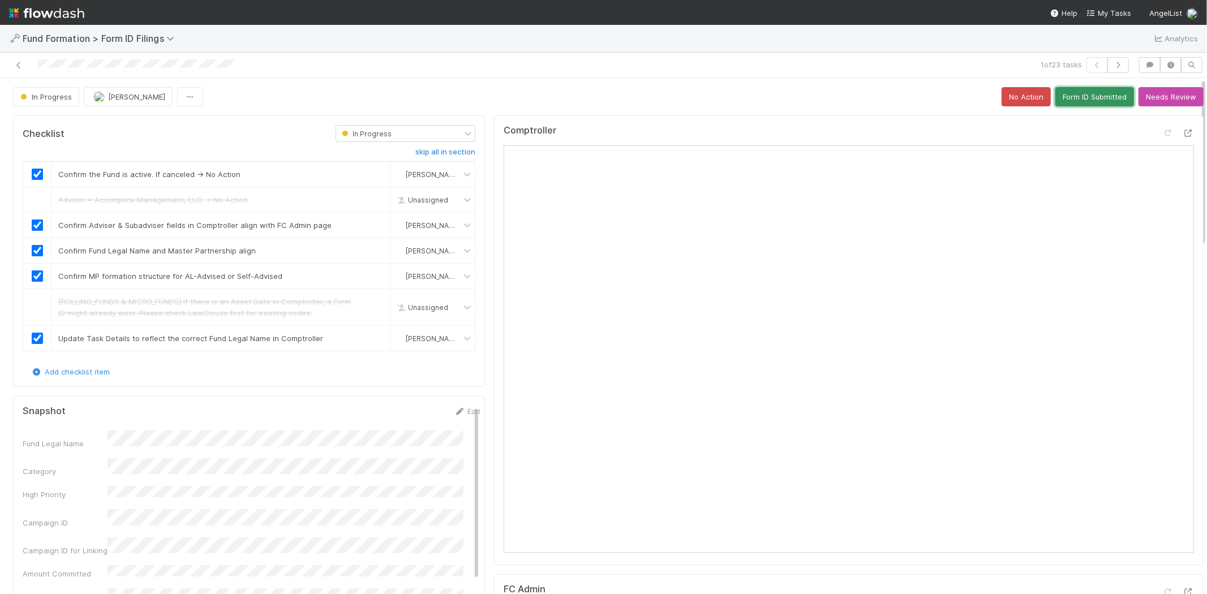
click at [1091, 100] on button "Form ID Submitted" at bounding box center [1094, 96] width 79 height 19
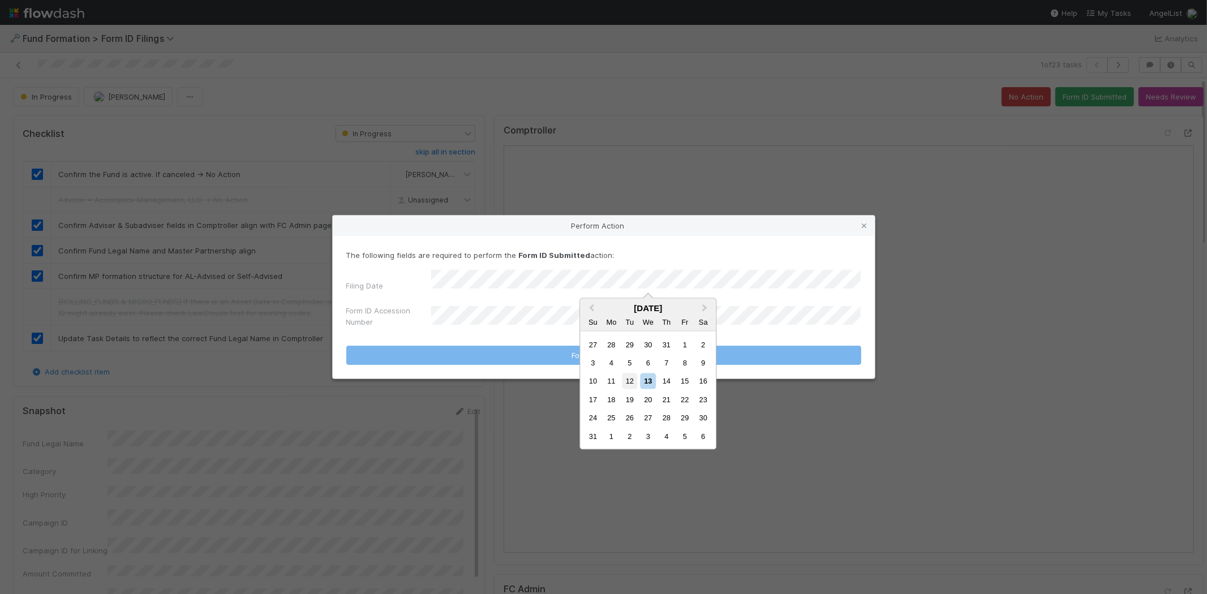
click at [630, 384] on div "12" at bounding box center [629, 381] width 15 height 15
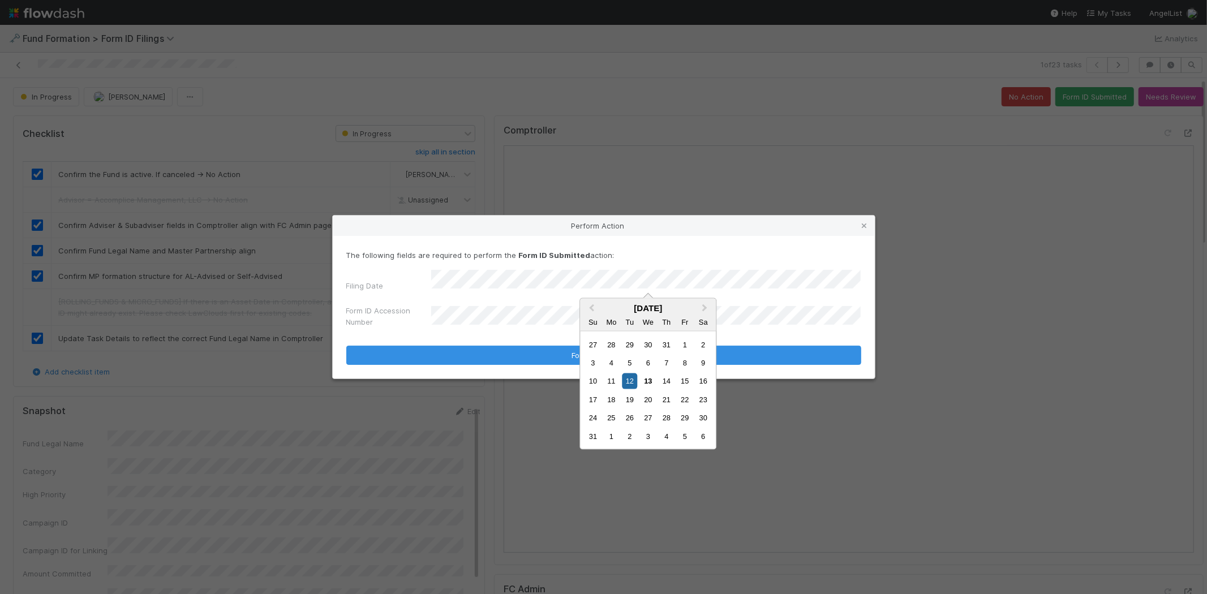
click at [681, 324] on div "Fr" at bounding box center [684, 321] width 15 height 15
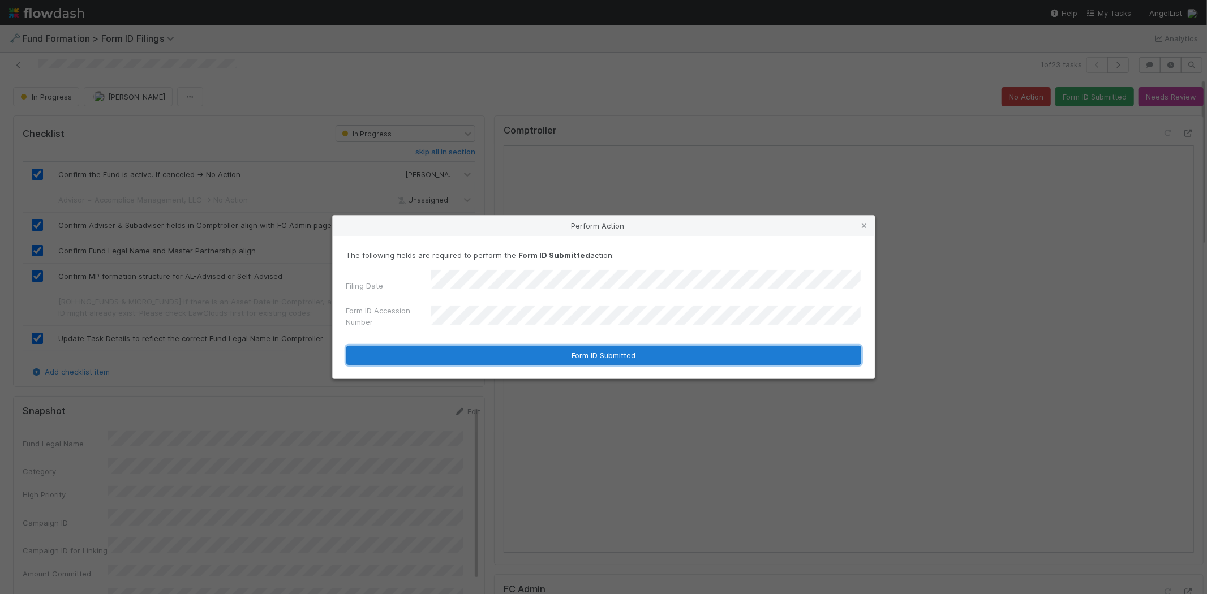
click at [499, 346] on button "Form ID Submitted" at bounding box center [603, 355] width 515 height 19
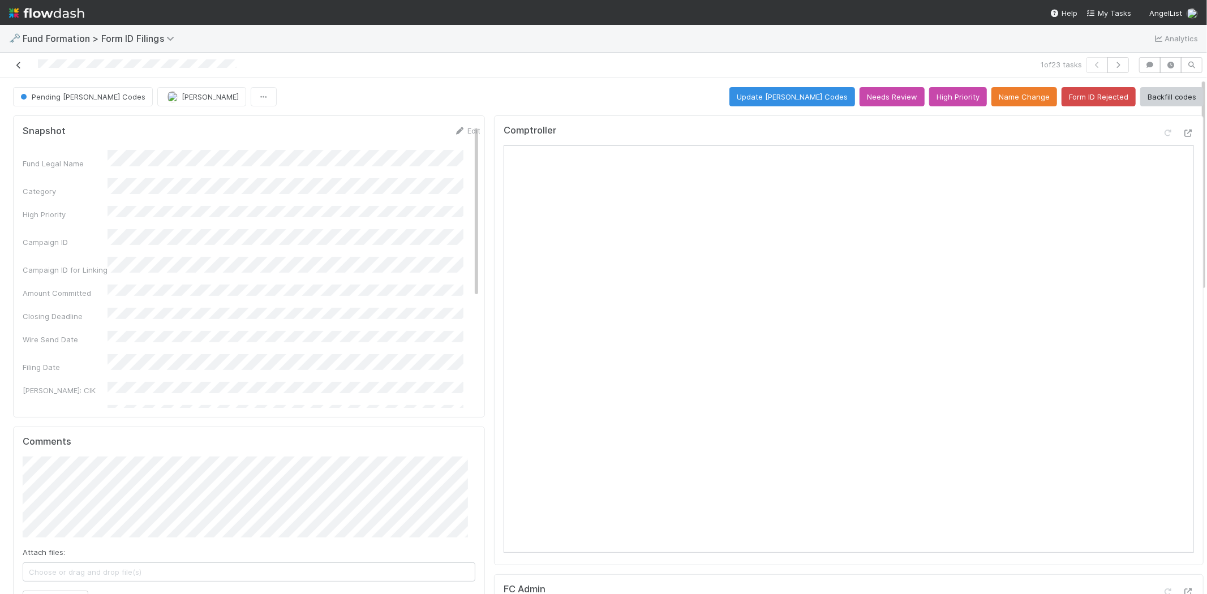
click at [19, 65] on icon at bounding box center [18, 65] width 11 height 7
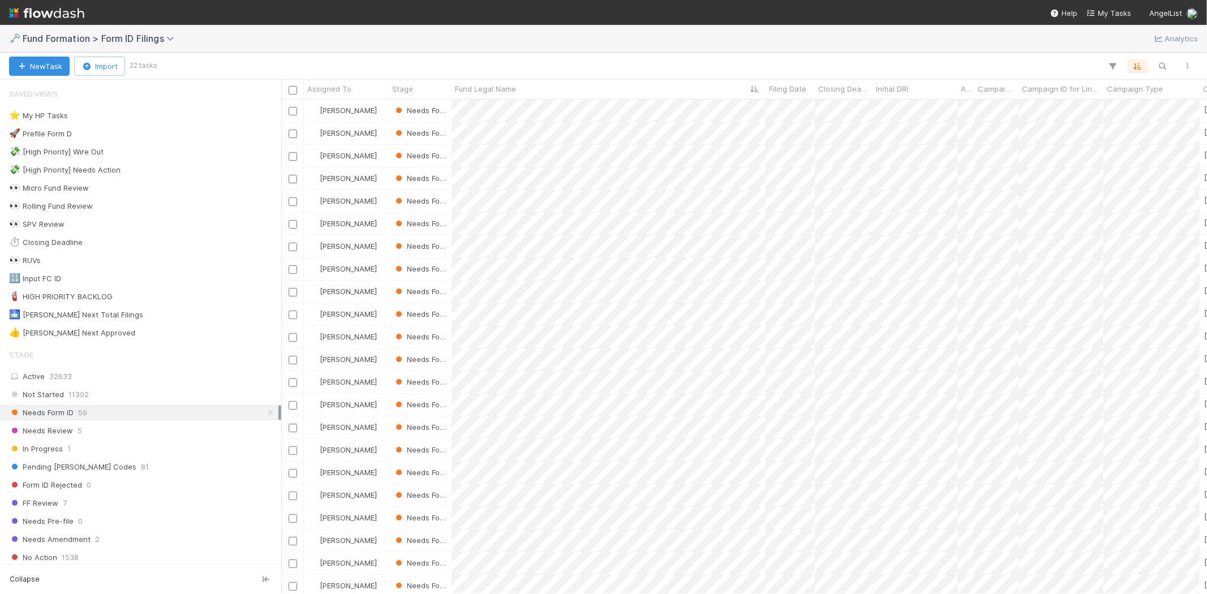
scroll to position [485, 916]
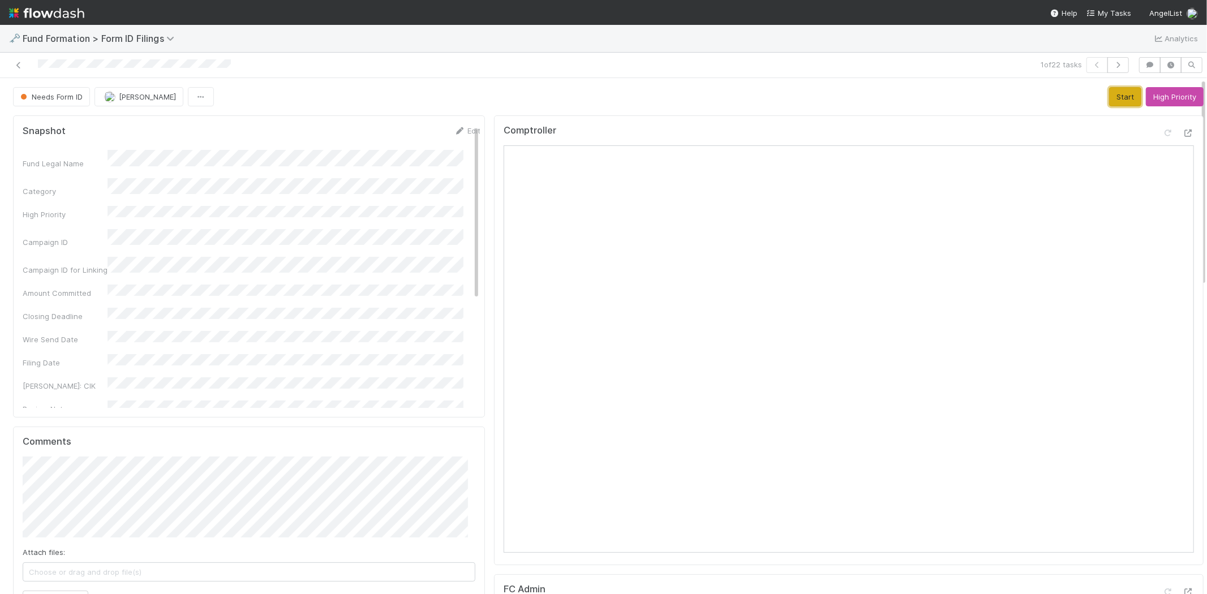
click at [1109, 102] on button "Start" at bounding box center [1125, 96] width 32 height 19
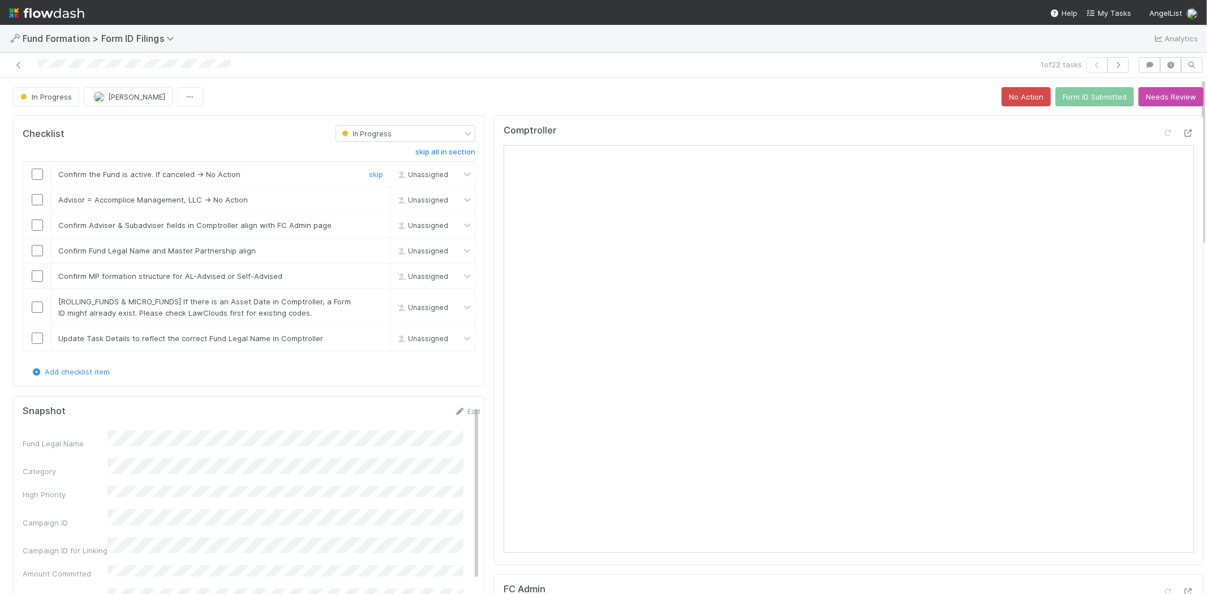
drag, startPoint x: 36, startPoint y: 174, endPoint x: 480, endPoint y: 215, distance: 446.2
click at [36, 174] on input "checkbox" at bounding box center [37, 174] width 11 height 11
click at [369, 201] on link "skip" at bounding box center [376, 199] width 14 height 9
drag, startPoint x: 38, startPoint y: 227, endPoint x: 35, endPoint y: 236, distance: 9.7
click at [37, 227] on input "checkbox" at bounding box center [37, 225] width 11 height 11
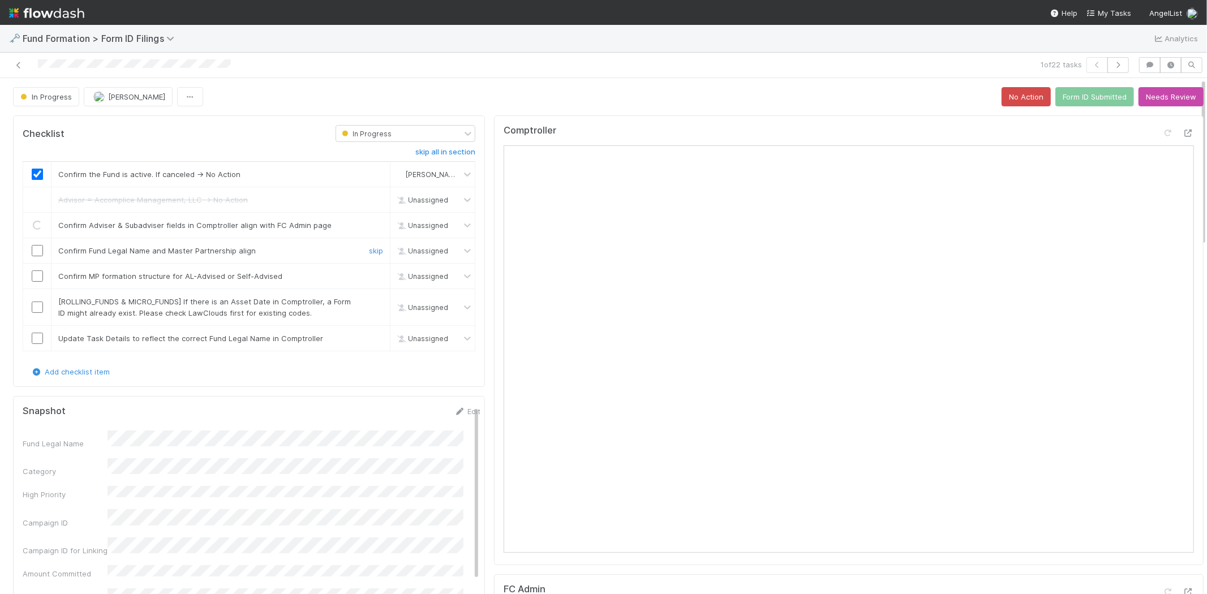
drag, startPoint x: 34, startPoint y: 250, endPoint x: 36, endPoint y: 269, distance: 18.8
click at [35, 251] on input "checkbox" at bounding box center [37, 250] width 11 height 11
click at [35, 276] on input "checkbox" at bounding box center [37, 276] width 11 height 11
click at [371, 302] on link "skip" at bounding box center [376, 301] width 14 height 9
click at [36, 337] on input "checkbox" at bounding box center [37, 338] width 11 height 11
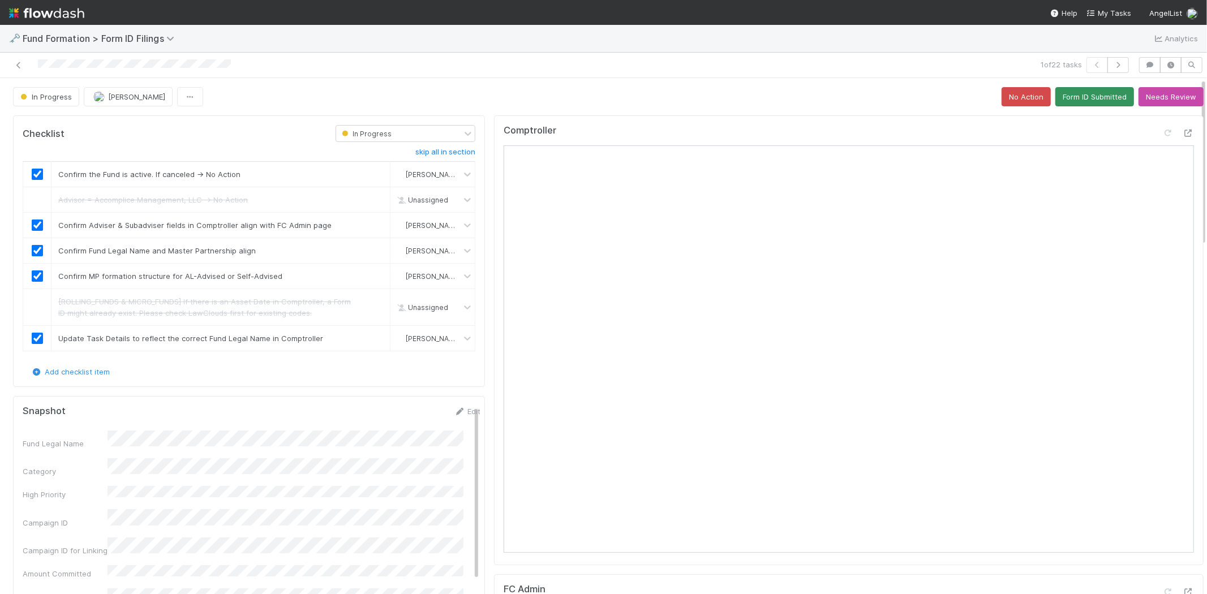
click at [1078, 91] on button "Form ID Submitted" at bounding box center [1094, 96] width 79 height 19
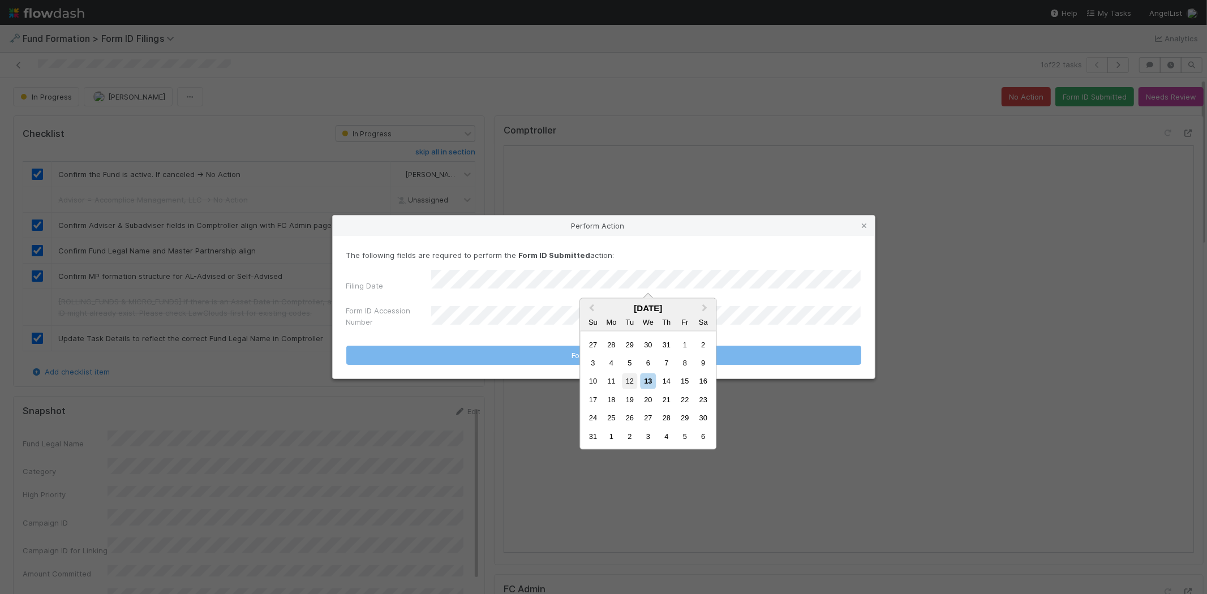
click at [629, 380] on div "12" at bounding box center [629, 381] width 15 height 15
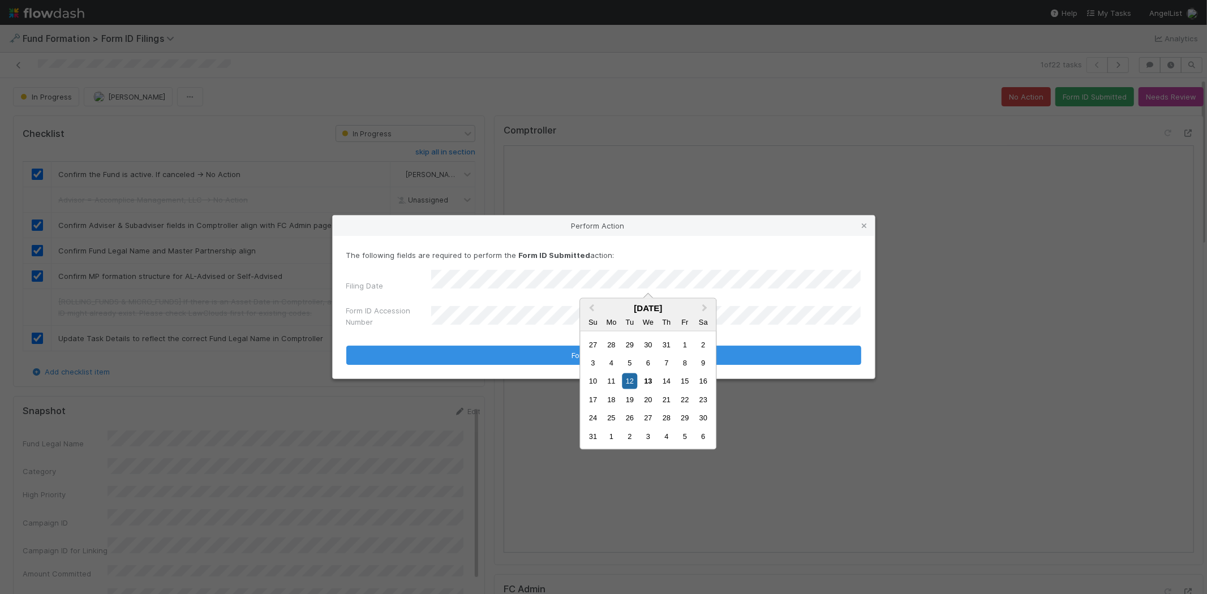
click at [581, 319] on div "Su Mo Tu We Th Fr Sa" at bounding box center [648, 322] width 136 height 18
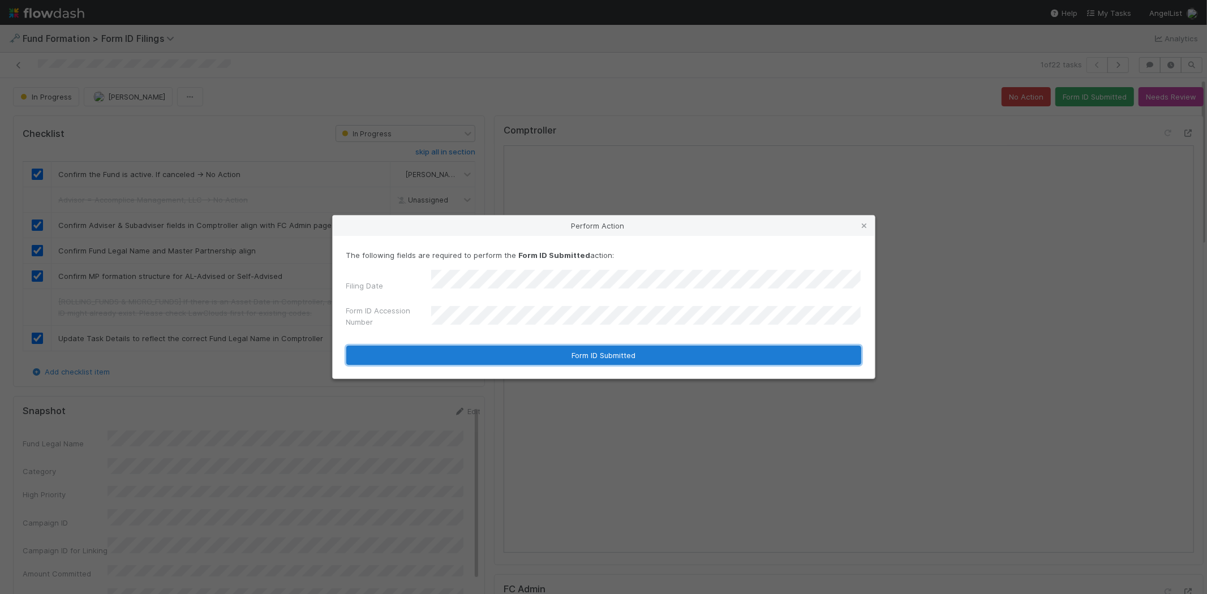
click at [521, 348] on button "Form ID Submitted" at bounding box center [603, 355] width 515 height 19
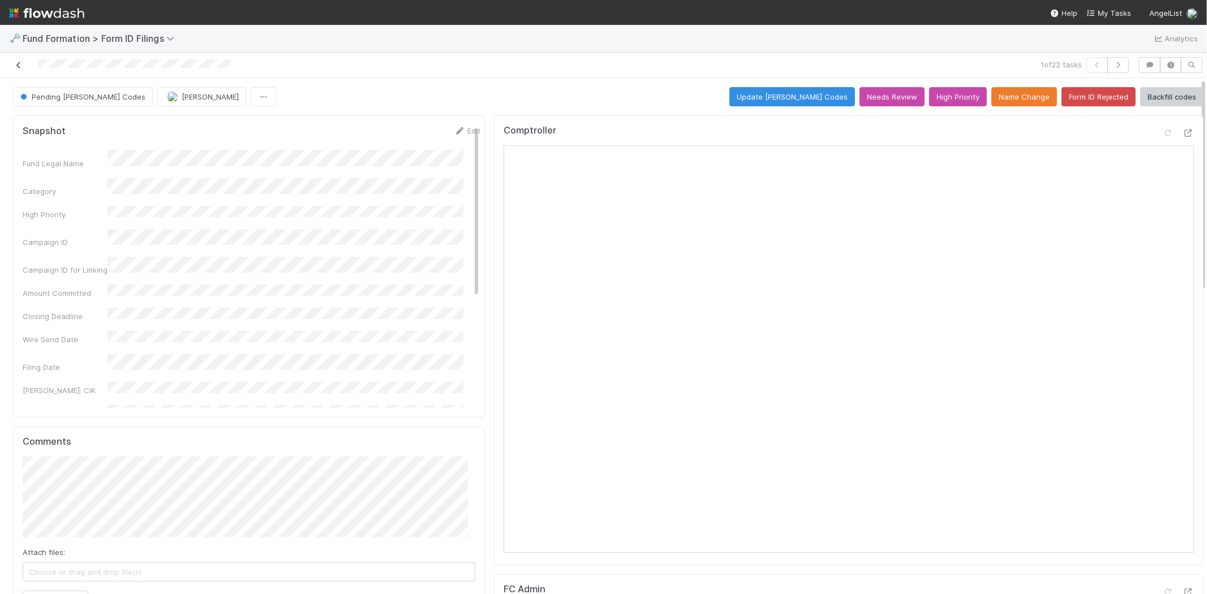
click at [23, 63] on icon at bounding box center [18, 65] width 11 height 7
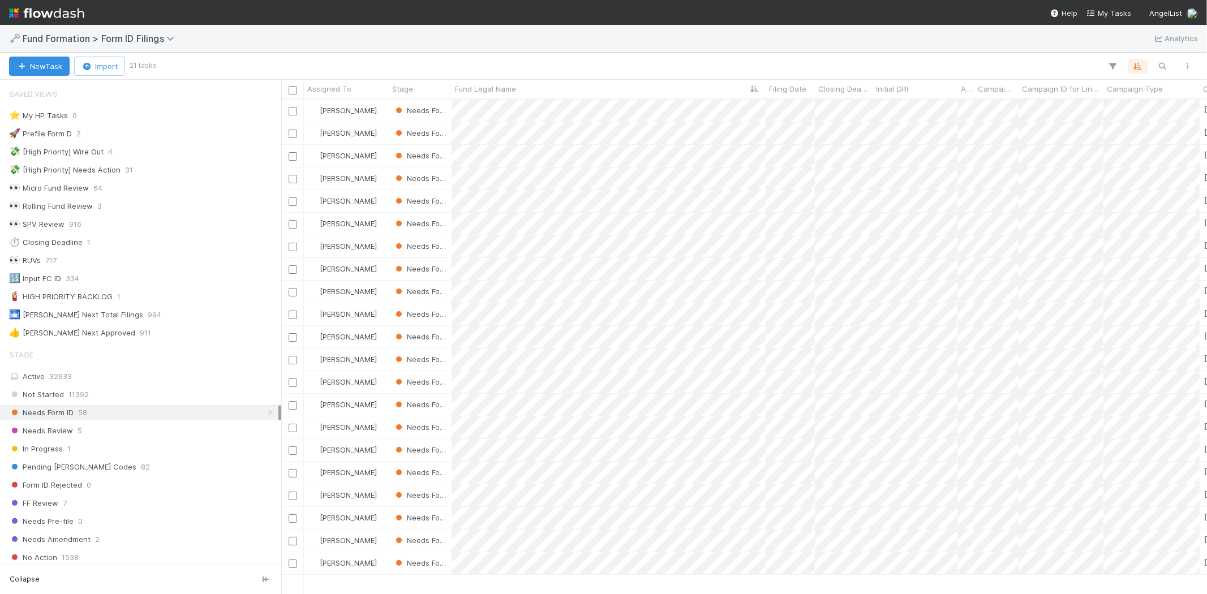
scroll to position [10, 9]
click at [728, 60] on div at bounding box center [603, 297] width 1207 height 594
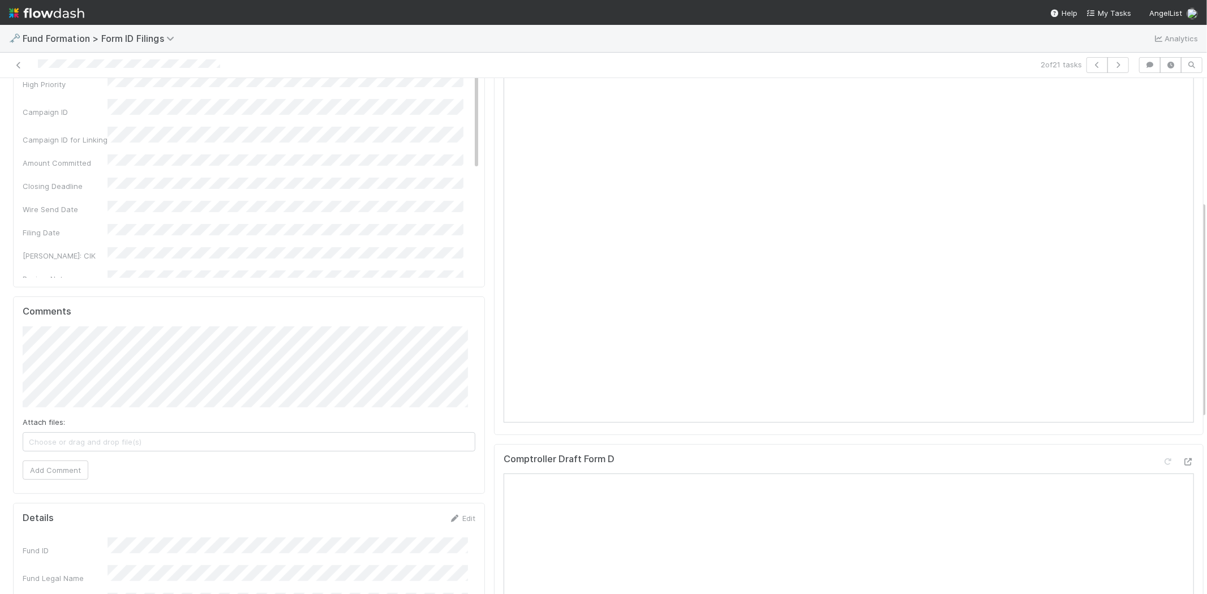
scroll to position [377, 0]
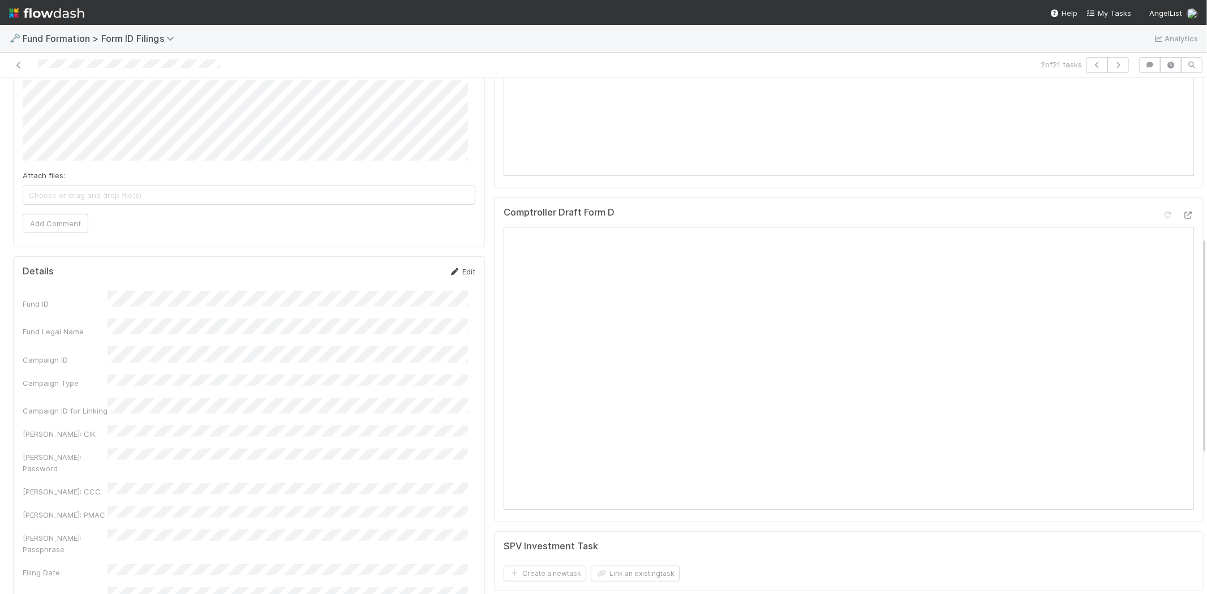
click at [449, 271] on icon at bounding box center [454, 271] width 11 height 7
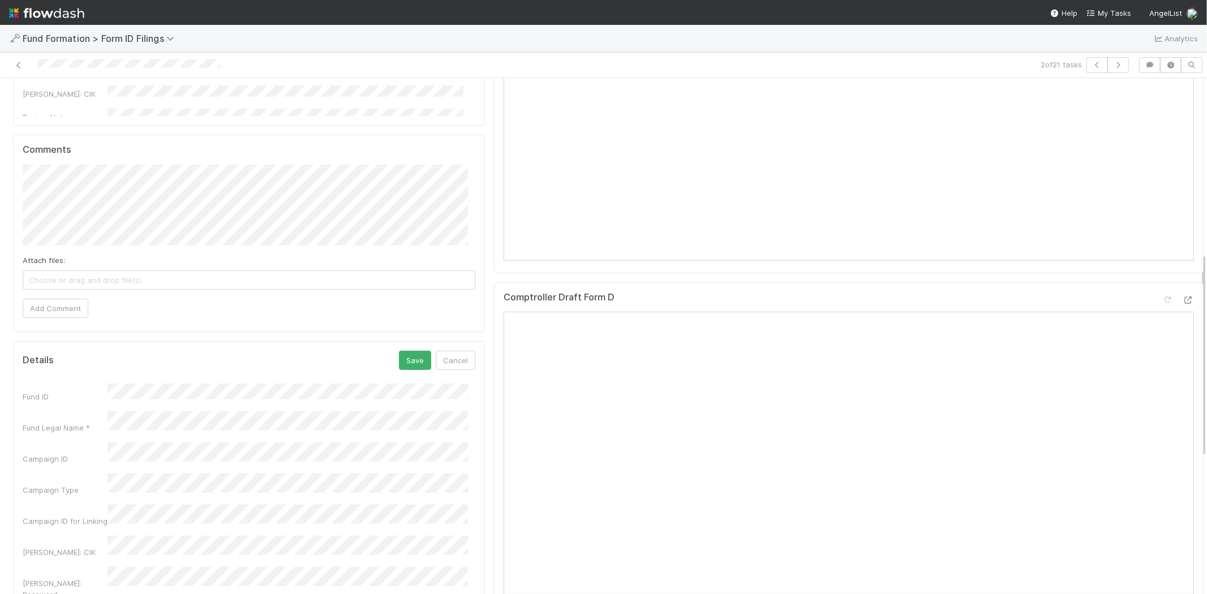
scroll to position [440, 0]
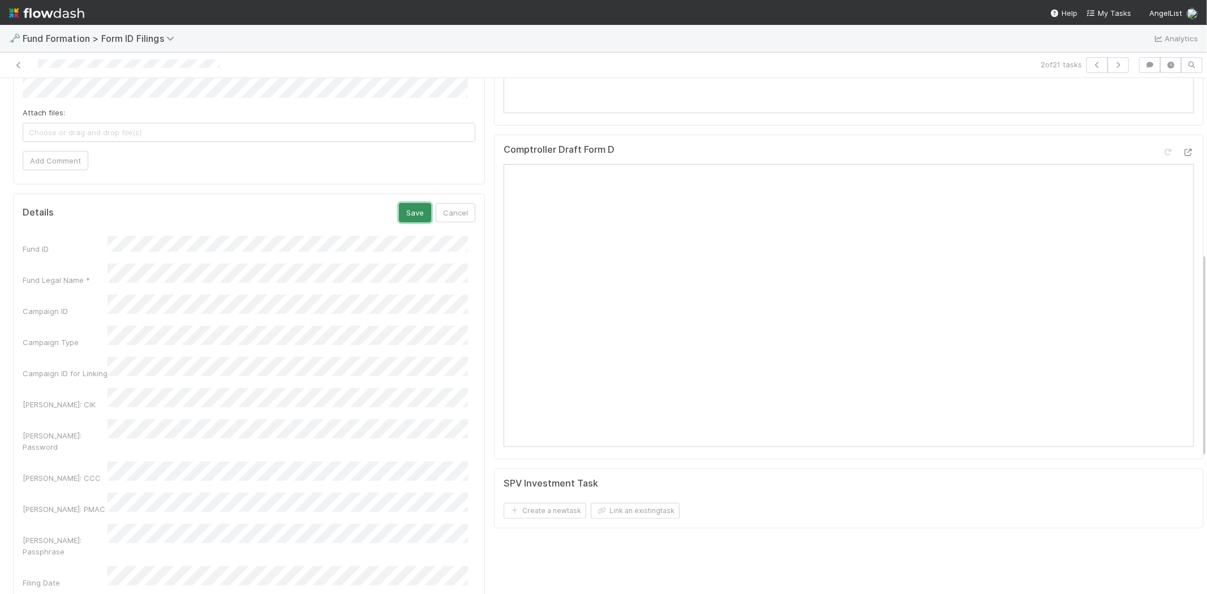
click at [403, 214] on button "Save" at bounding box center [415, 212] width 32 height 19
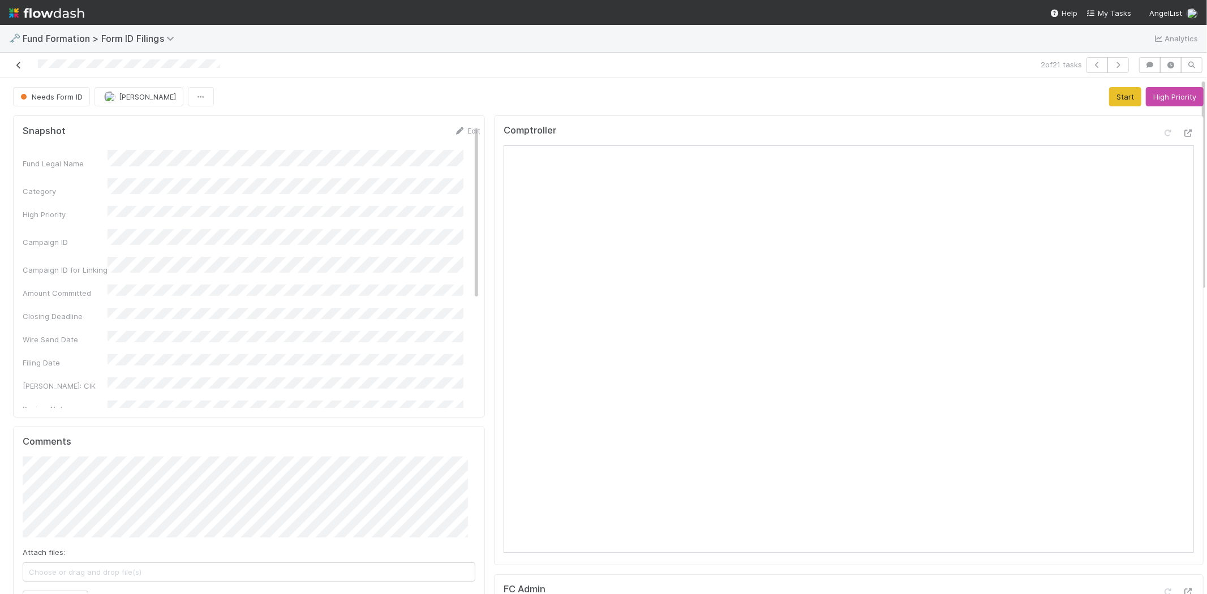
scroll to position [9, 0]
click at [19, 62] on div at bounding box center [288, 65] width 566 height 16
click at [14, 62] on icon at bounding box center [18, 65] width 11 height 7
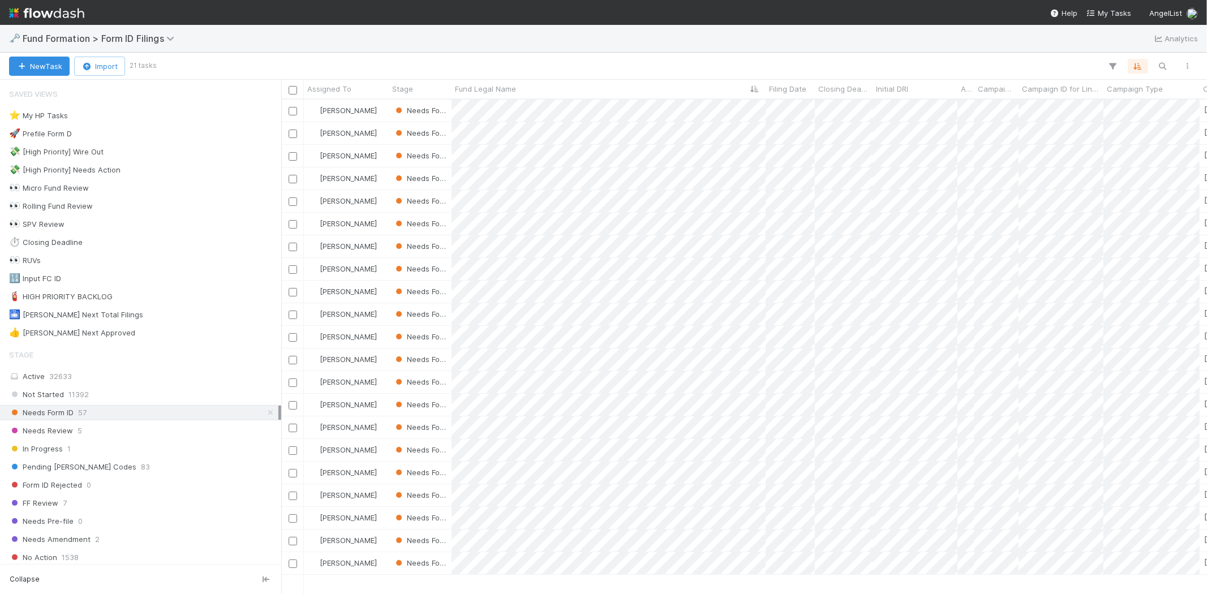
scroll to position [485, 916]
click at [669, 199] on div at bounding box center [603, 297] width 1207 height 594
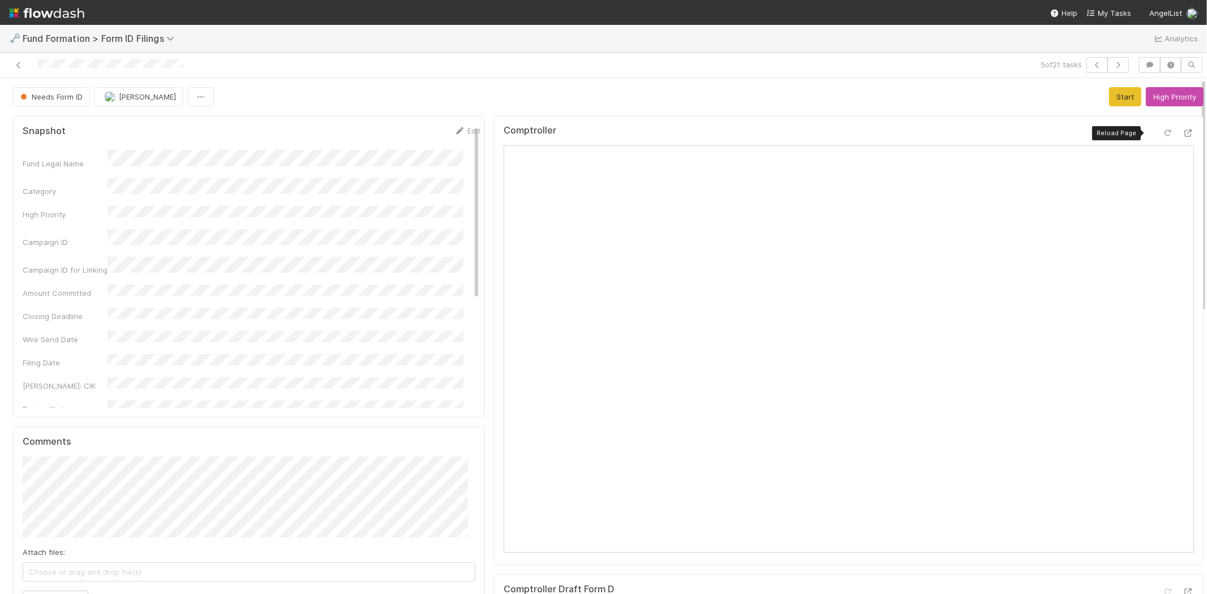
click at [1162, 134] on icon at bounding box center [1167, 133] width 11 height 7
click at [1110, 98] on button "Start" at bounding box center [1125, 96] width 32 height 19
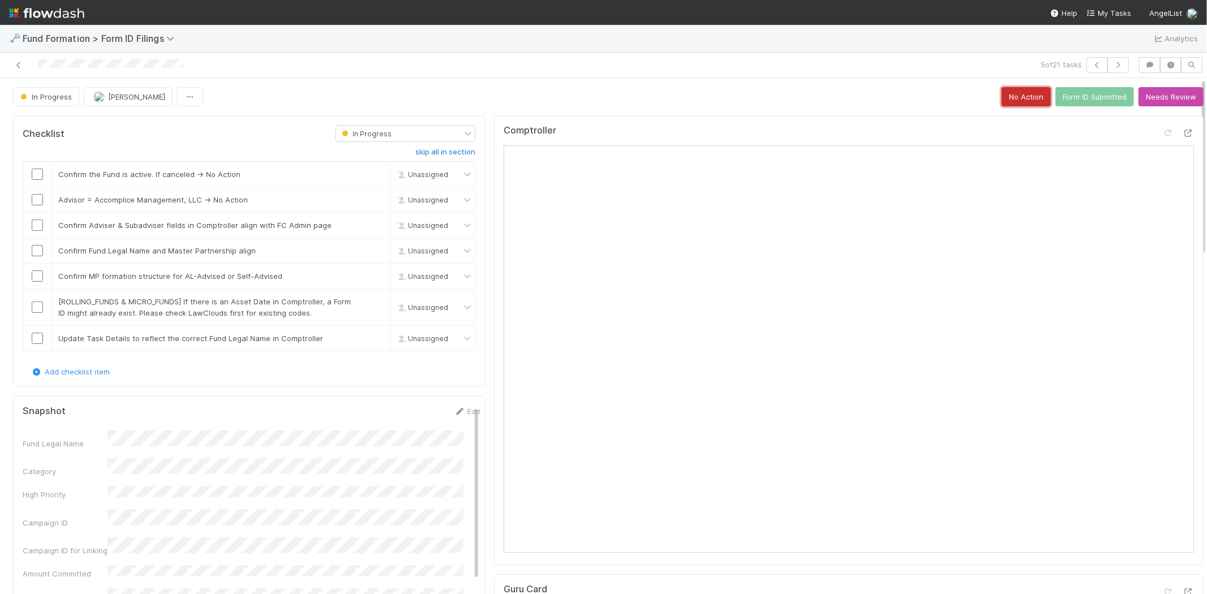
click at [1002, 95] on button "No Action" at bounding box center [1026, 96] width 49 height 19
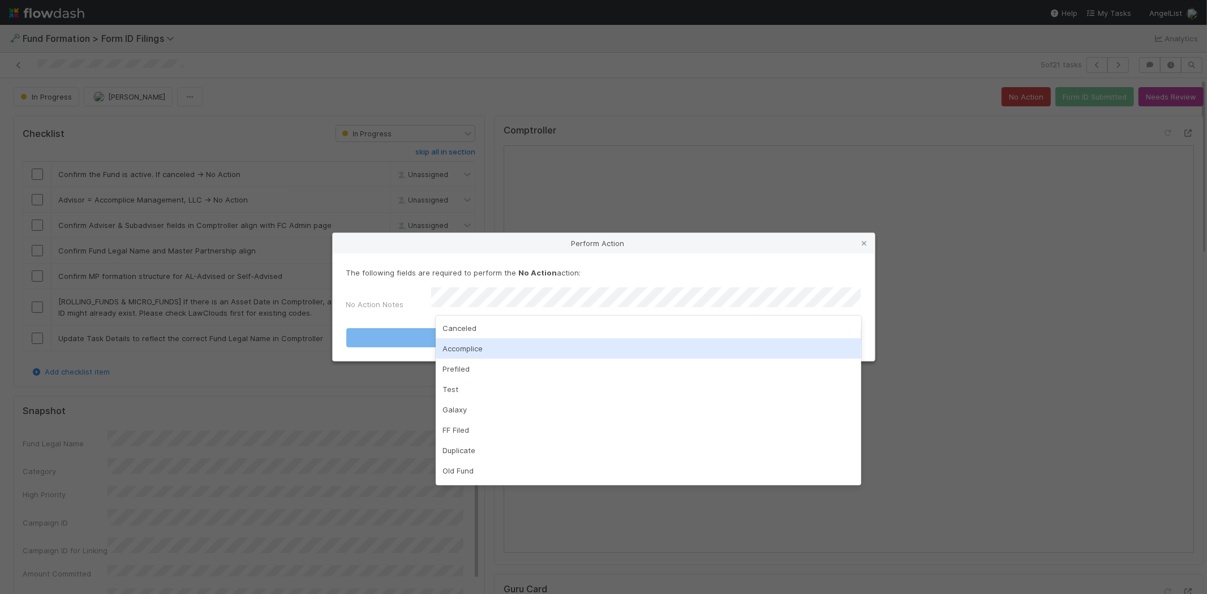
click at [478, 344] on div "Accomplice" at bounding box center [649, 348] width 426 height 20
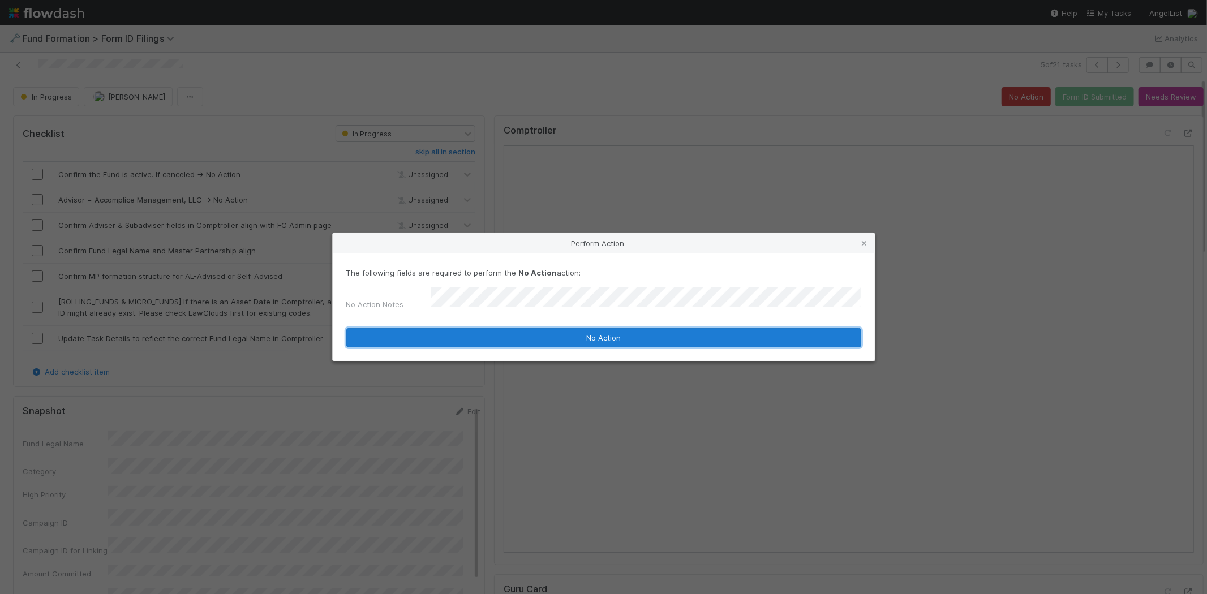
click at [534, 332] on button "No Action" at bounding box center [603, 337] width 515 height 19
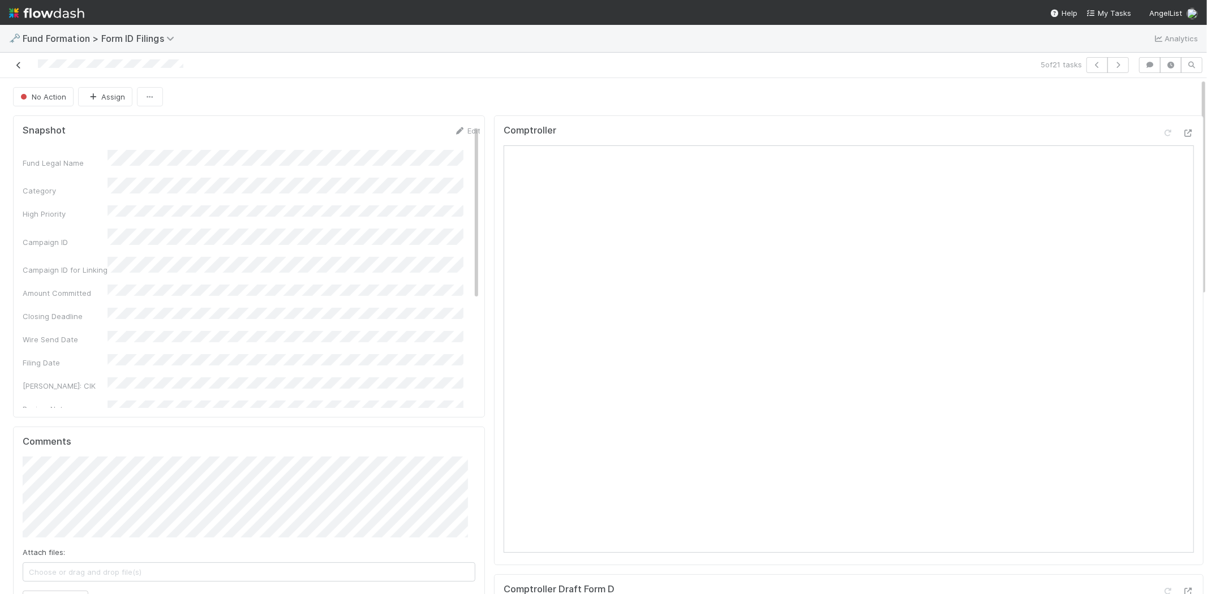
click at [23, 63] on icon at bounding box center [18, 65] width 11 height 7
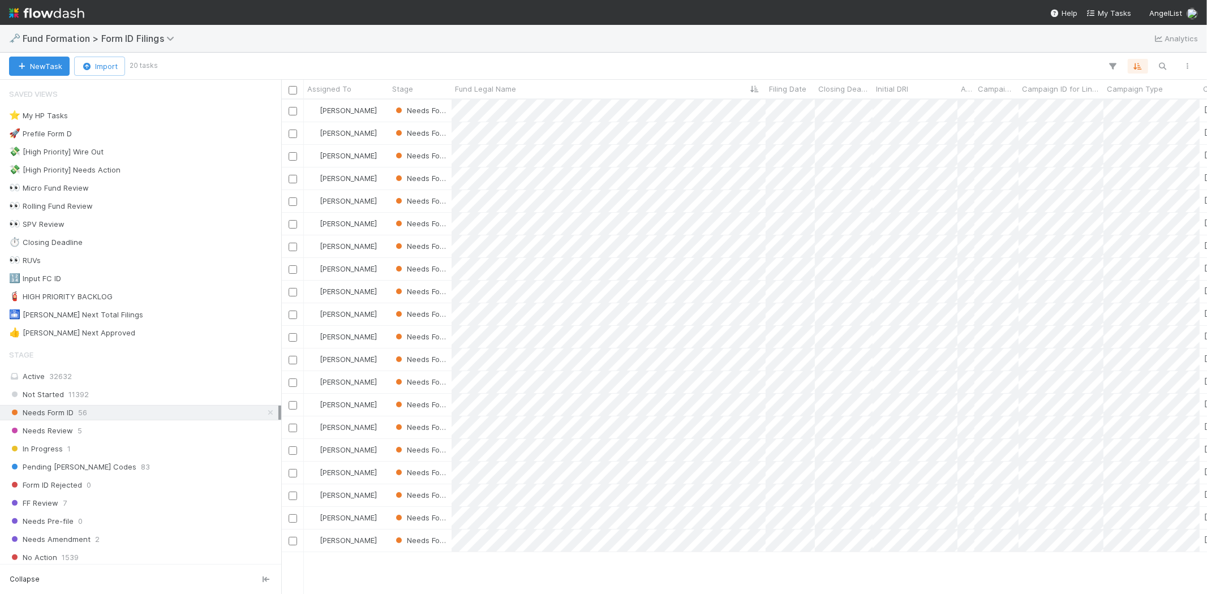
scroll to position [485, 916]
click at [801, 559] on div at bounding box center [603, 297] width 1207 height 594
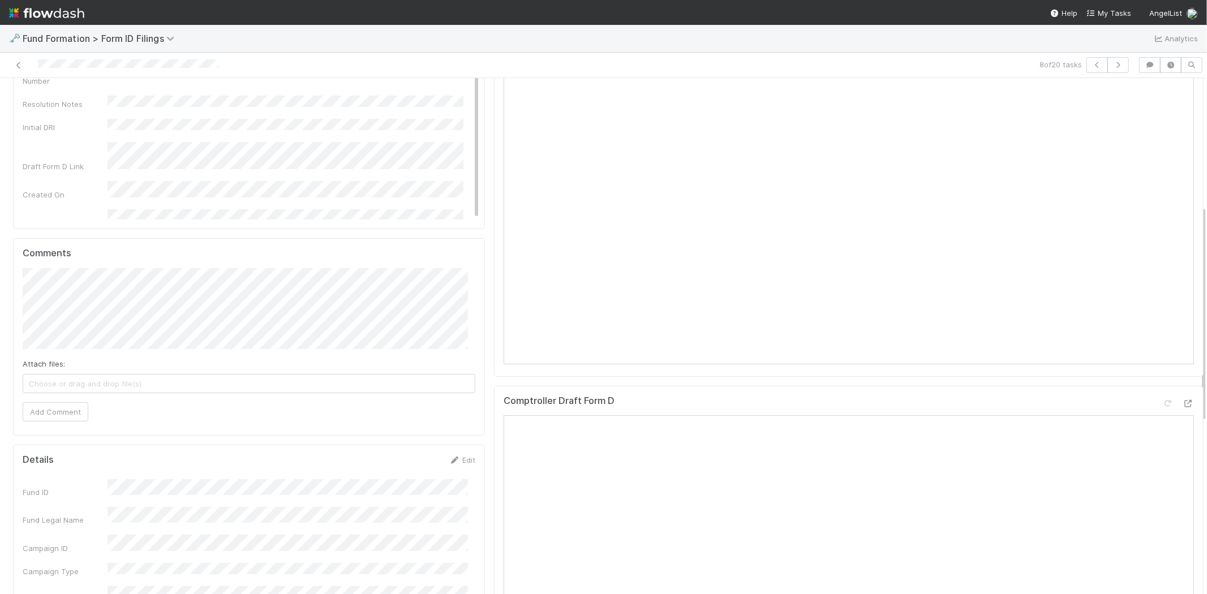
scroll to position [440, 0]
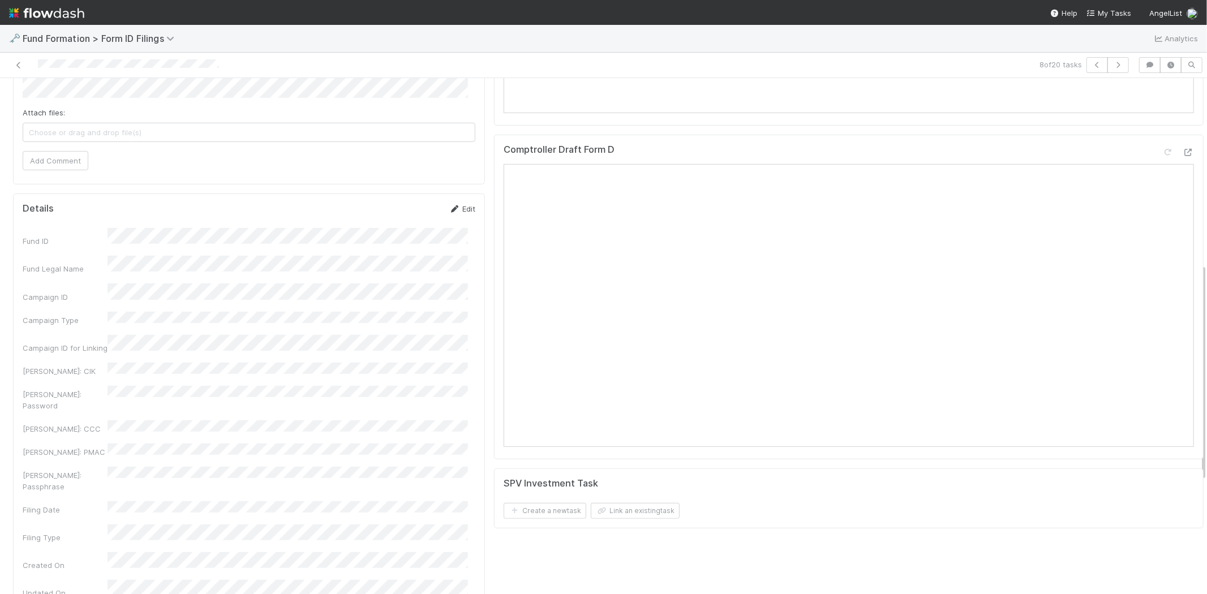
click at [453, 208] on link "Edit" at bounding box center [462, 208] width 27 height 9
click at [399, 212] on button "Save" at bounding box center [415, 212] width 32 height 19
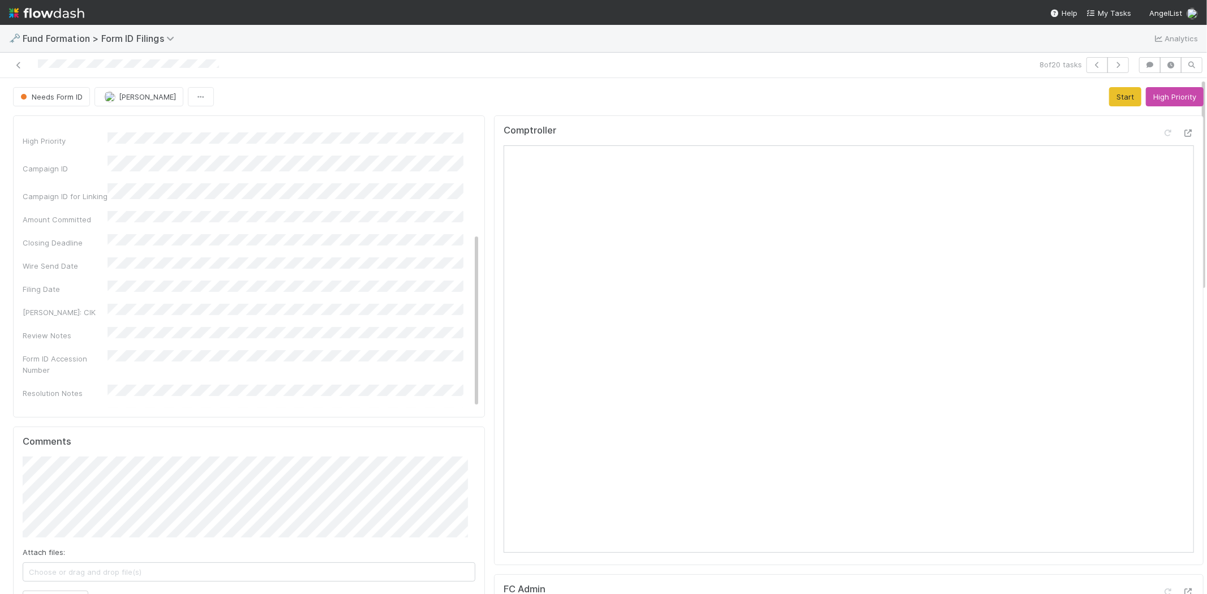
scroll to position [0, 0]
click at [454, 127] on link "Edit" at bounding box center [467, 130] width 27 height 9
click at [404, 132] on button "Save" at bounding box center [420, 134] width 32 height 19
click at [1013, 121] on div "Comptroller" at bounding box center [849, 340] width 710 height 450
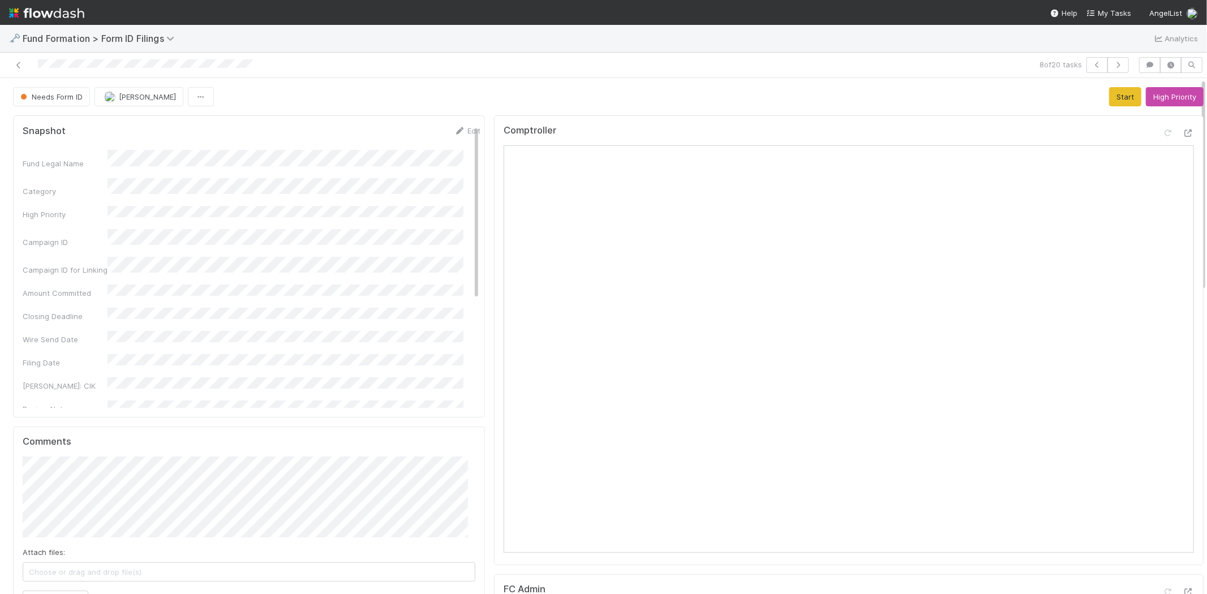
scroll to position [0, 3]
click at [1106, 93] on button "Start" at bounding box center [1122, 96] width 32 height 19
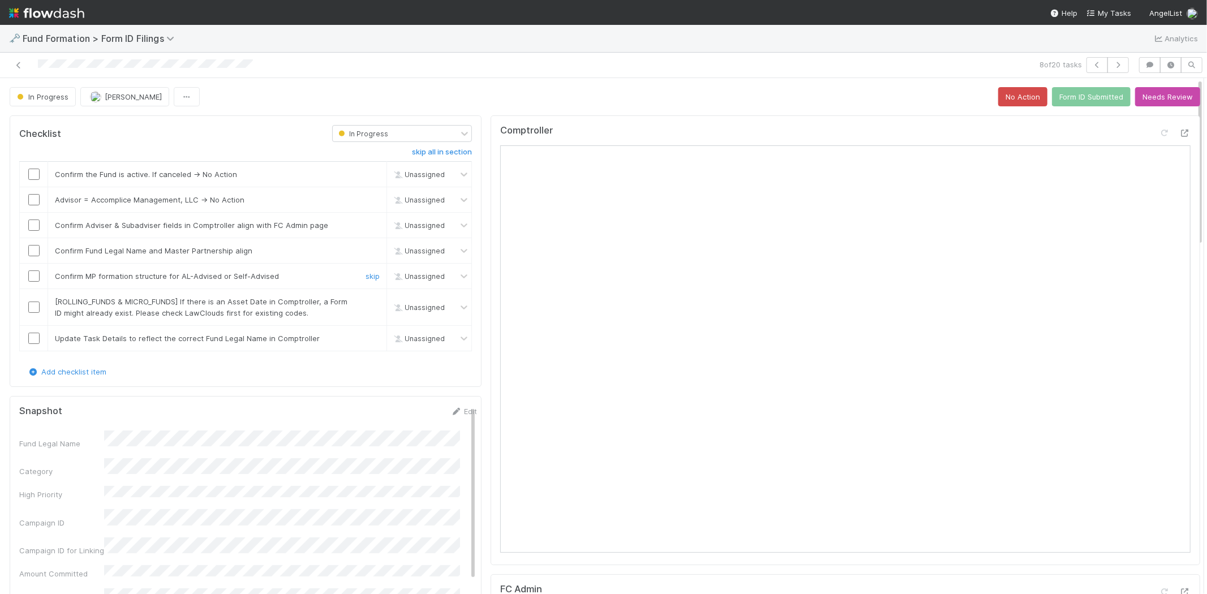
scroll to position [1612, 0]
click at [31, 173] on input "checkbox" at bounding box center [33, 174] width 11 height 11
click at [366, 200] on link "skip" at bounding box center [373, 199] width 14 height 9
drag, startPoint x: 34, startPoint y: 228, endPoint x: 33, endPoint y: 233, distance: 5.8
click at [34, 228] on input "checkbox" at bounding box center [33, 225] width 11 height 11
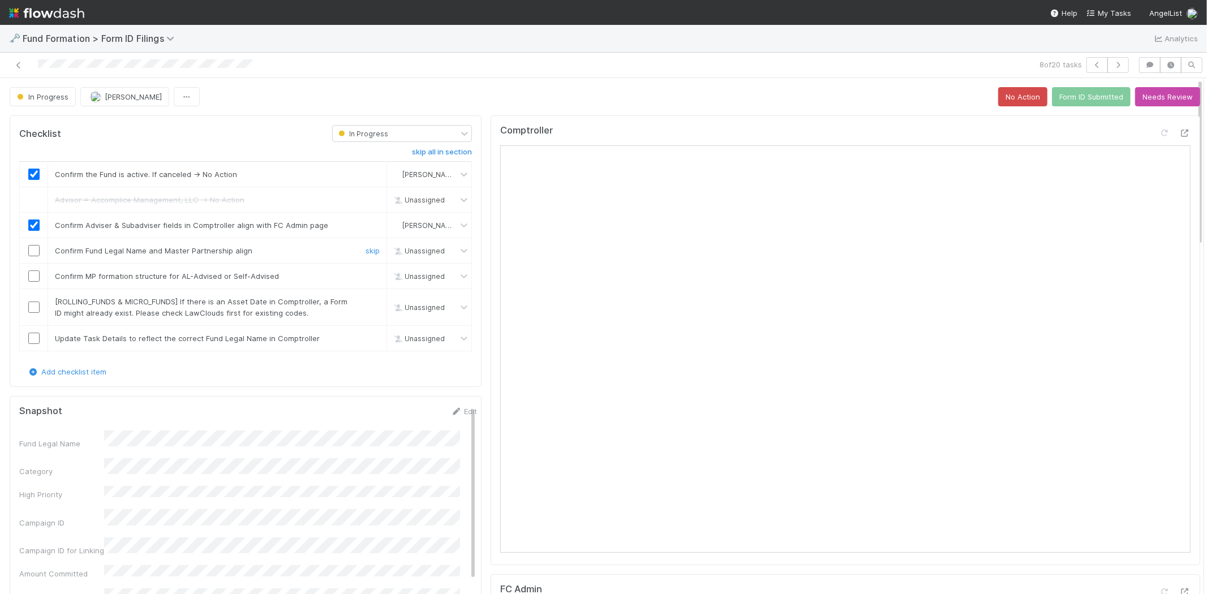
click at [32, 248] on input "checkbox" at bounding box center [33, 250] width 11 height 11
click at [32, 276] on input "checkbox" at bounding box center [33, 276] width 11 height 11
click at [38, 341] on input "checkbox" at bounding box center [33, 338] width 11 height 11
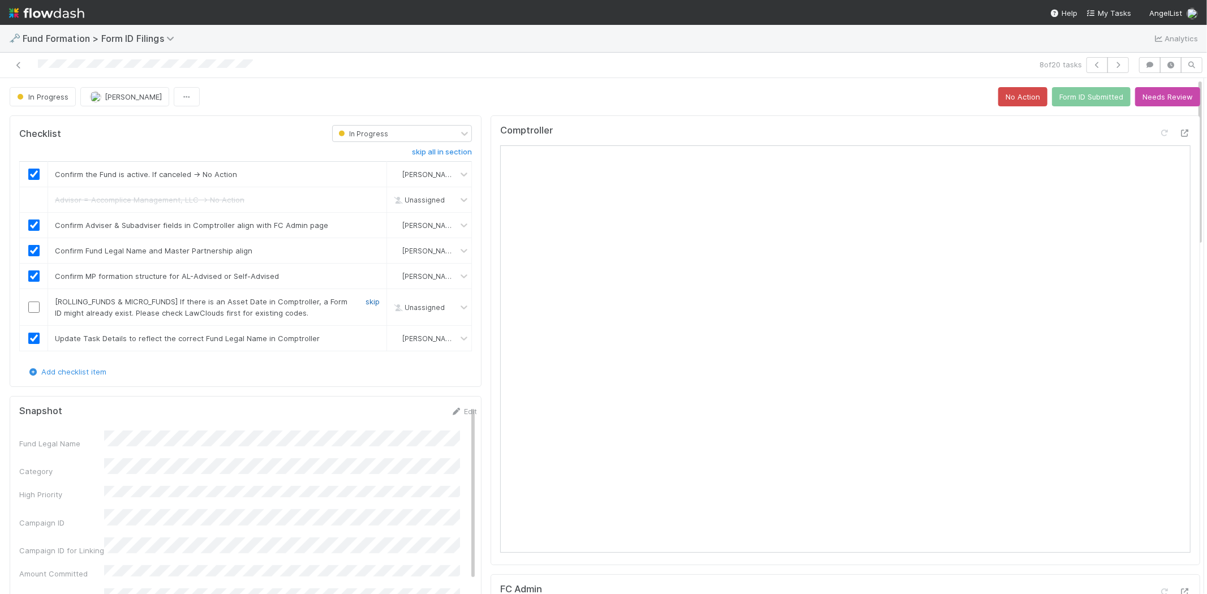
scroll to position [2023, 0]
click at [366, 302] on link "skip" at bounding box center [373, 301] width 14 height 9
click at [1095, 91] on button "Form ID Submitted" at bounding box center [1091, 96] width 79 height 19
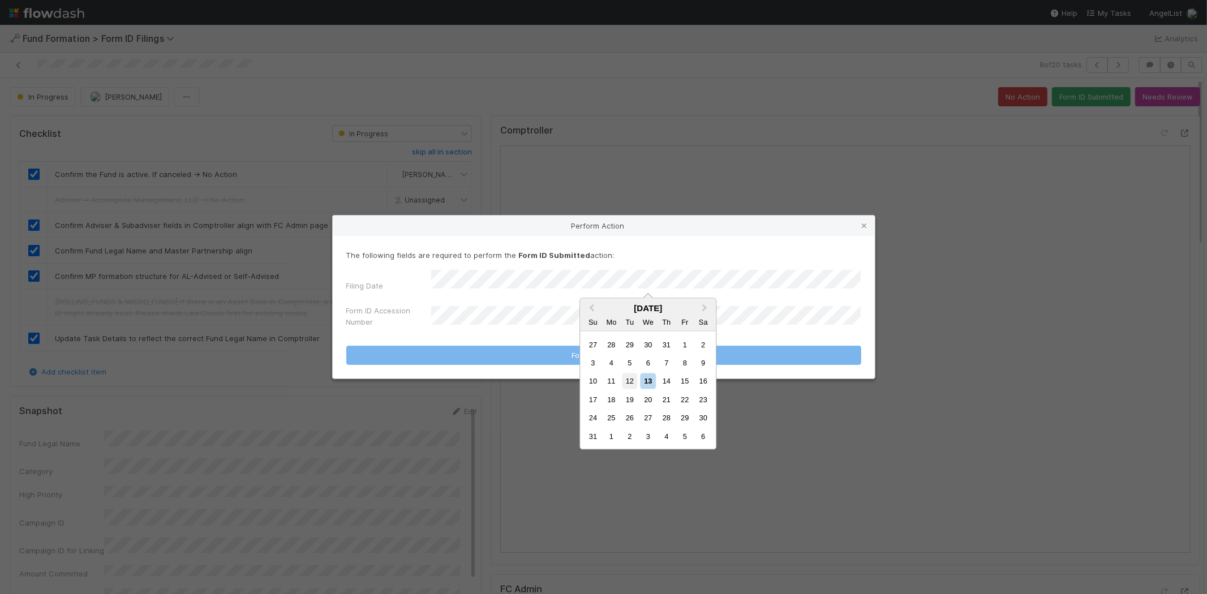
click at [630, 377] on div "12" at bounding box center [629, 381] width 15 height 15
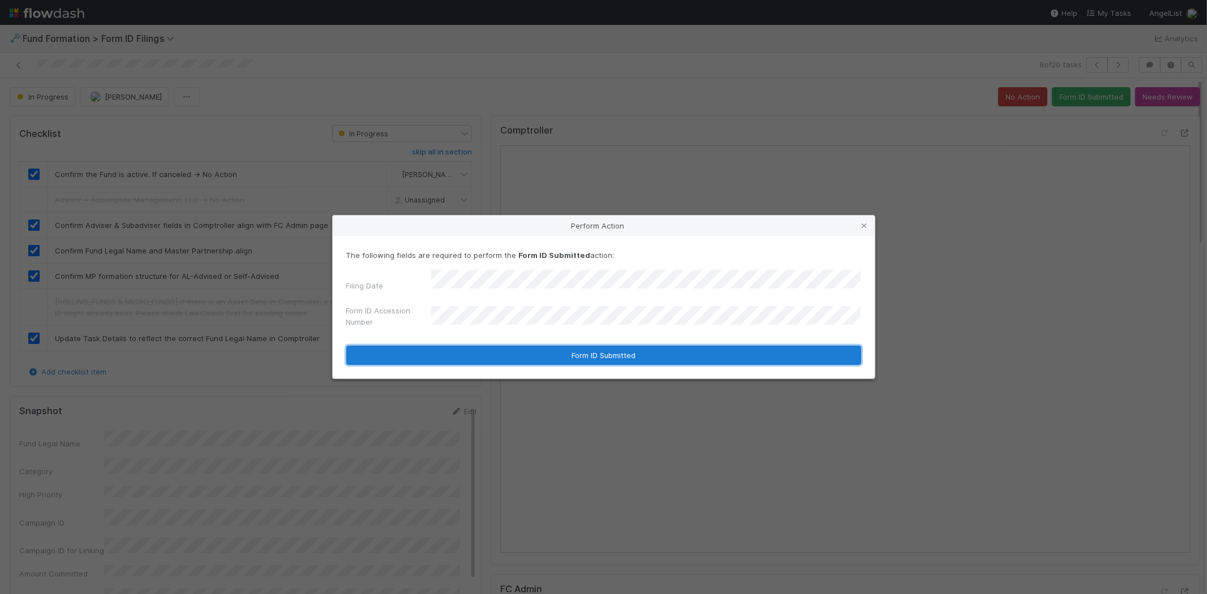
click at [525, 350] on button "Form ID Submitted" at bounding box center [603, 355] width 515 height 19
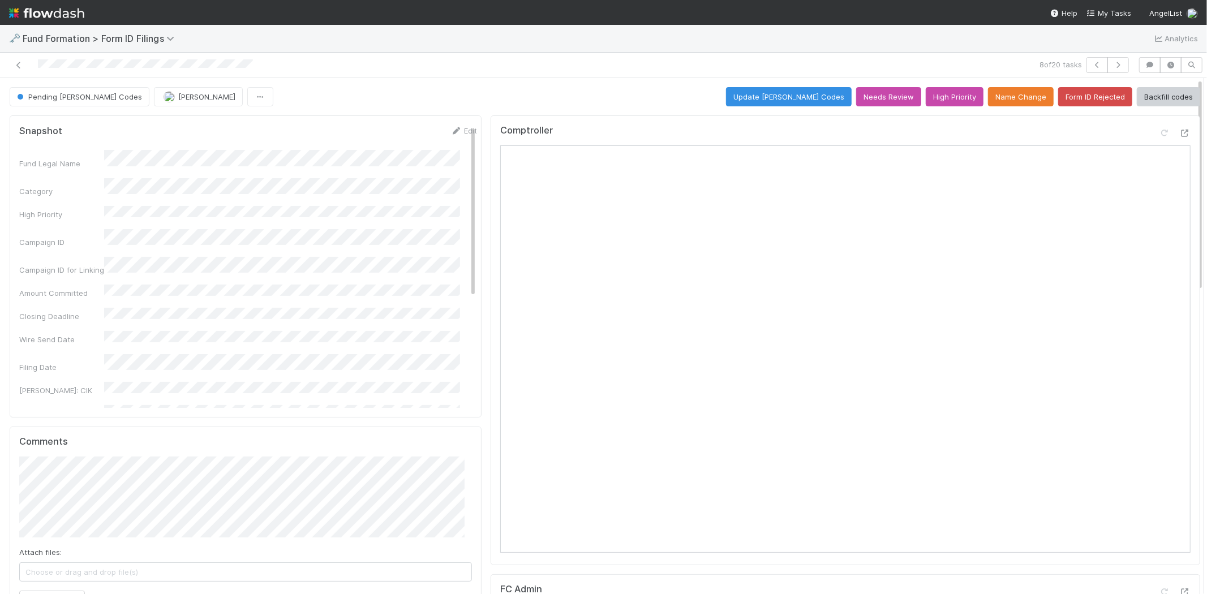
scroll to position [2834, 0]
click at [16, 62] on icon at bounding box center [18, 65] width 11 height 7
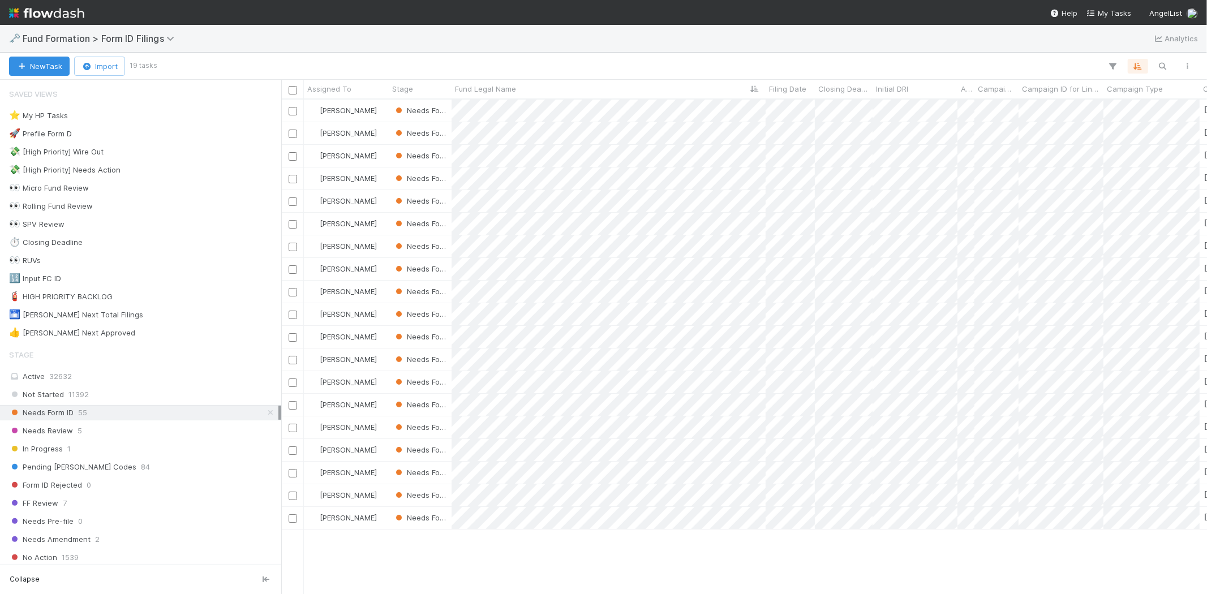
scroll to position [485, 916]
drag, startPoint x: 705, startPoint y: 66, endPoint x: 689, endPoint y: 99, distance: 36.7
click at [705, 66] on div at bounding box center [603, 297] width 1207 height 594
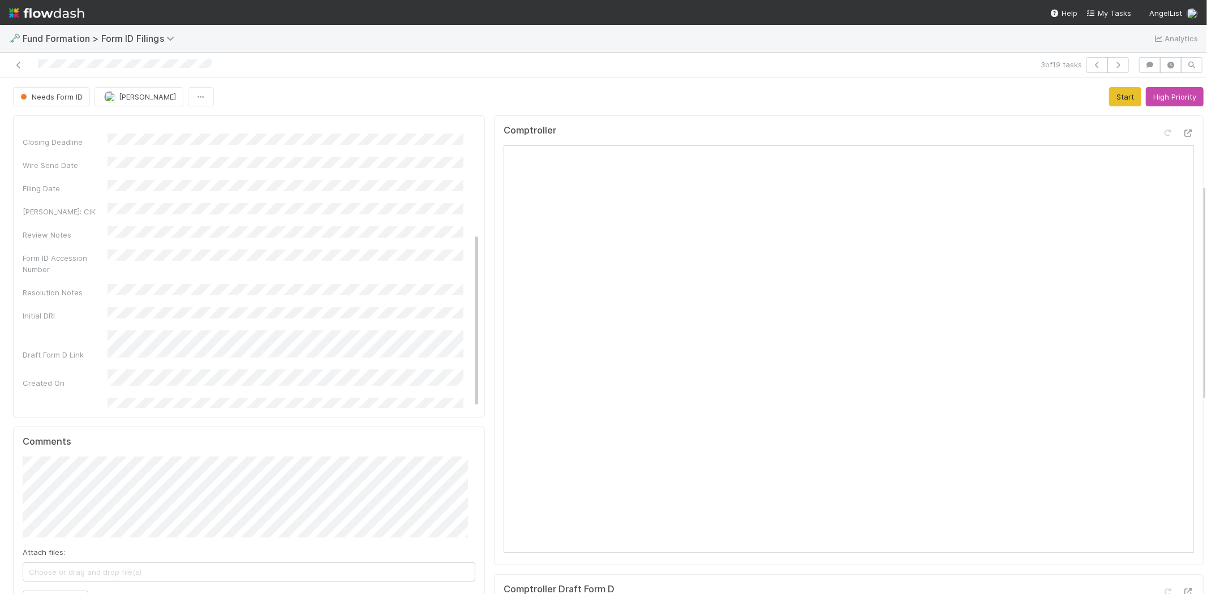
scroll to position [251, 0]
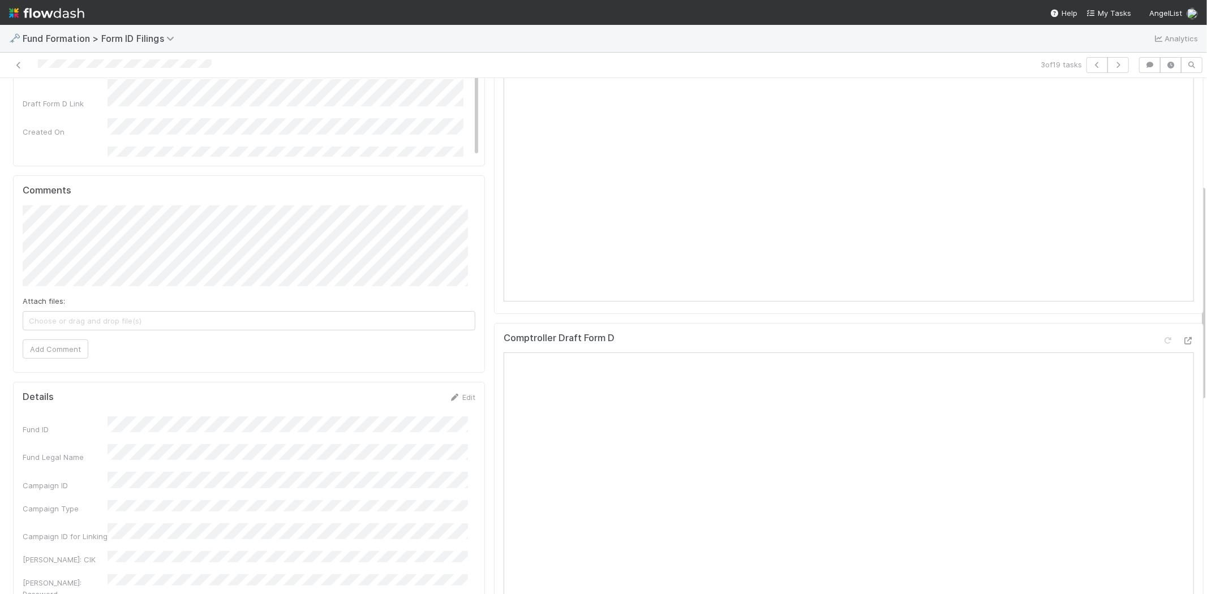
click at [453, 402] on div "Edit" at bounding box center [462, 397] width 27 height 11
click at [450, 394] on icon at bounding box center [454, 397] width 11 height 7
click at [399, 400] on button "Save" at bounding box center [415, 401] width 32 height 19
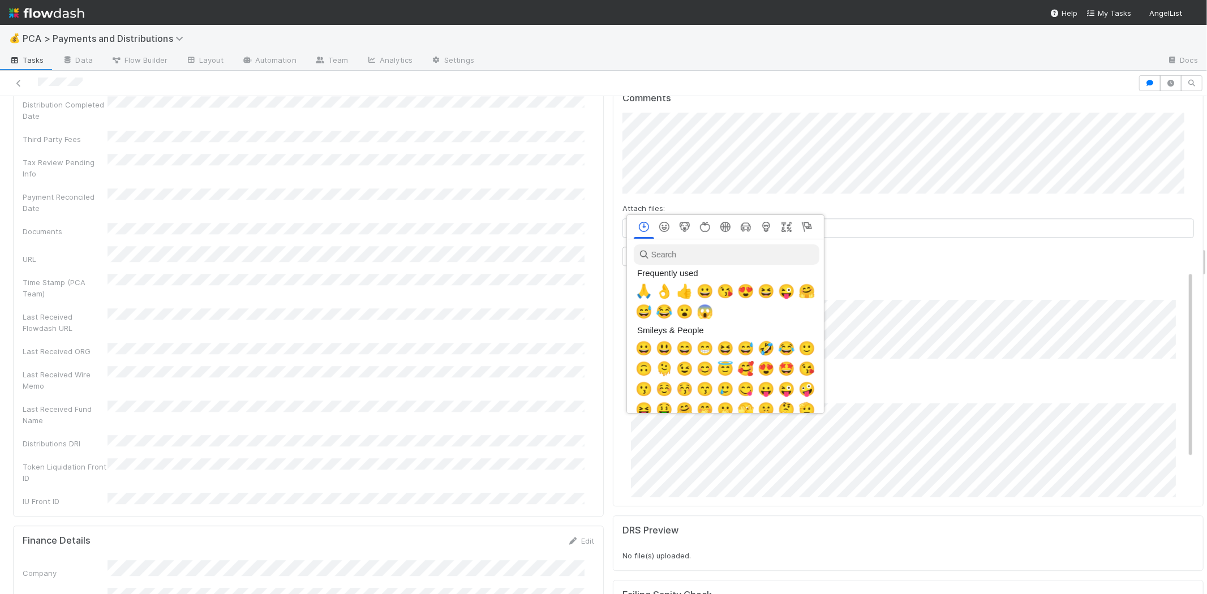
scroll to position [0, 5]
click at [658, 294] on span "👌" at bounding box center [662, 292] width 17 height 16
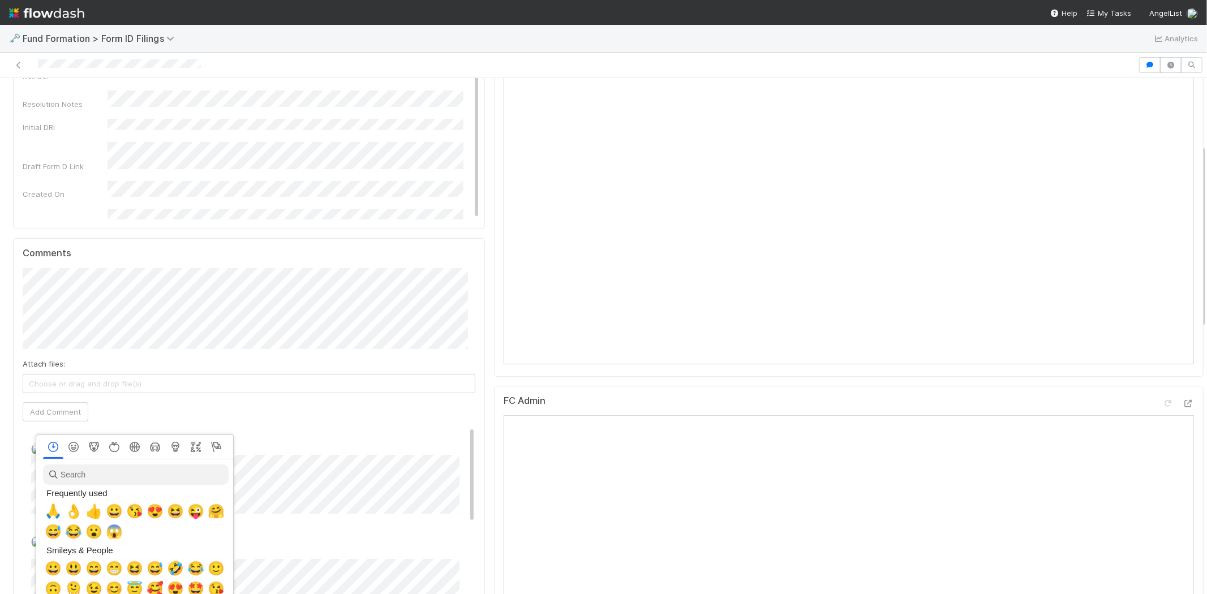
scroll to position [0, 5]
drag, startPoint x: 53, startPoint y: 513, endPoint x: 146, endPoint y: 439, distance: 119.2
click at [53, 513] on span "🙏" at bounding box center [50, 512] width 17 height 16
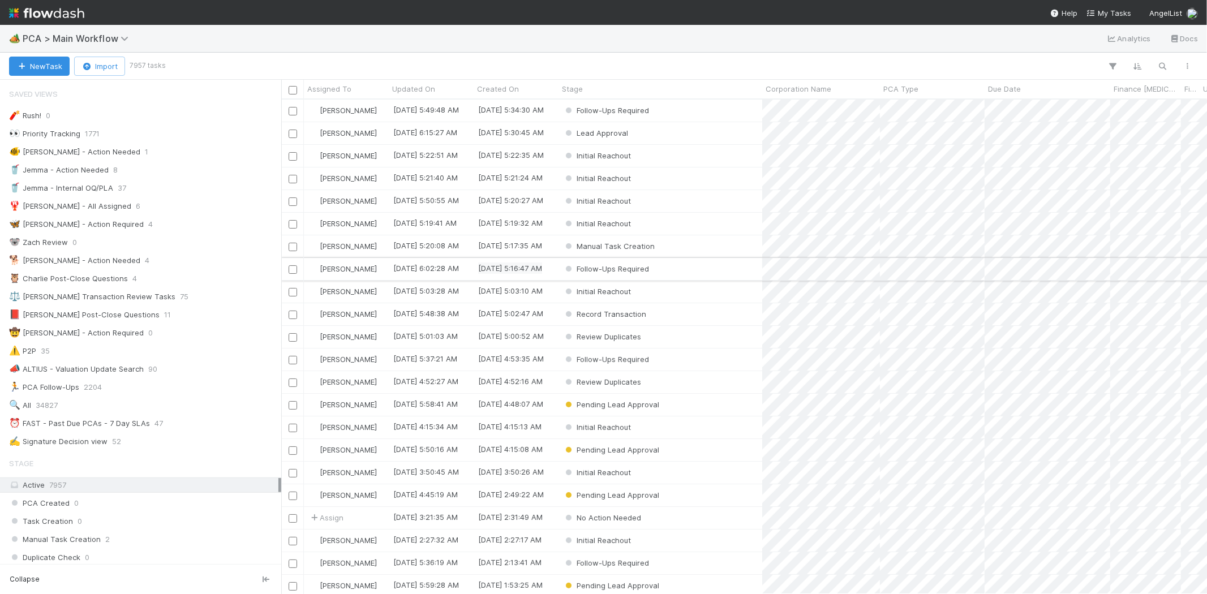
scroll to position [10, 9]
click at [85, 37] on span "PCA > Main Workflow" at bounding box center [78, 38] width 111 height 11
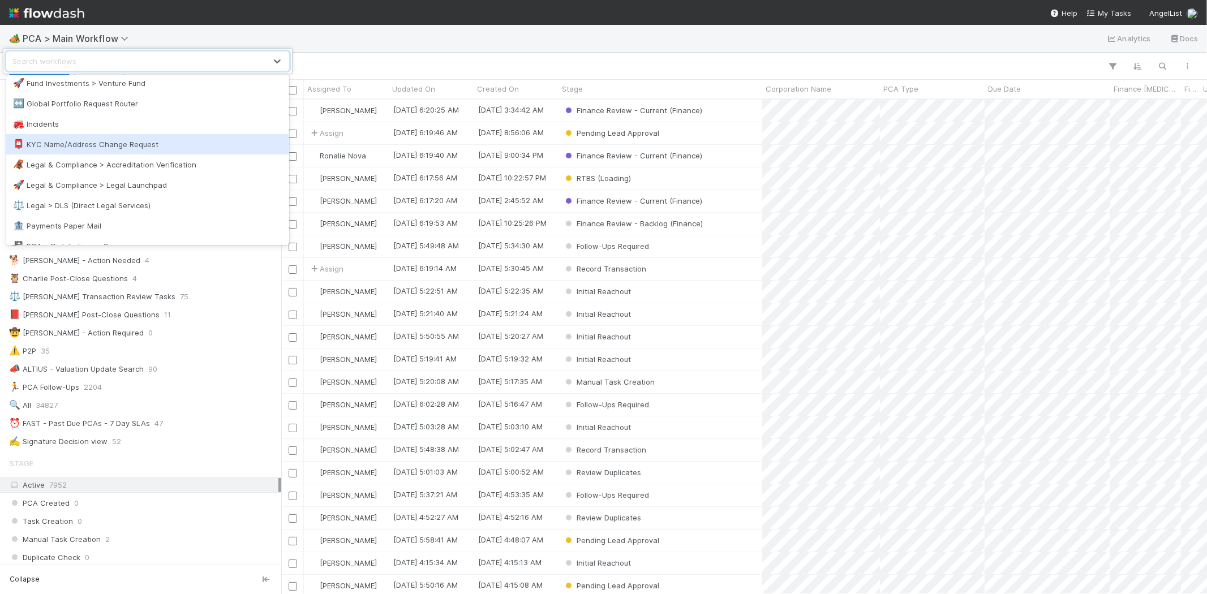
scroll to position [692, 0]
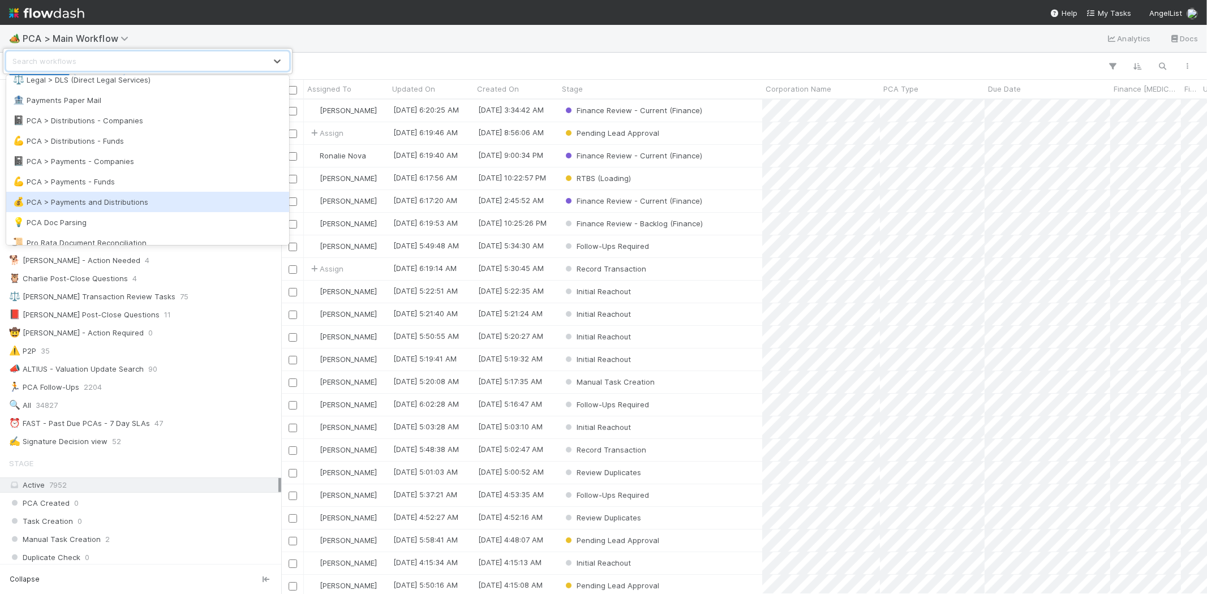
click at [155, 192] on div "💰 PCA > Payments and Distributions" at bounding box center [147, 202] width 283 height 20
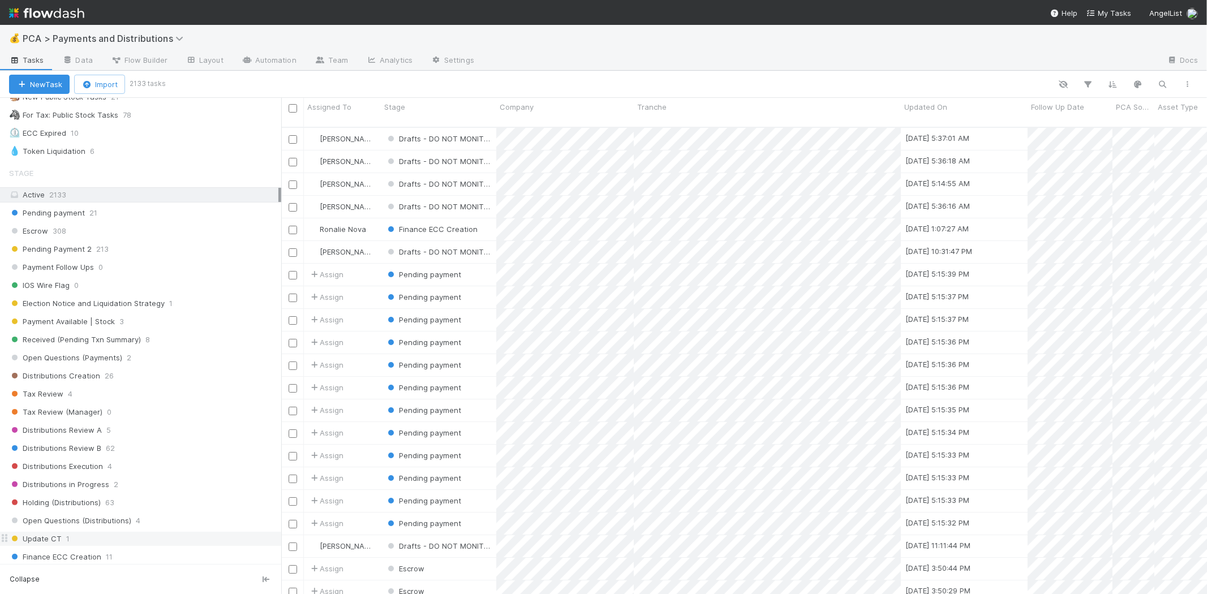
scroll to position [629, 0]
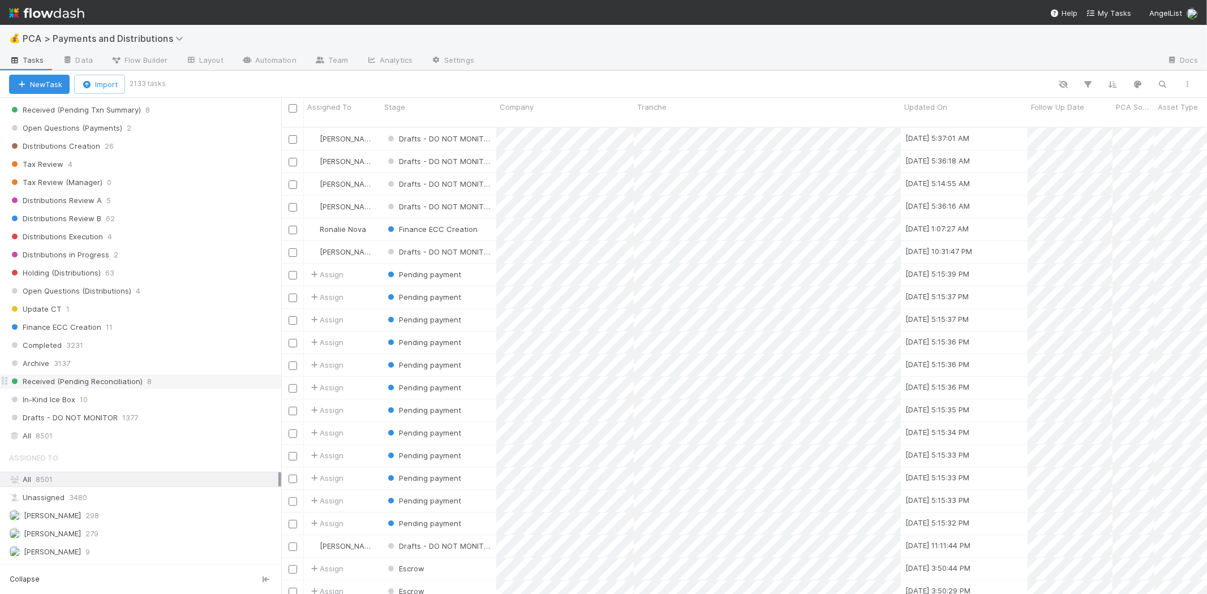
click at [176, 389] on div "Received (Pending Reconciliation) 8" at bounding box center [145, 382] width 272 height 14
